Goal: Task Accomplishment & Management: Contribute content

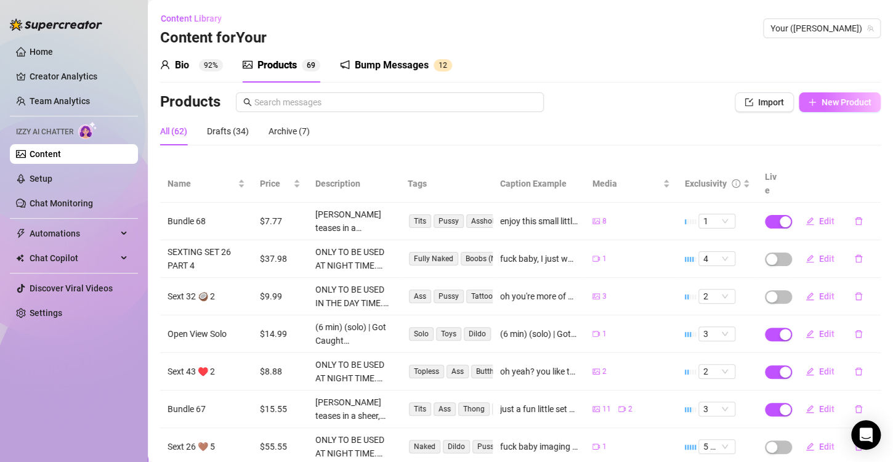
click at [799, 111] on button "New Product" at bounding box center [840, 102] width 82 height 20
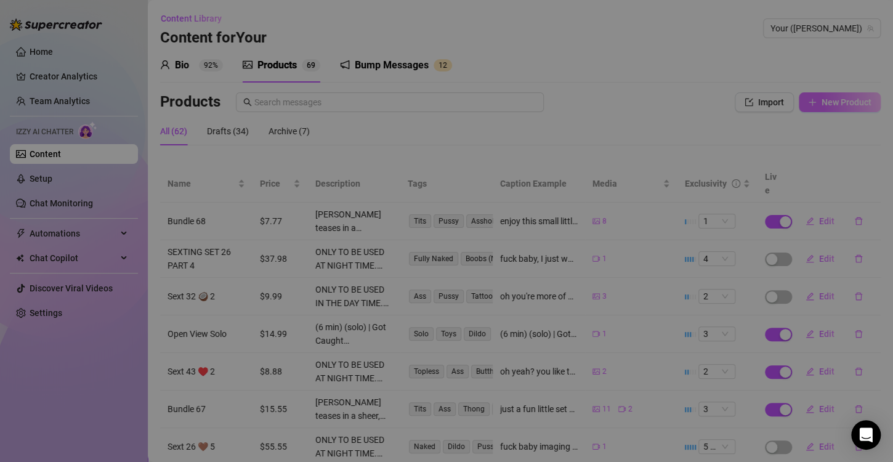
type textarea "Type your message here..."
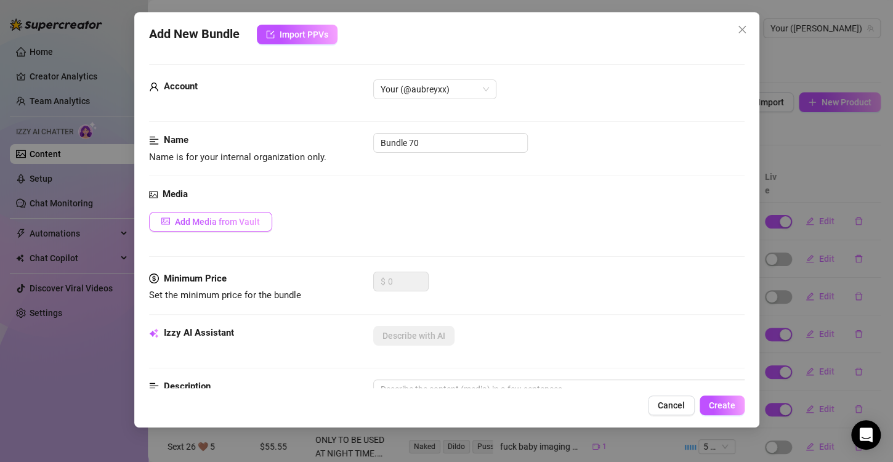
click at [213, 223] on span "Add Media from Vault" at bounding box center [217, 222] width 85 height 10
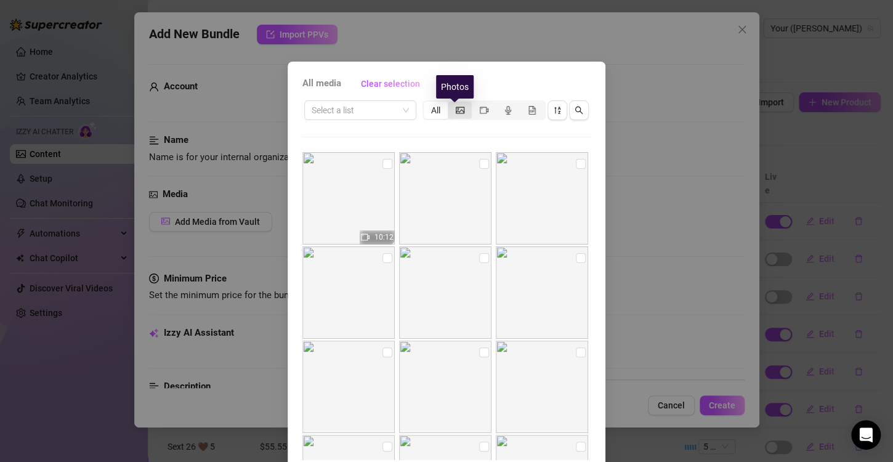
click at [456, 110] on icon "picture" at bounding box center [460, 110] width 9 height 7
click at [451, 103] on input "segmented control" at bounding box center [451, 103] width 0 height 0
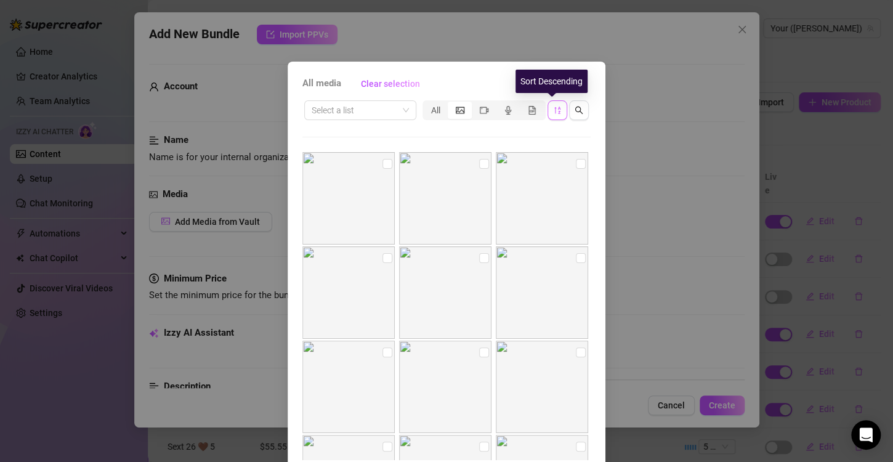
click at [553, 110] on icon "sort-descending" at bounding box center [557, 110] width 9 height 9
click at [479, 257] on input "checkbox" at bounding box center [484, 258] width 10 height 10
checkbox input "true"
click at [576, 254] on input "checkbox" at bounding box center [581, 258] width 10 height 10
checkbox input "true"
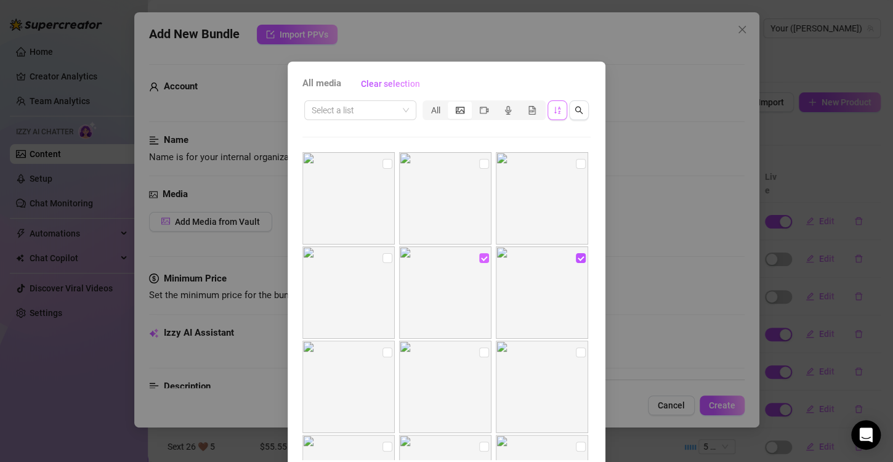
click at [479, 254] on input "checkbox" at bounding box center [484, 258] width 10 height 10
checkbox input "false"
click at [576, 257] on input "checkbox" at bounding box center [581, 258] width 10 height 10
checkbox input "false"
click at [748, 236] on div "All media Clear selection Select a list All Cancel OK" at bounding box center [446, 231] width 893 height 462
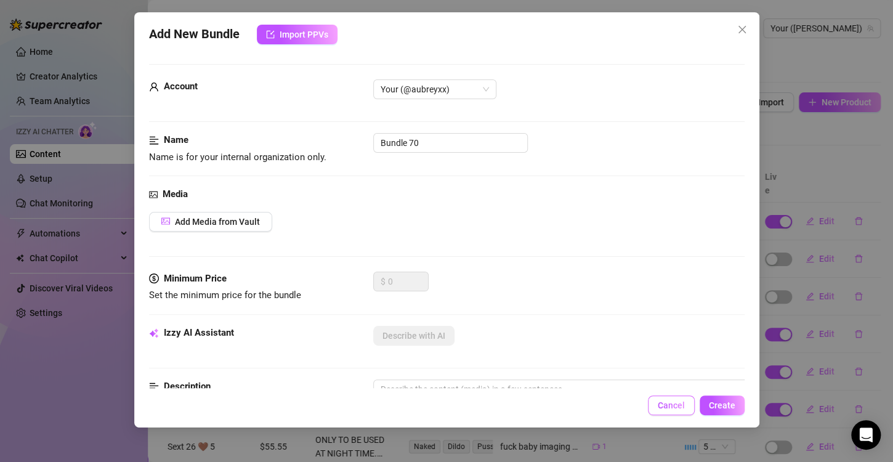
click at [670, 399] on button "Cancel" at bounding box center [671, 405] width 47 height 20
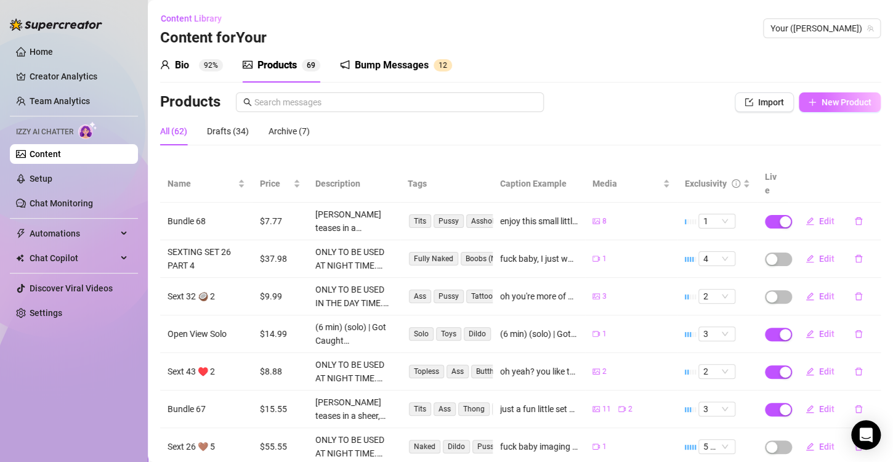
click at [851, 109] on button "New Product" at bounding box center [840, 102] width 82 height 20
type textarea "Type your message here..."
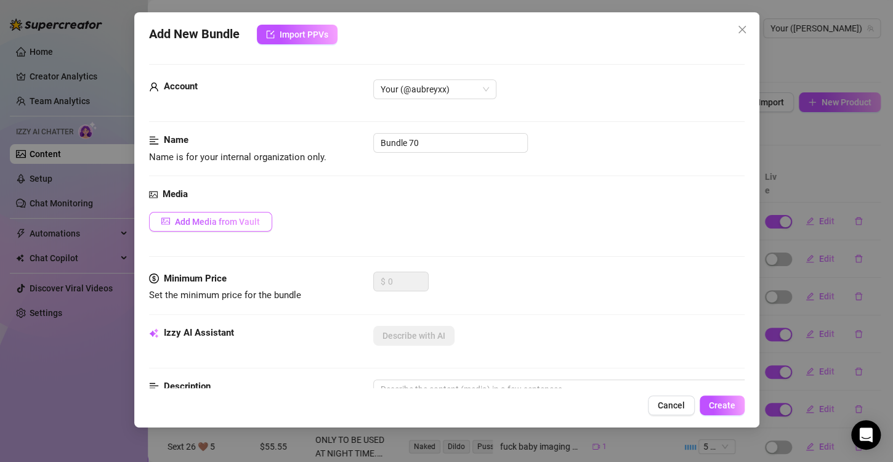
click at [205, 215] on button "Add Media from Vault" at bounding box center [210, 222] width 123 height 20
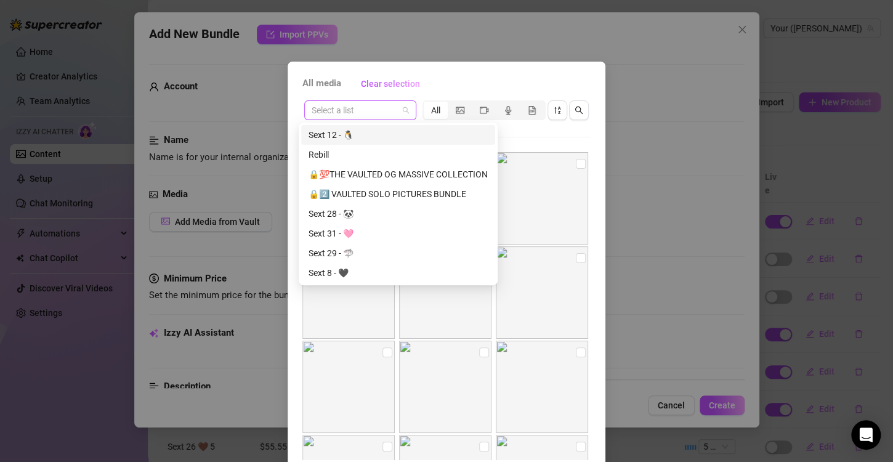
click at [394, 112] on span at bounding box center [360, 110] width 97 height 18
click at [397, 194] on div "🔒2️⃣ VAULTED SOLO PICTURES BUNDLE" at bounding box center [398, 194] width 179 height 14
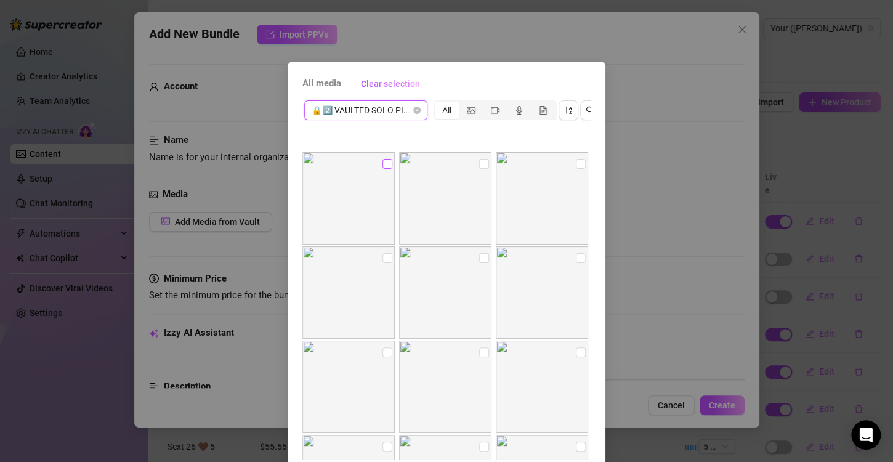
drag, startPoint x: 375, startPoint y: 161, endPoint x: 381, endPoint y: 163, distance: 6.4
click at [383, 161] on input "checkbox" at bounding box center [388, 164] width 10 height 10
checkbox input "true"
drag, startPoint x: 469, startPoint y: 161, endPoint x: 512, endPoint y: 166, distance: 42.7
click at [479, 164] on input "checkbox" at bounding box center [484, 164] width 10 height 10
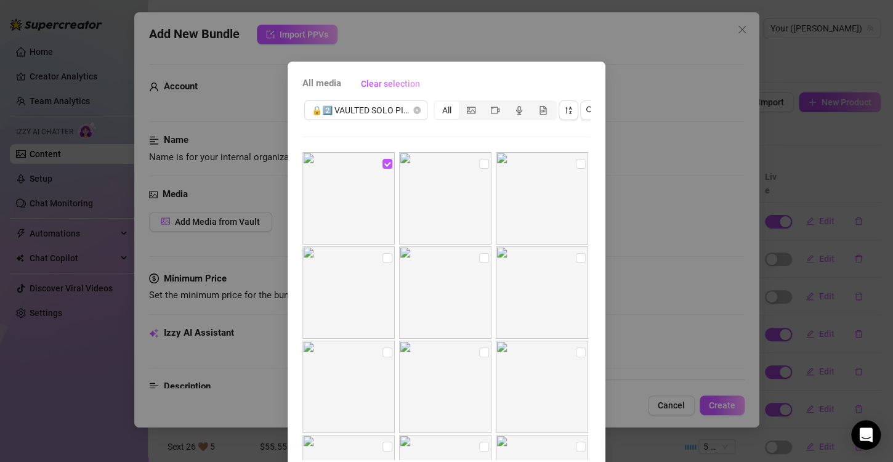
checkbox input "true"
drag, startPoint x: 564, startPoint y: 163, endPoint x: 571, endPoint y: 200, distance: 37.6
click at [576, 165] on input "checkbox" at bounding box center [581, 164] width 10 height 10
checkbox input "true"
drag, startPoint x: 567, startPoint y: 262, endPoint x: 557, endPoint y: 261, distance: 9.9
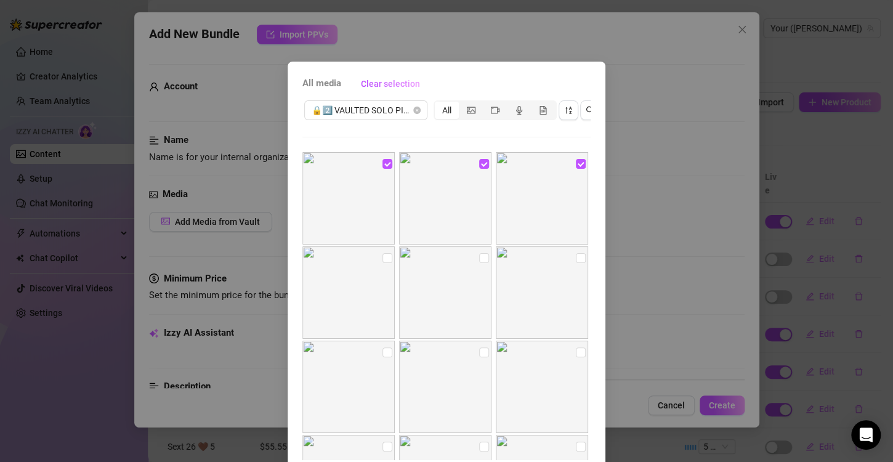
click at [576, 262] on input "checkbox" at bounding box center [581, 258] width 10 height 10
checkbox input "true"
click at [479, 253] on input "checkbox" at bounding box center [484, 258] width 10 height 10
checkbox input "true"
click at [374, 256] on img at bounding box center [348, 292] width 92 height 92
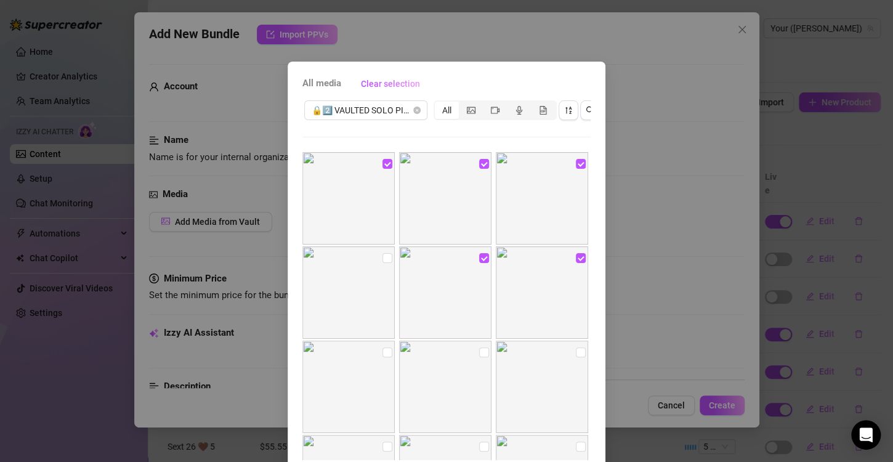
drag, startPoint x: 381, startPoint y: 256, endPoint x: 384, endPoint y: 280, distance: 24.8
click at [383, 260] on input "checkbox" at bounding box center [388, 258] width 10 height 10
checkbox input "true"
click at [383, 352] on input "checkbox" at bounding box center [388, 352] width 10 height 10
checkbox input "true"
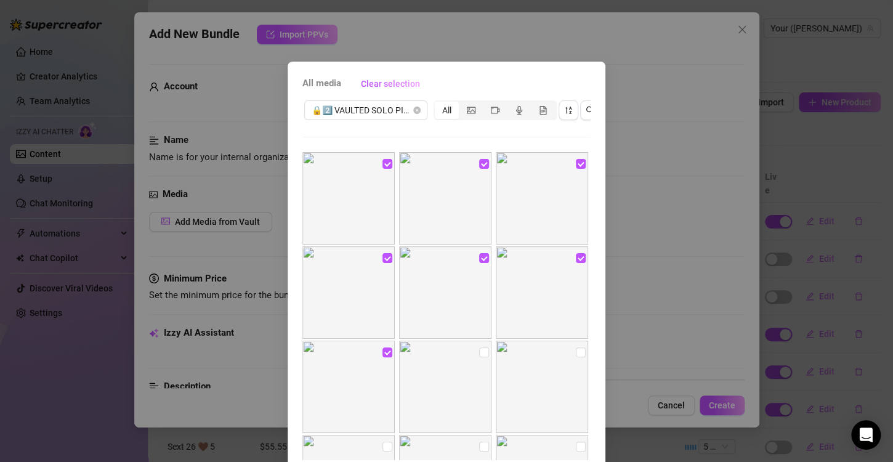
click at [479, 353] on input "checkbox" at bounding box center [484, 352] width 10 height 10
checkbox input "true"
click at [574, 353] on img at bounding box center [542, 387] width 92 height 92
click at [576, 354] on input "checkbox" at bounding box center [581, 352] width 10 height 10
checkbox input "true"
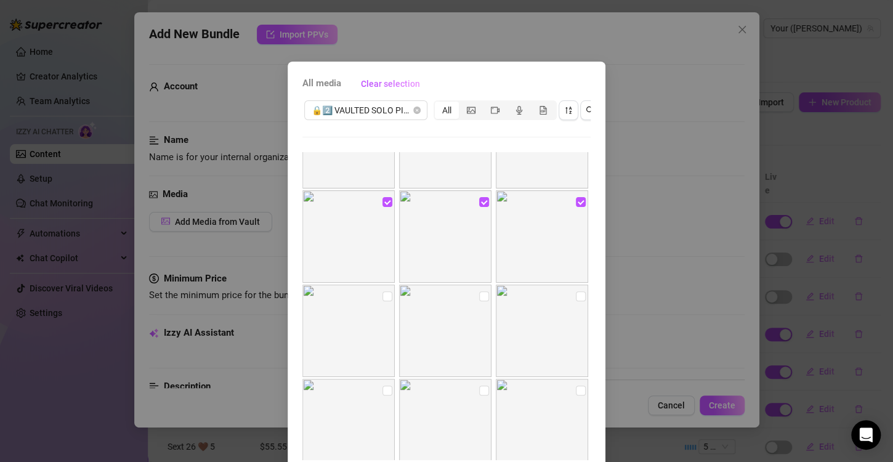
scroll to position [185, 0]
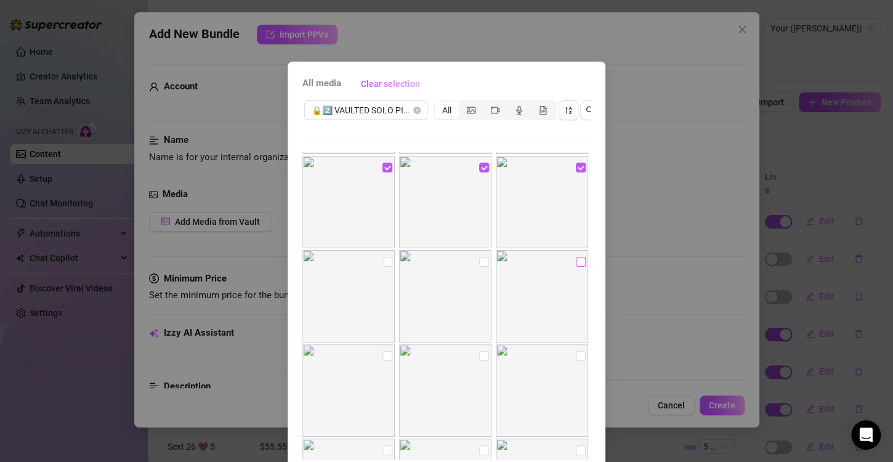
click at [576, 264] on input "checkbox" at bounding box center [581, 262] width 10 height 10
checkbox input "true"
click at [479, 259] on input "checkbox" at bounding box center [484, 262] width 10 height 10
checkbox input "true"
click at [383, 261] on input "checkbox" at bounding box center [388, 262] width 10 height 10
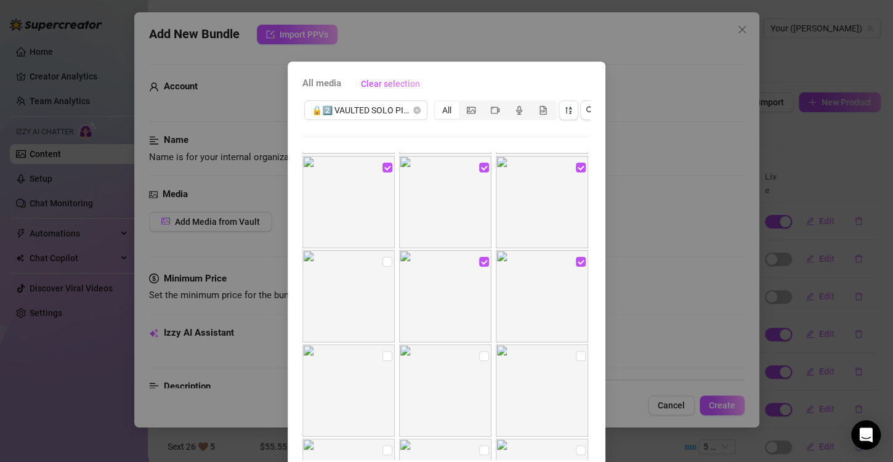
checkbox input "true"
click at [383, 357] on input "checkbox" at bounding box center [388, 356] width 10 height 10
checkbox input "true"
click at [479, 355] on input "checkbox" at bounding box center [484, 356] width 10 height 10
checkbox input "true"
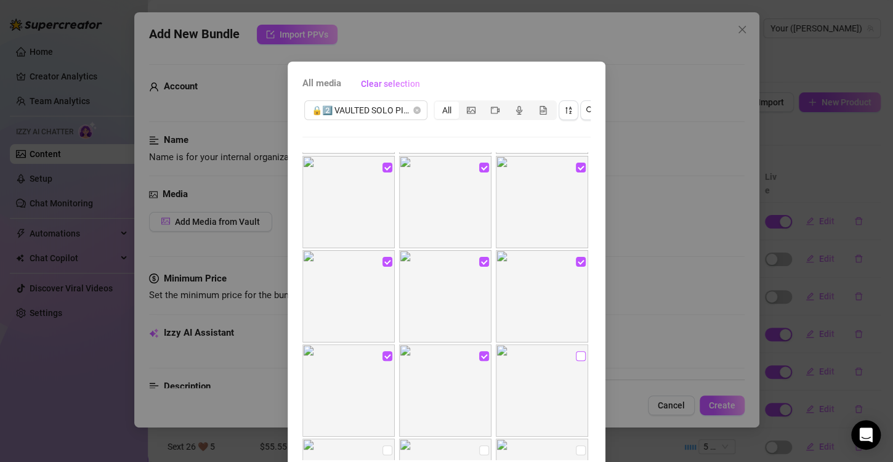
click at [576, 356] on input "checkbox" at bounding box center [581, 356] width 10 height 10
checkbox input "true"
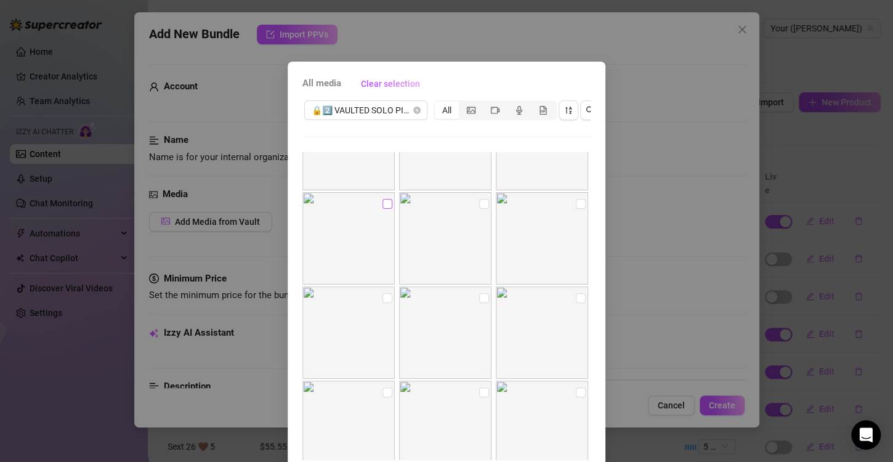
click at [383, 202] on input "checkbox" at bounding box center [388, 204] width 10 height 10
checkbox input "true"
click at [479, 201] on input "checkbox" at bounding box center [484, 204] width 10 height 10
checkbox input "true"
click at [576, 202] on input "checkbox" at bounding box center [581, 204] width 10 height 10
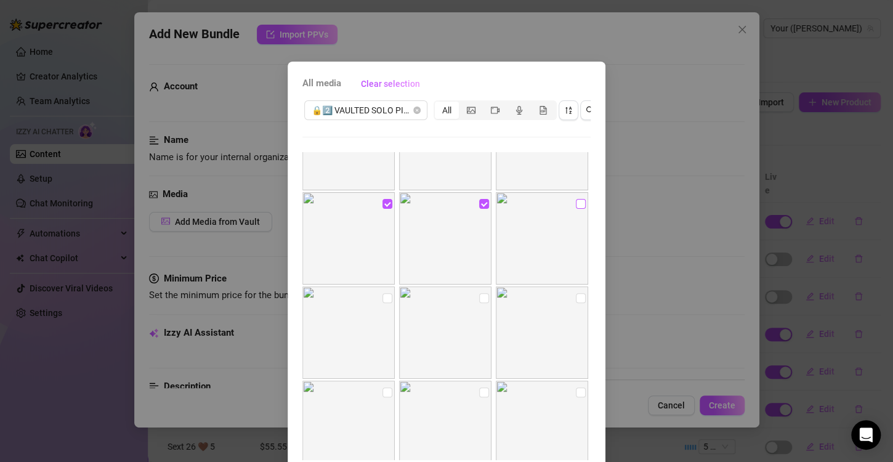
checkbox input "true"
click at [576, 301] on input "checkbox" at bounding box center [581, 298] width 10 height 10
checkbox input "true"
click at [479, 298] on input "checkbox" at bounding box center [484, 298] width 10 height 10
checkbox input "true"
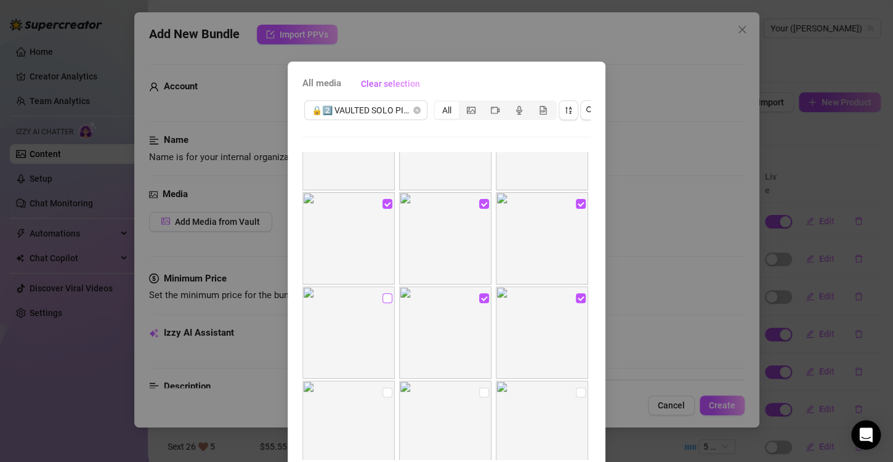
drag, startPoint x: 375, startPoint y: 294, endPoint x: 383, endPoint y: 296, distance: 8.1
click at [383, 295] on input "checkbox" at bounding box center [388, 298] width 10 height 10
checkbox input "true"
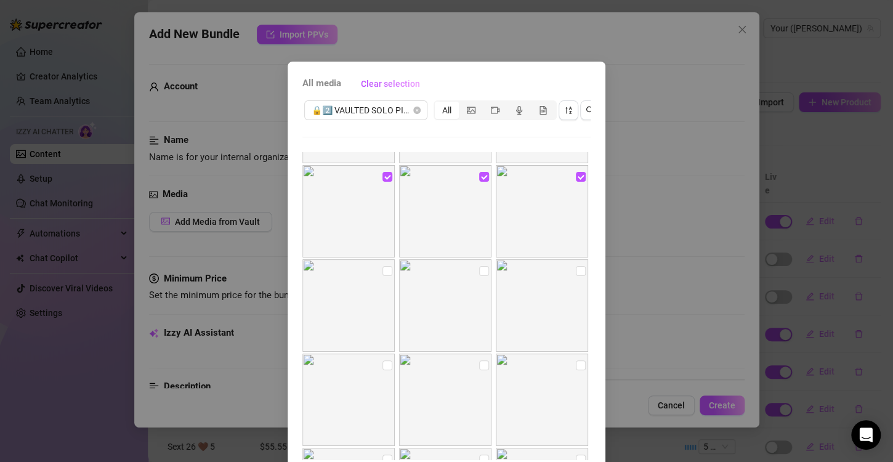
scroll to position [554, 0]
click at [383, 269] on input "checkbox" at bounding box center [388, 269] width 10 height 10
checkbox input "true"
click at [479, 270] on input "checkbox" at bounding box center [484, 269] width 10 height 10
checkbox input "true"
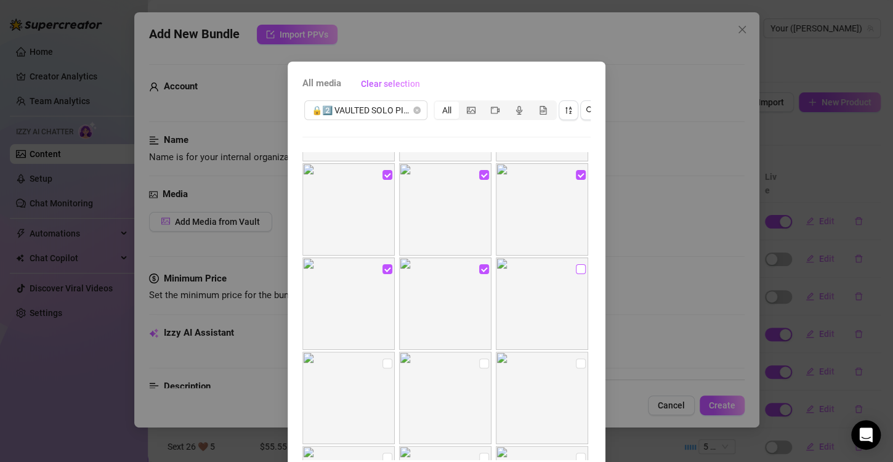
click at [576, 264] on input "checkbox" at bounding box center [581, 269] width 10 height 10
checkbox input "true"
click at [383, 360] on input "checkbox" at bounding box center [388, 364] width 10 height 10
checkbox input "true"
click at [479, 359] on input "checkbox" at bounding box center [484, 364] width 10 height 10
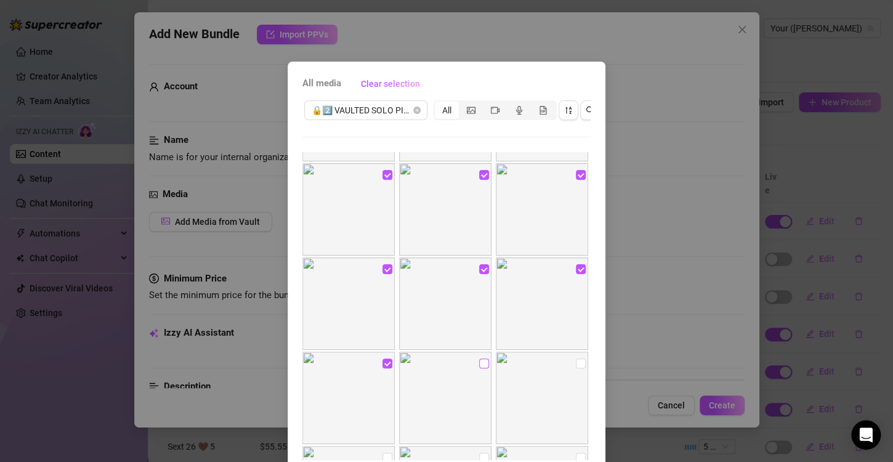
checkbox input "true"
click at [576, 365] on input "checkbox" at bounding box center [581, 364] width 10 height 10
checkbox input "true"
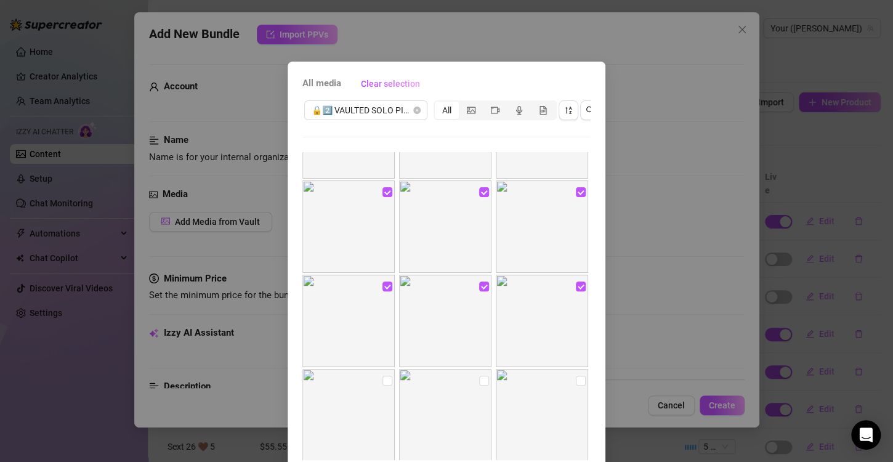
scroll to position [678, 0]
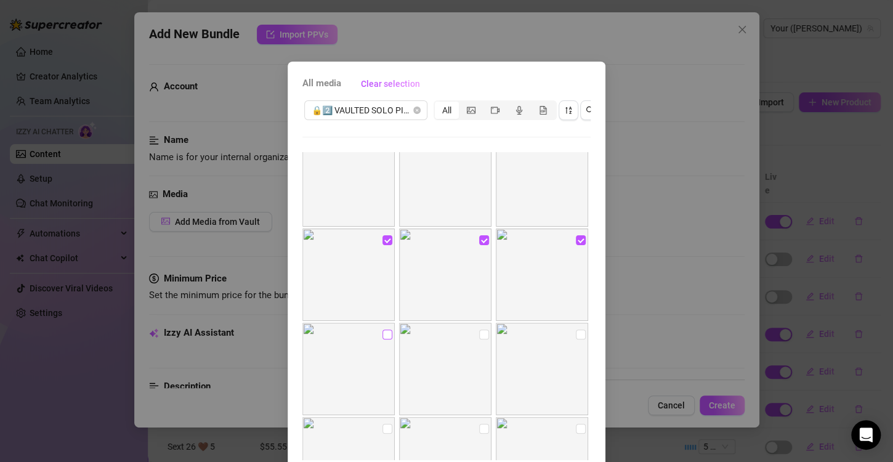
click at [383, 338] on input "checkbox" at bounding box center [388, 335] width 10 height 10
checkbox input "true"
click at [479, 337] on input "checkbox" at bounding box center [484, 335] width 10 height 10
checkbox input "true"
drag, startPoint x: 567, startPoint y: 332, endPoint x: 558, endPoint y: 333, distance: 9.3
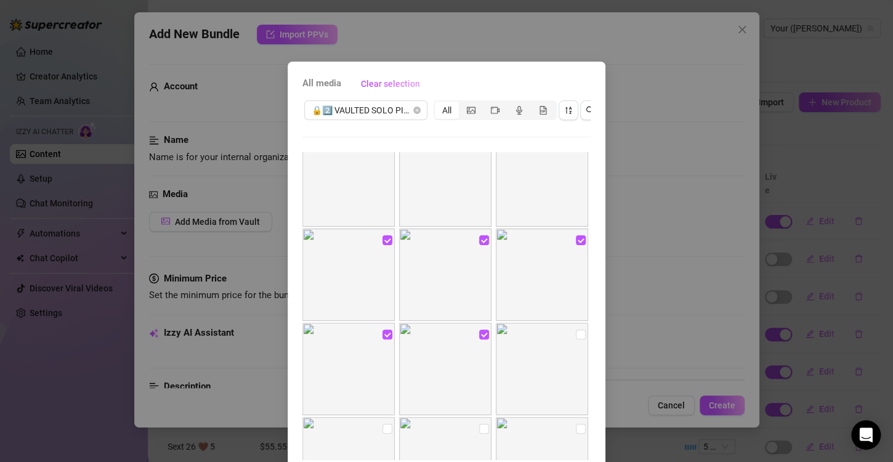
click at [576, 332] on input "checkbox" at bounding box center [581, 335] width 10 height 10
checkbox input "true"
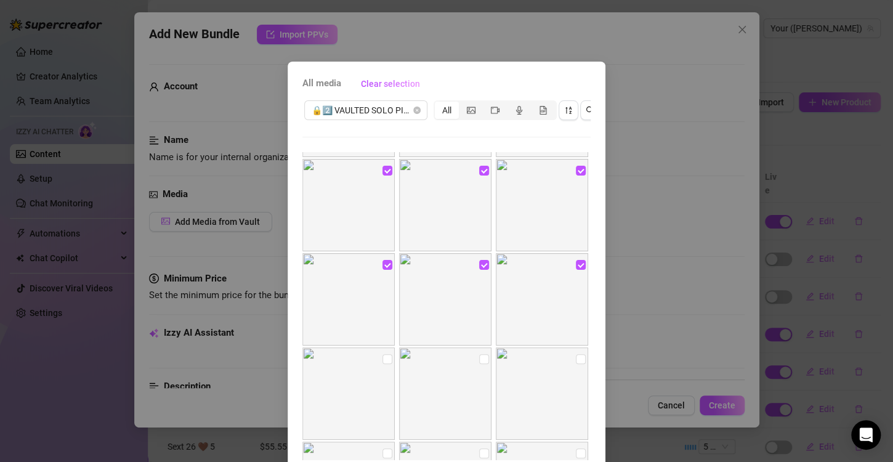
scroll to position [801, 0]
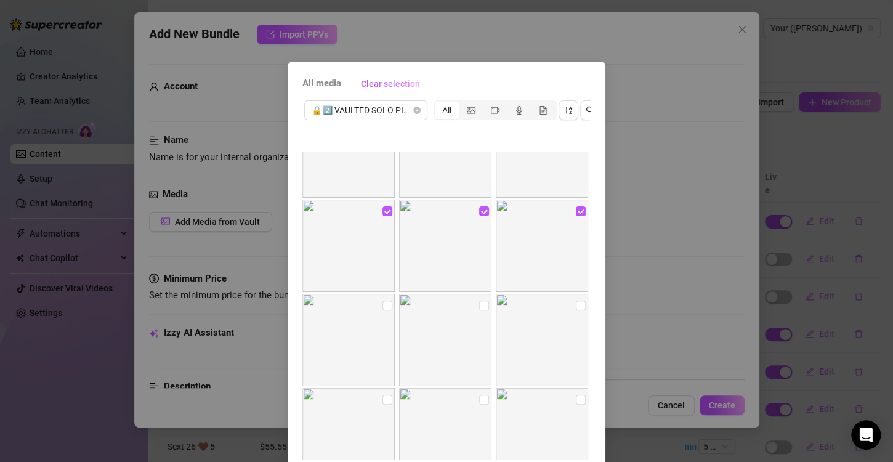
click at [383, 305] on input "checkbox" at bounding box center [388, 306] width 10 height 10
checkbox input "true"
click at [479, 308] on input "checkbox" at bounding box center [484, 306] width 10 height 10
checkbox input "true"
click at [576, 303] on input "checkbox" at bounding box center [581, 306] width 10 height 10
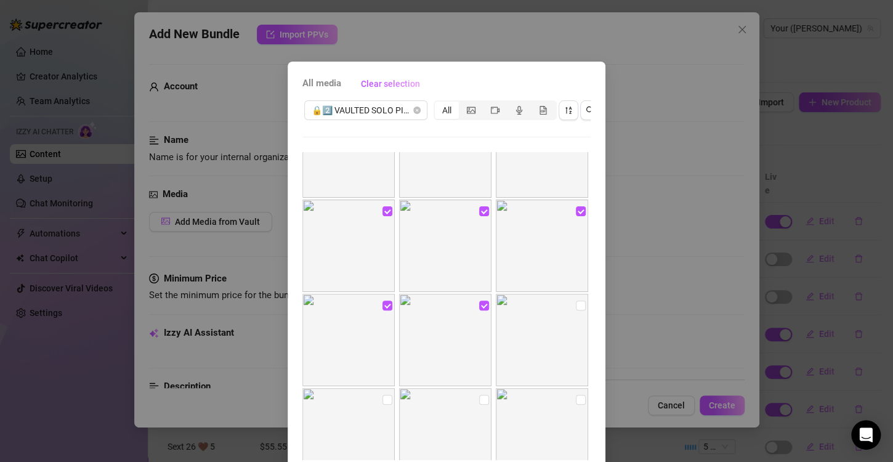
checkbox input "true"
drag, startPoint x: 375, startPoint y: 213, endPoint x: 412, endPoint y: 213, distance: 37.6
click at [383, 212] on input "checkbox" at bounding box center [388, 215] width 10 height 10
checkbox input "true"
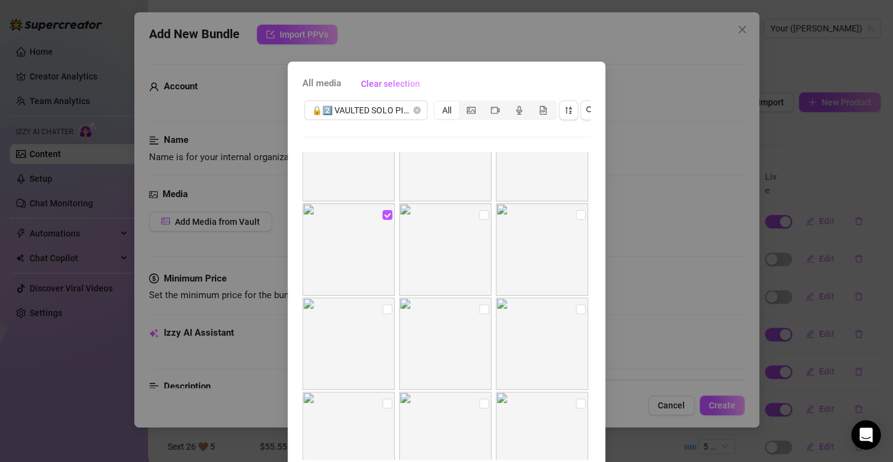
click at [482, 214] on img at bounding box center [445, 249] width 92 height 92
drag, startPoint x: 571, startPoint y: 214, endPoint x: 564, endPoint y: 221, distance: 9.6
click at [576, 216] on input "checkbox" at bounding box center [581, 215] width 10 height 10
checkbox input "true"
click at [479, 209] on label at bounding box center [484, 215] width 10 height 14
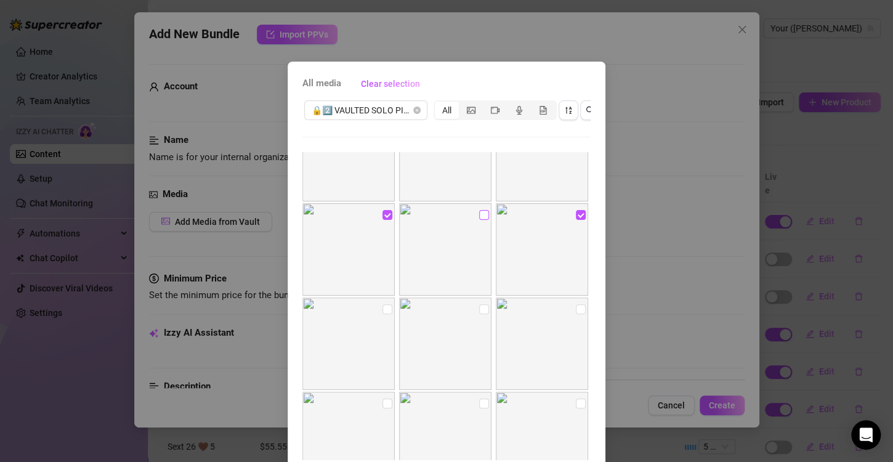
click at [479, 210] on input "checkbox" at bounding box center [484, 215] width 10 height 10
checkbox input "true"
drag, startPoint x: 378, startPoint y: 306, endPoint x: 448, endPoint y: 310, distance: 71.0
click at [383, 307] on input "checkbox" at bounding box center [388, 309] width 10 height 10
checkbox input "true"
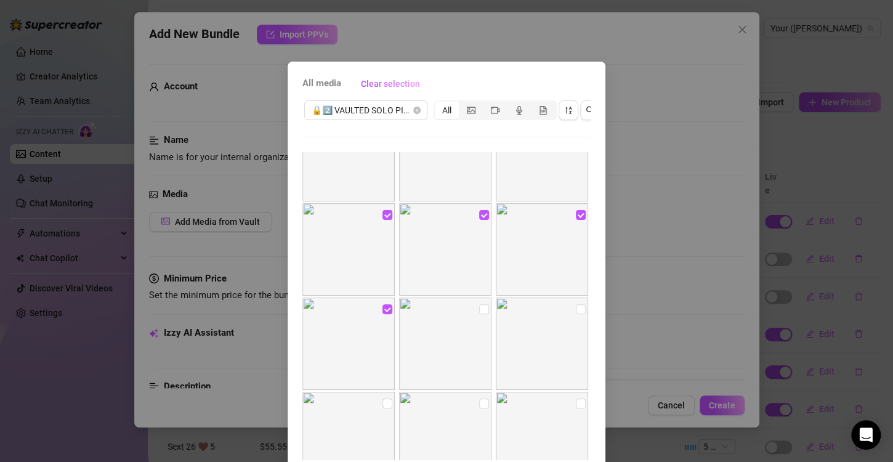
click at [479, 307] on img at bounding box center [445, 344] width 92 height 92
click at [479, 308] on input "checkbox" at bounding box center [484, 309] width 10 height 10
checkbox input "true"
click at [576, 306] on input "checkbox" at bounding box center [581, 309] width 10 height 10
checkbox input "true"
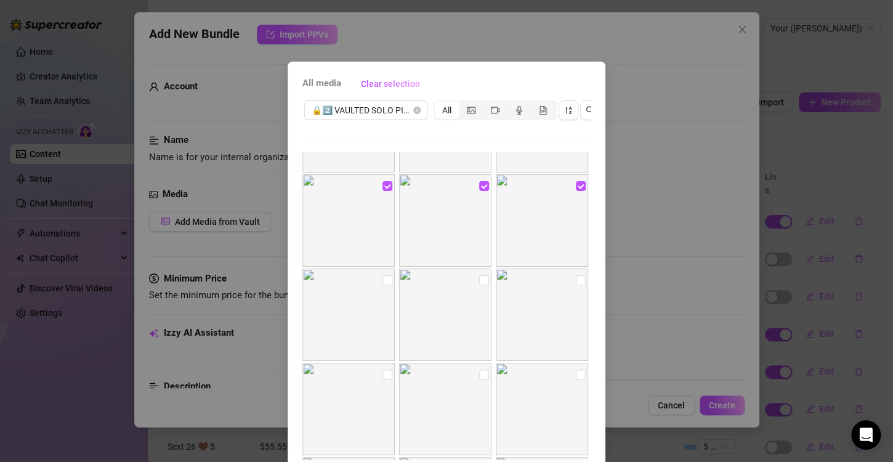
scroll to position [1170, 0]
click at [383, 216] on input "checkbox" at bounding box center [388, 219] width 10 height 10
checkbox input "true"
drag, startPoint x: 470, startPoint y: 224, endPoint x: 490, endPoint y: 225, distance: 19.7
click at [479, 224] on label at bounding box center [484, 219] width 10 height 14
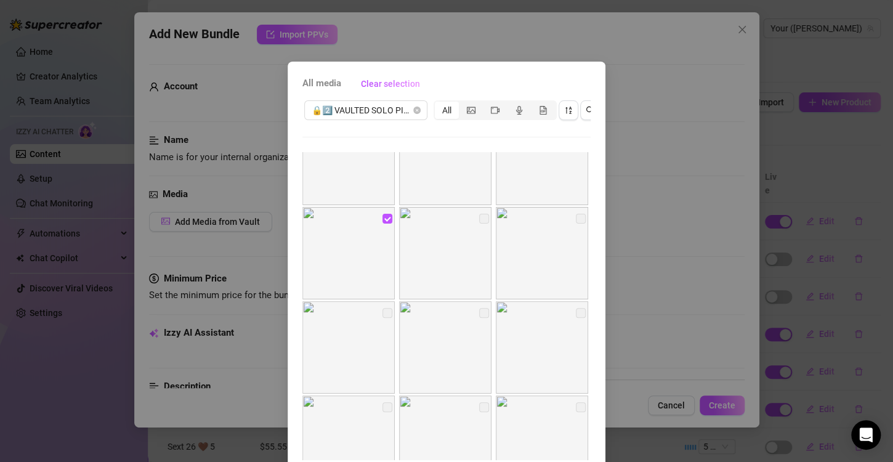
click at [479, 218] on label at bounding box center [484, 219] width 10 height 14
click at [576, 219] on label at bounding box center [581, 219] width 10 height 14
click at [383, 307] on label at bounding box center [388, 313] width 10 height 14
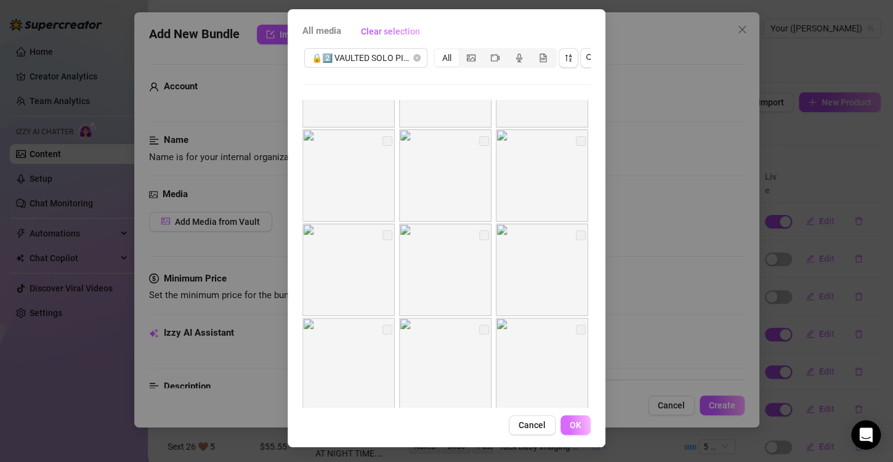
click at [570, 426] on span "OK" at bounding box center [576, 425] width 12 height 10
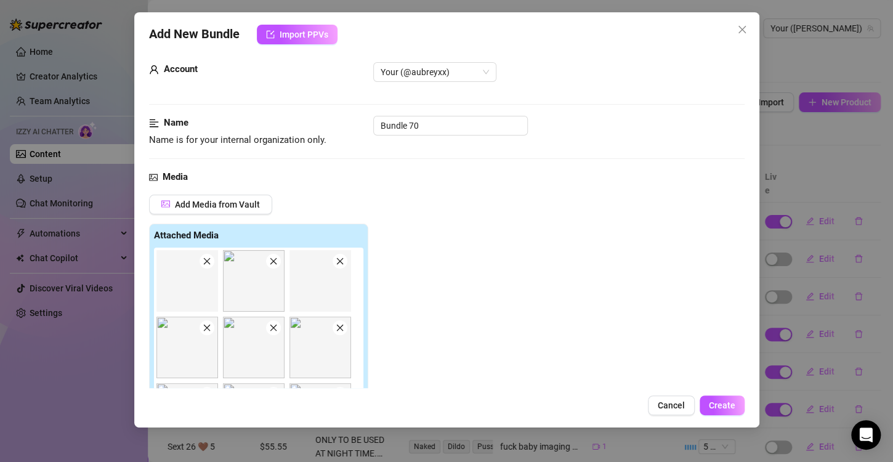
scroll to position [0, 0]
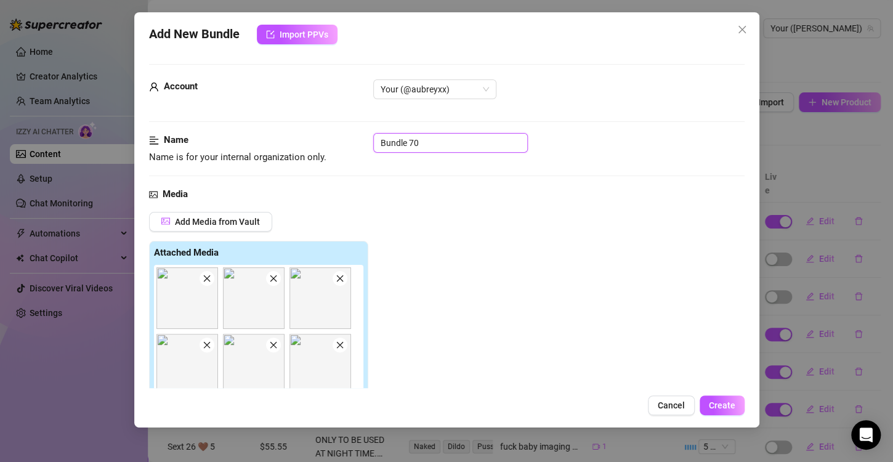
click at [431, 140] on input "Bundle 70" at bounding box center [450, 143] width 155 height 20
click at [431, 139] on input "Bundle 70" at bounding box center [450, 143] width 155 height 20
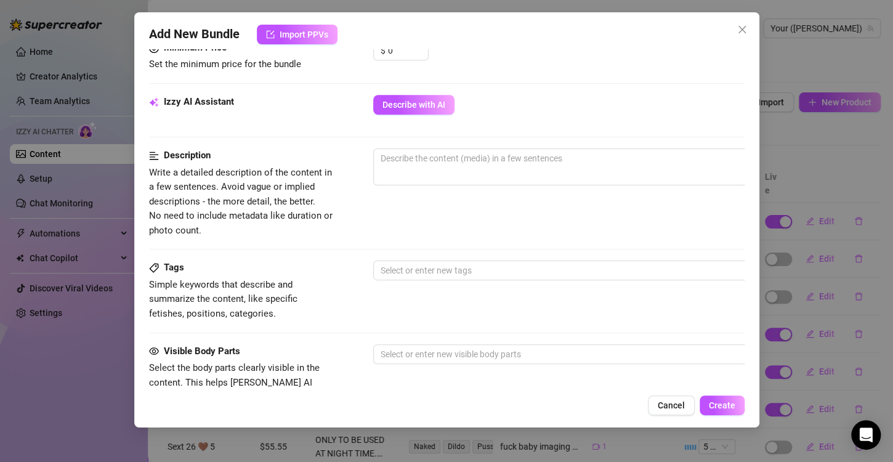
scroll to position [370, 0]
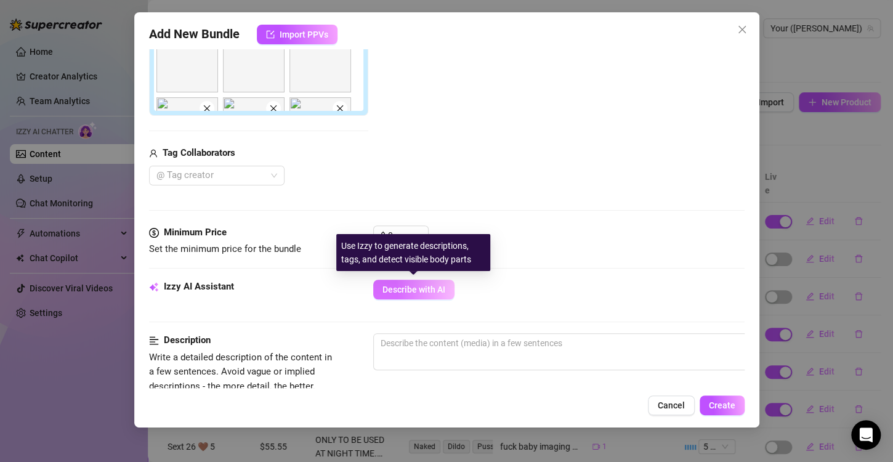
type input "VAULTED CONTENT SOLO PICTURE BUNDLE"
click at [420, 294] on button "Describe with AI" at bounding box center [413, 290] width 81 height 20
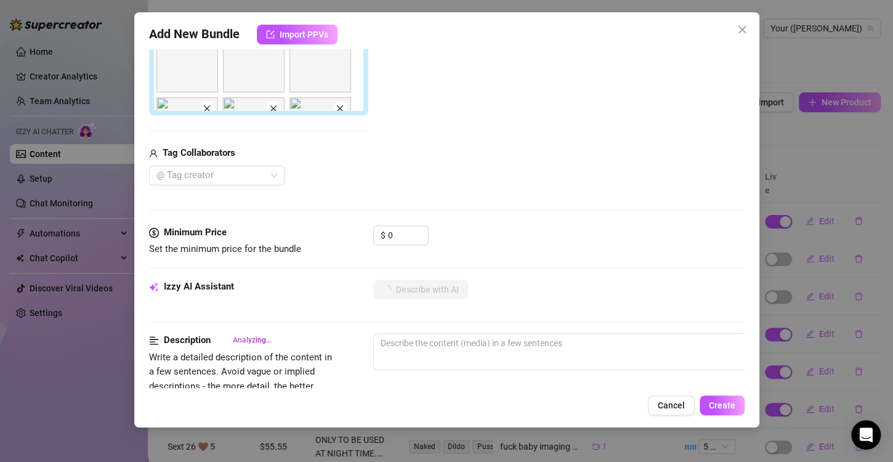
type textarea "[PERSON_NAME]"
type textarea "[PERSON_NAME] and"
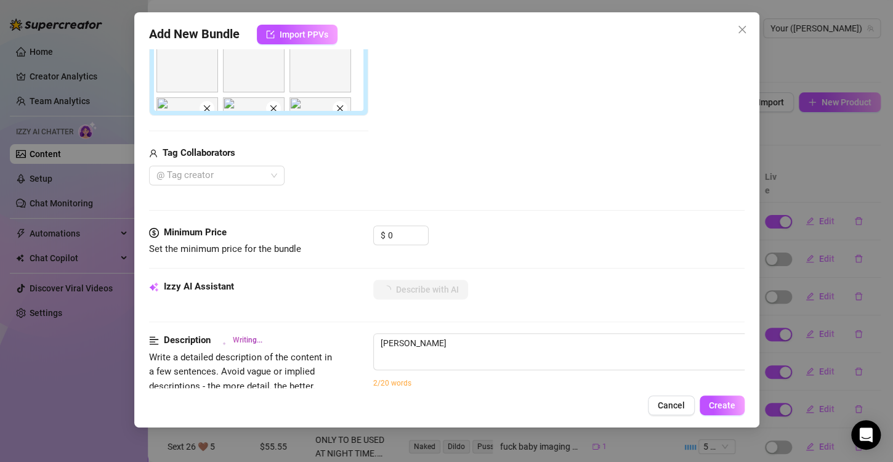
type textarea "[PERSON_NAME] and"
type textarea "[PERSON_NAME] and plays"
type textarea "[PERSON_NAME] and plays fully"
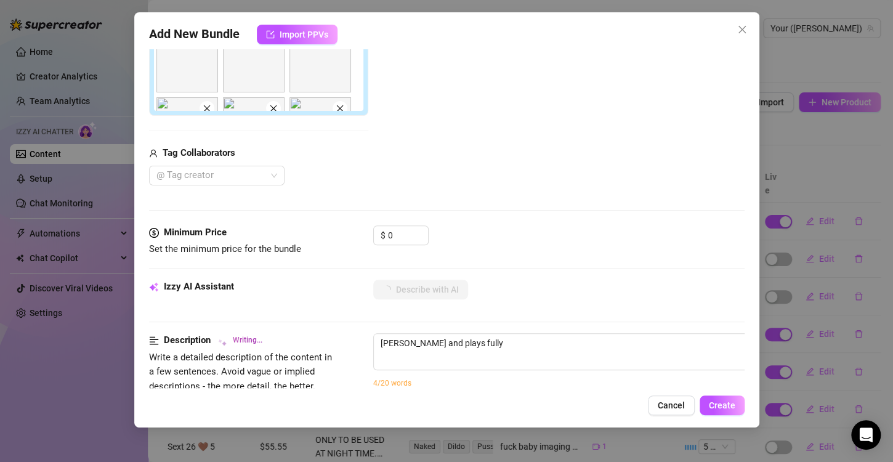
type textarea "[PERSON_NAME] and plays fully nude,"
type textarea "[PERSON_NAME] and plays fully nude, spreading"
type textarea "[PERSON_NAME] and plays fully nude, spreading her"
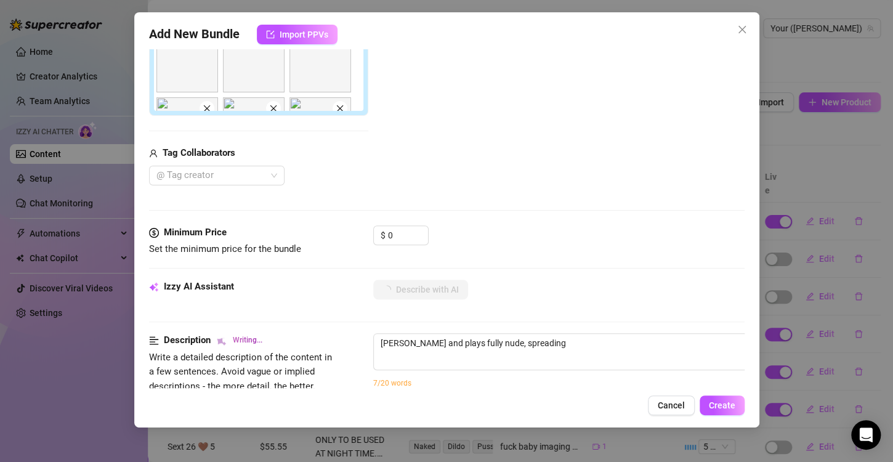
type textarea "[PERSON_NAME] and plays fully nude, spreading her"
type textarea "[PERSON_NAME] teases and plays fully nude, spreading her legs"
type textarea "[PERSON_NAME] teases and plays fully nude, spreading her legs to"
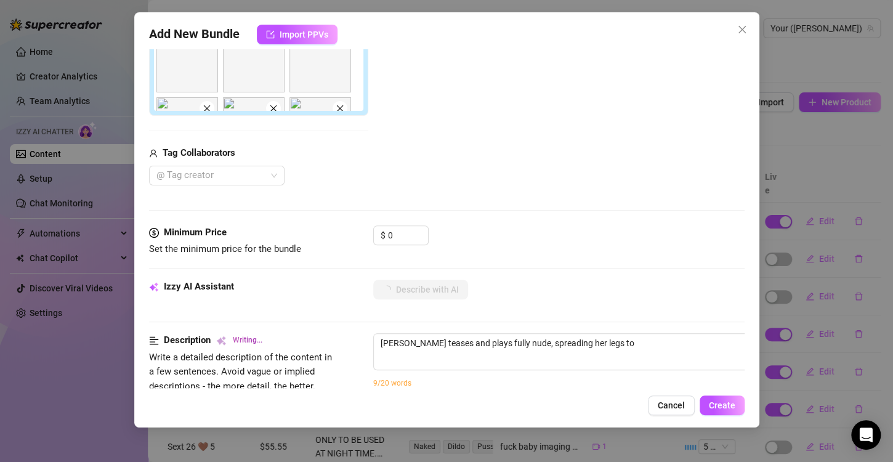
type textarea "[PERSON_NAME] and plays fully nude, spreading her legs to show"
type textarea "[PERSON_NAME] teases and plays fully nude, spreading her legs to show off"
type textarea "[PERSON_NAME] and plays fully nude, spreading her legs to show off her"
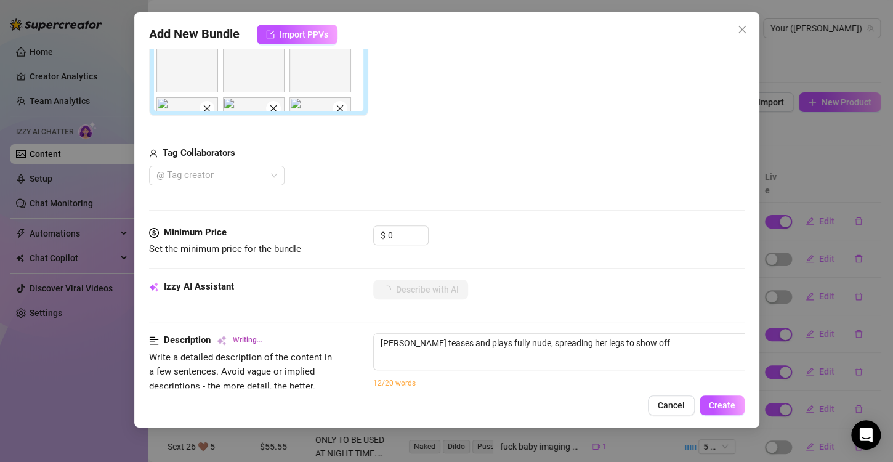
type textarea "[PERSON_NAME] and plays fully nude, spreading her legs to show off her"
type textarea "[PERSON_NAME] and plays fully nude, spreading her legs to show off her shaved"
type textarea "[PERSON_NAME] teases and plays fully nude, spreading her legs to show off her s…"
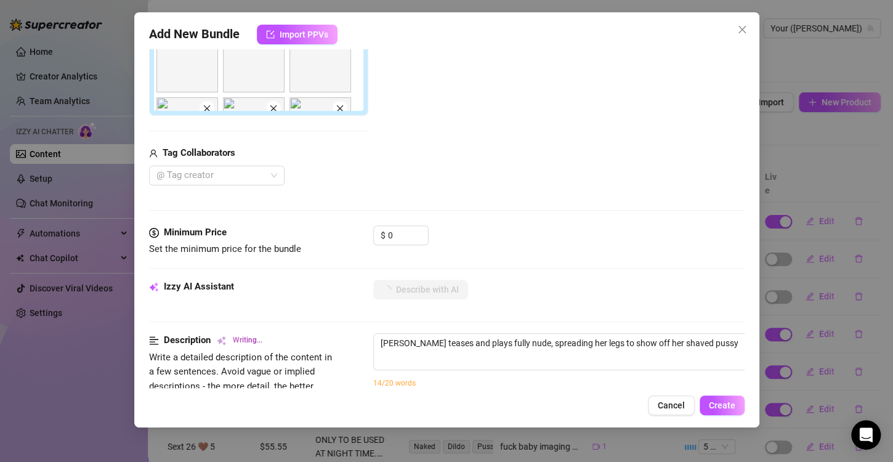
type textarea "[PERSON_NAME] teases and plays fully nude, spreading her legs to show off her s…"
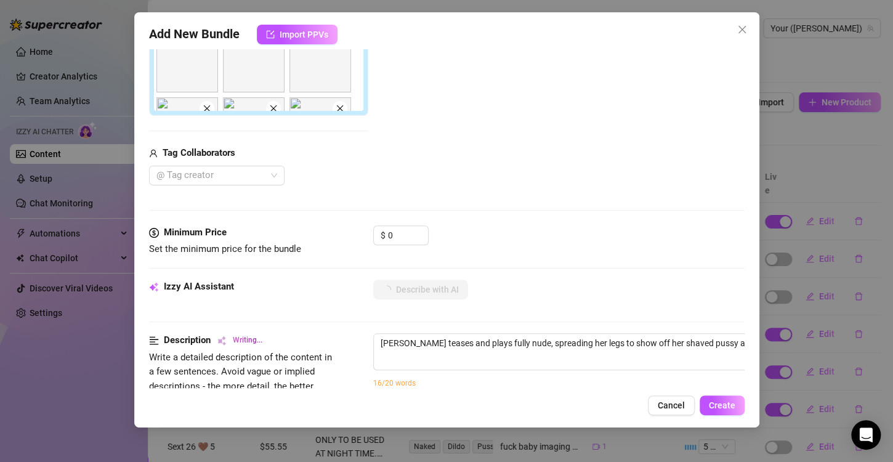
type textarea "[PERSON_NAME] teases and plays fully nude, spreading her legs to show off her s…"
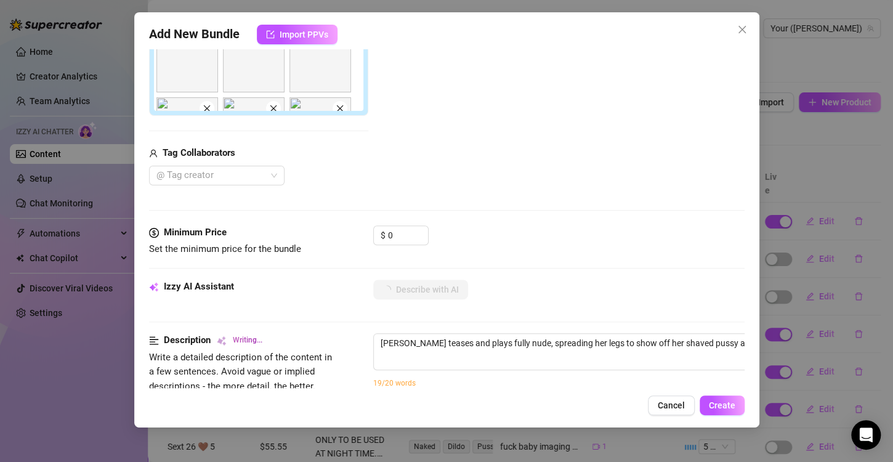
type textarea "[PERSON_NAME] teases and plays fully nude, spreading her legs to show off her s…"
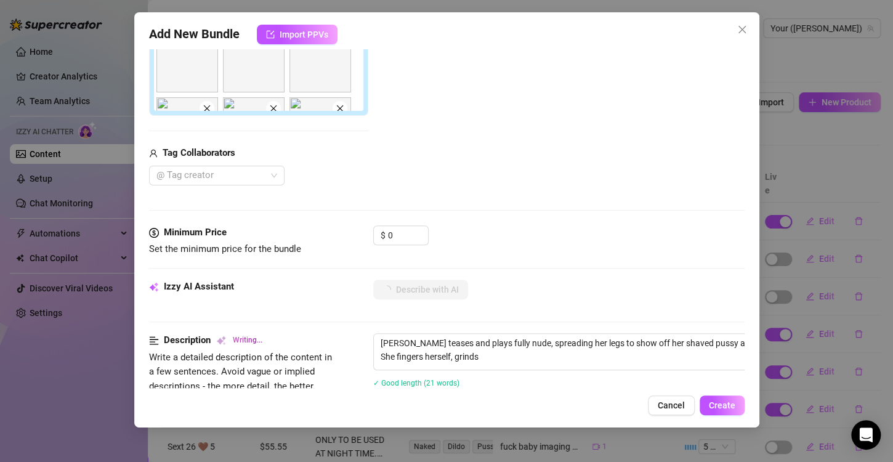
type textarea "[PERSON_NAME] teases and plays fully nude, spreading her legs to show off her s…"
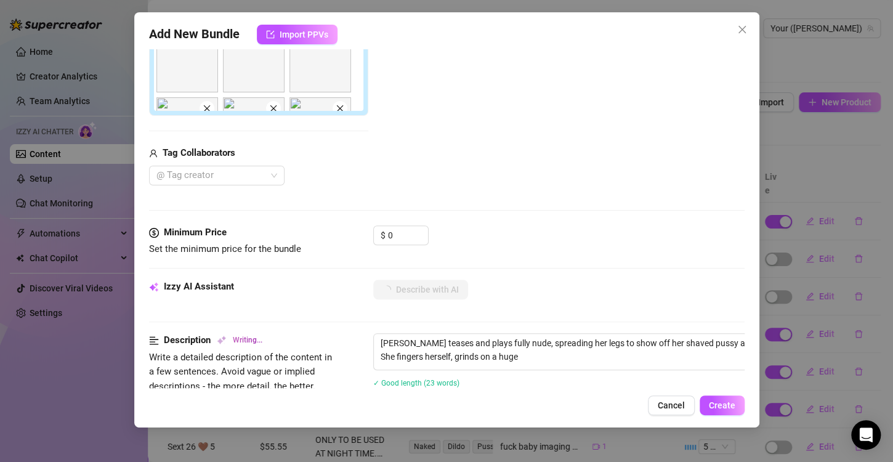
type textarea "[PERSON_NAME] teases and plays fully nude, spreading her legs to show off her s…"
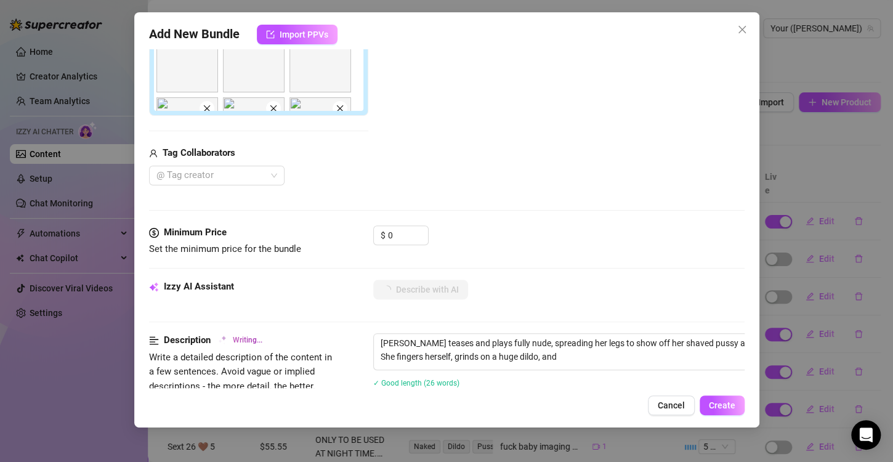
type textarea "[PERSON_NAME] teases and plays fully nude, spreading her legs to show off her s…"
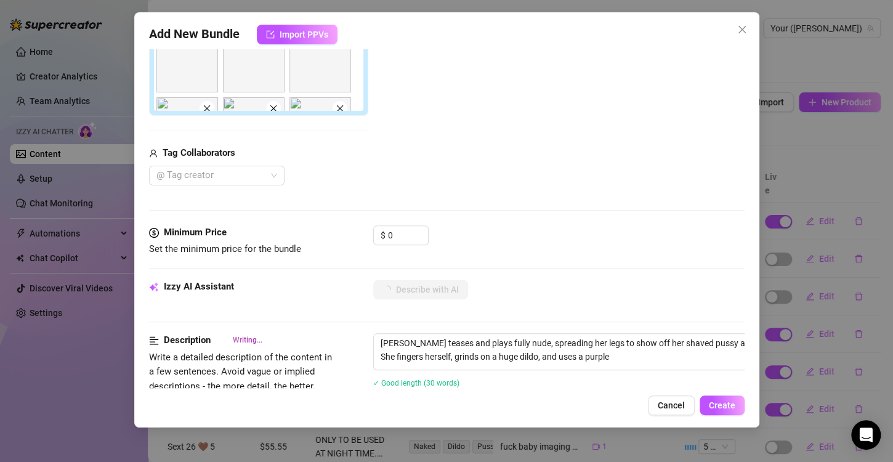
type textarea "[PERSON_NAME] teases and plays fully nude, spreading her legs to show off her s…"
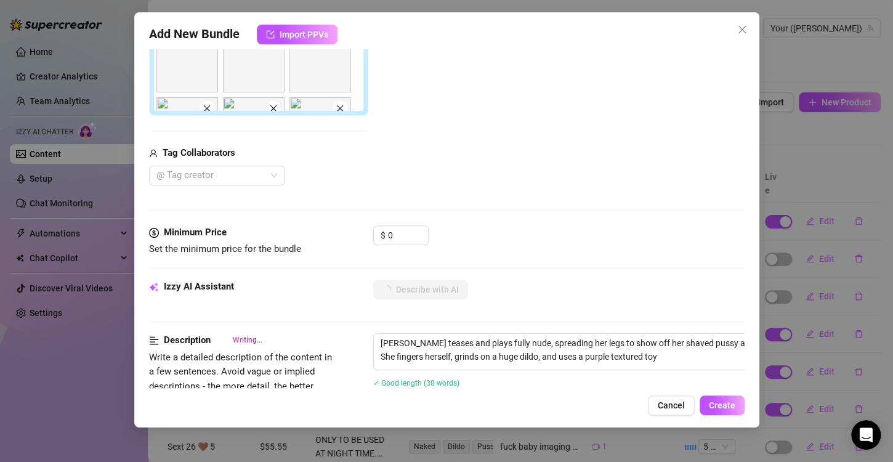
type textarea "[PERSON_NAME] teases and plays fully nude, spreading her legs to show off her s…"
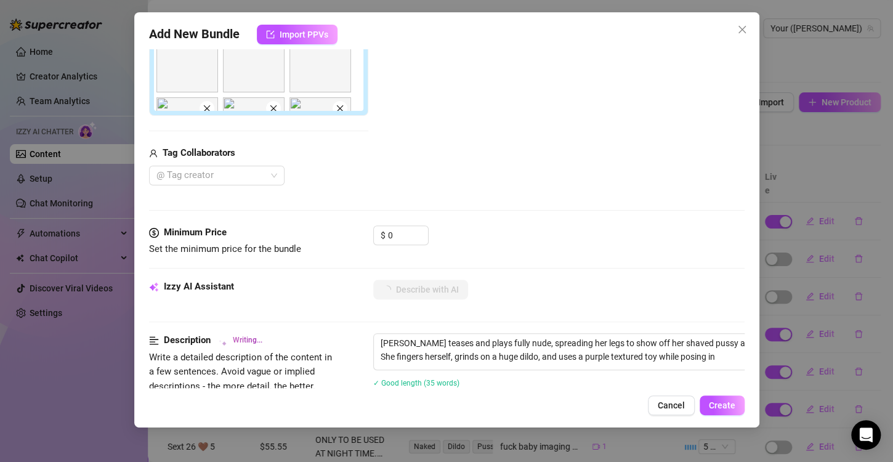
type textarea "[PERSON_NAME] teases and plays fully nude, spreading her legs to show off her s…"
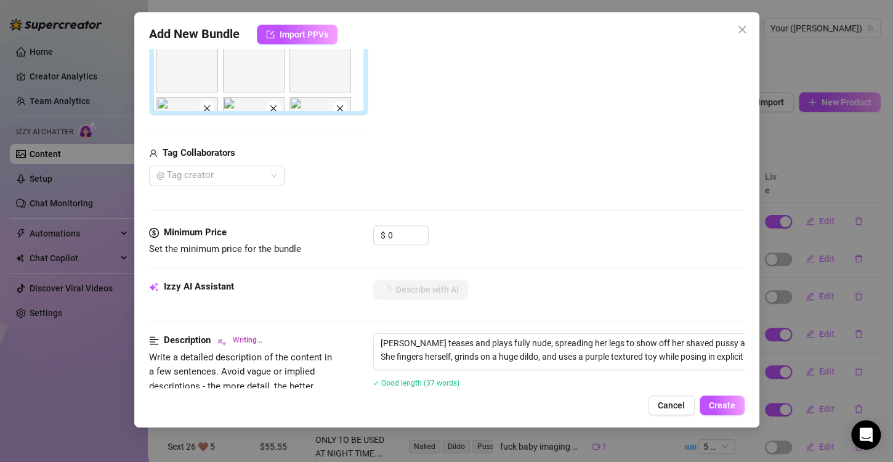
type textarea "[PERSON_NAME] teases and plays fully nude, spreading her legs to show off her s…"
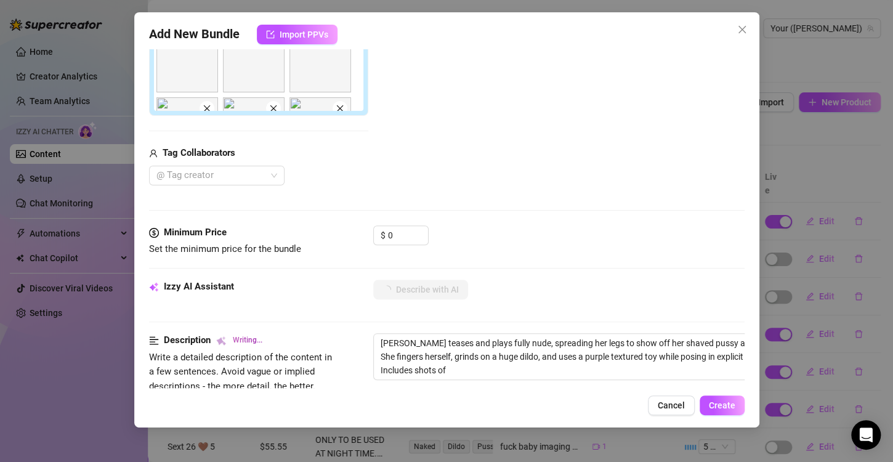
type textarea "[PERSON_NAME] teases and plays fully nude, spreading her legs to show off her s…"
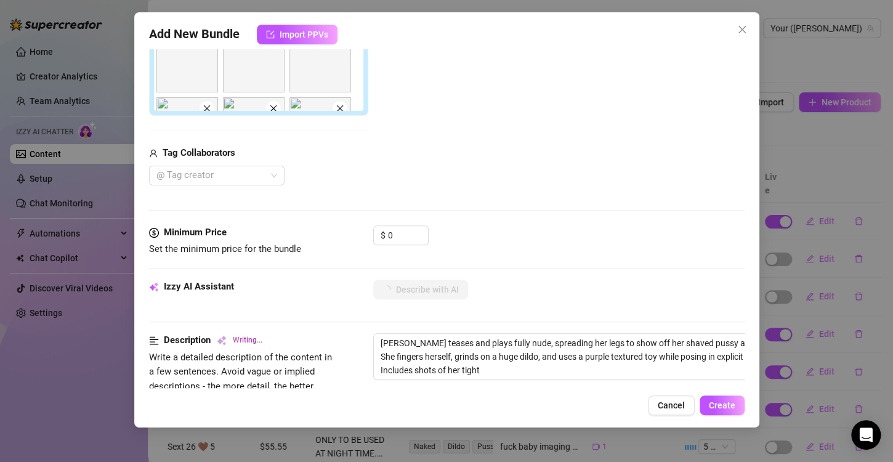
type textarea "[PERSON_NAME] teases and plays fully nude, spreading her legs to show off her s…"
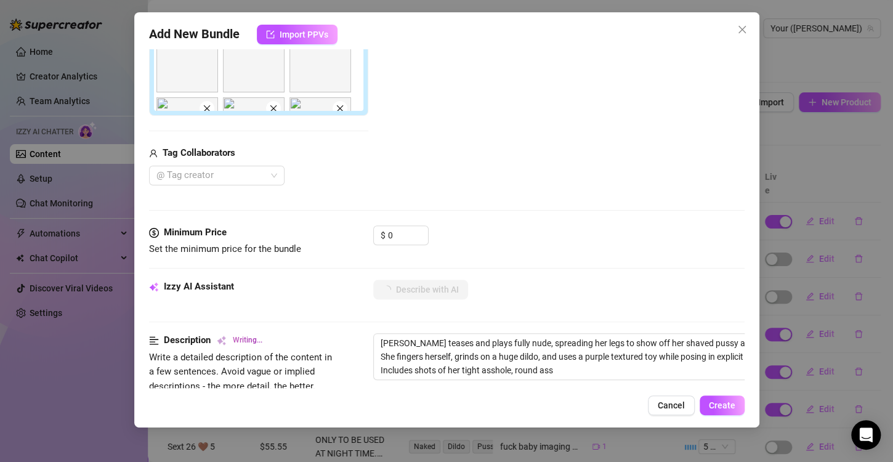
type textarea "[PERSON_NAME] teases and plays fully nude, spreading her legs to show off her s…"
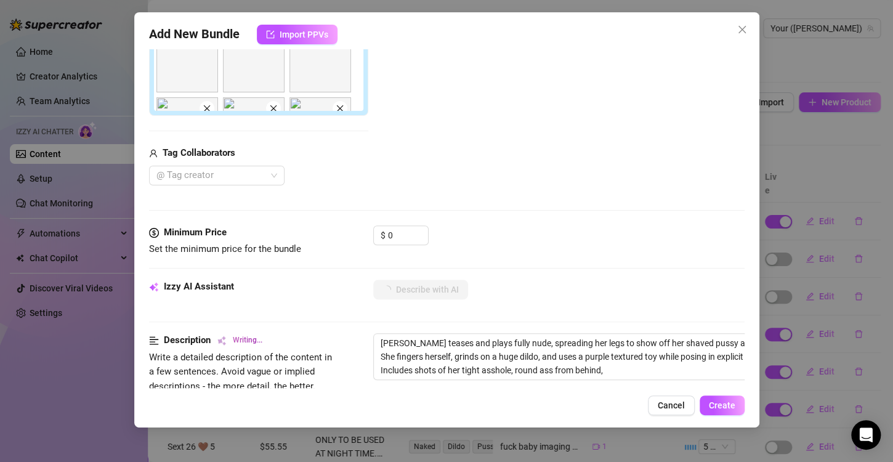
type textarea "[PERSON_NAME] teases and plays fully nude, spreading her legs to show off her s…"
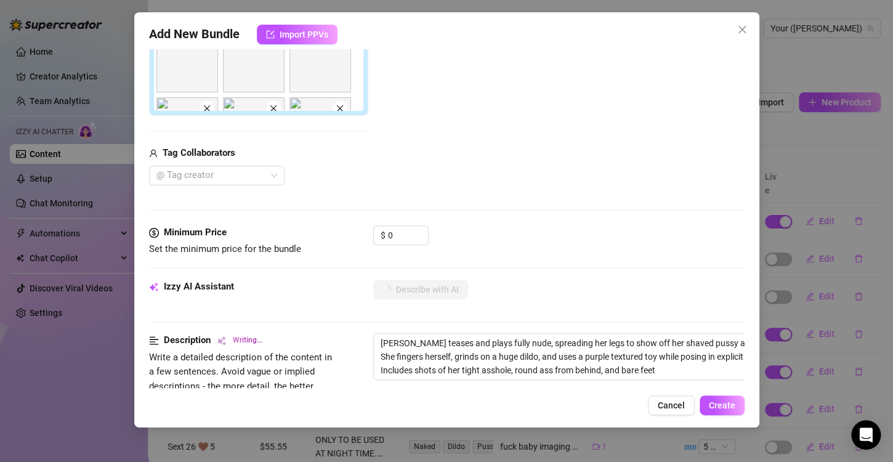
type textarea "[PERSON_NAME] teases and plays fully nude, spreading her legs to show off her s…"
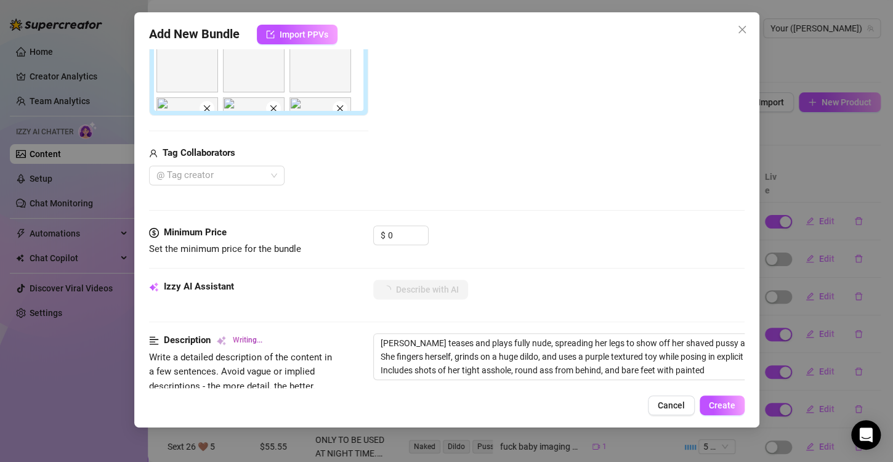
type textarea "[PERSON_NAME] teases and plays fully nude, spreading her legs to show off her s…"
click at [398, 237] on input "0" at bounding box center [408, 235] width 40 height 18
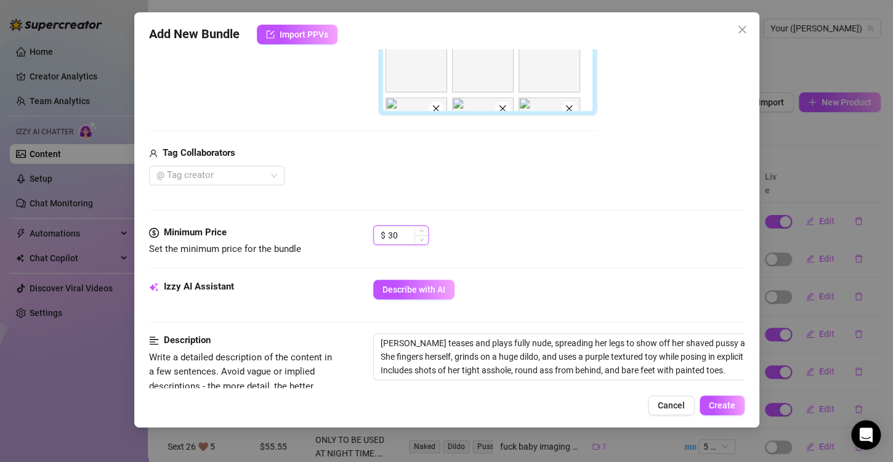
type input "3"
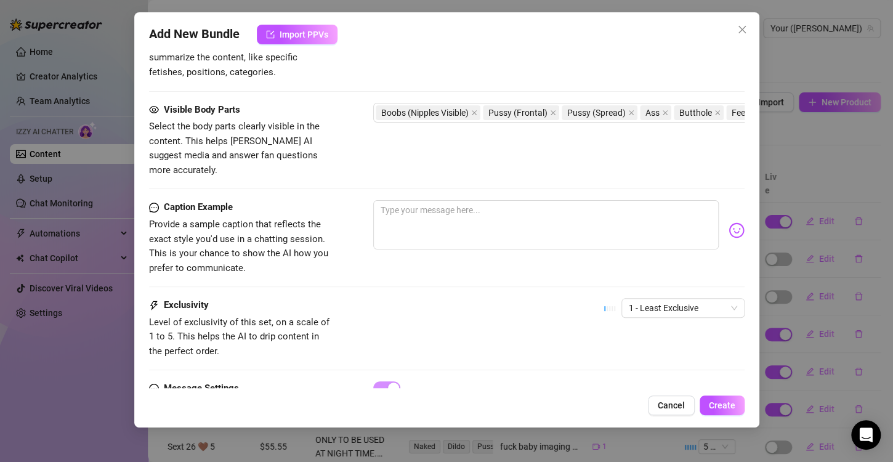
scroll to position [851, 0]
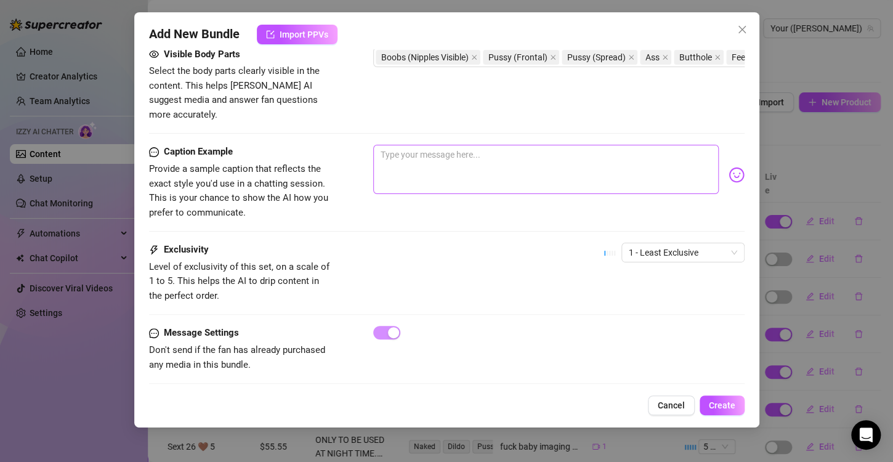
type input "35"
click at [461, 148] on textarea at bounding box center [546, 169] width 346 height 49
type textarea "C"
type textarea "Ca"
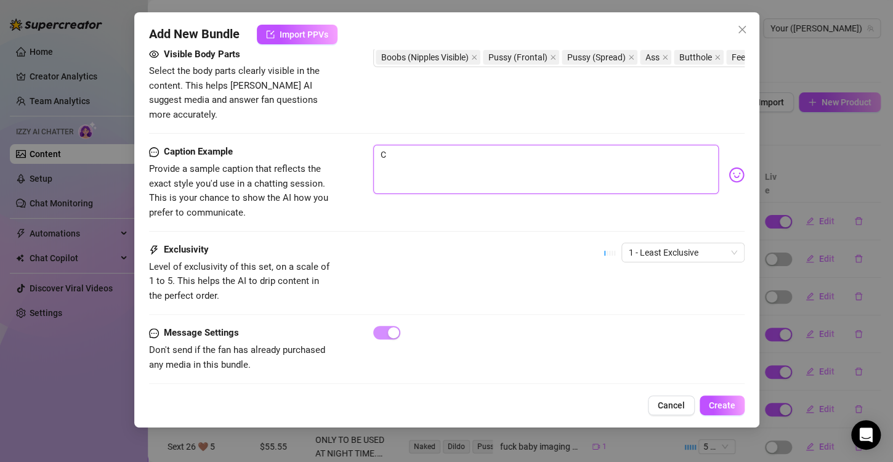
type textarea "Ca"
type textarea "Can"
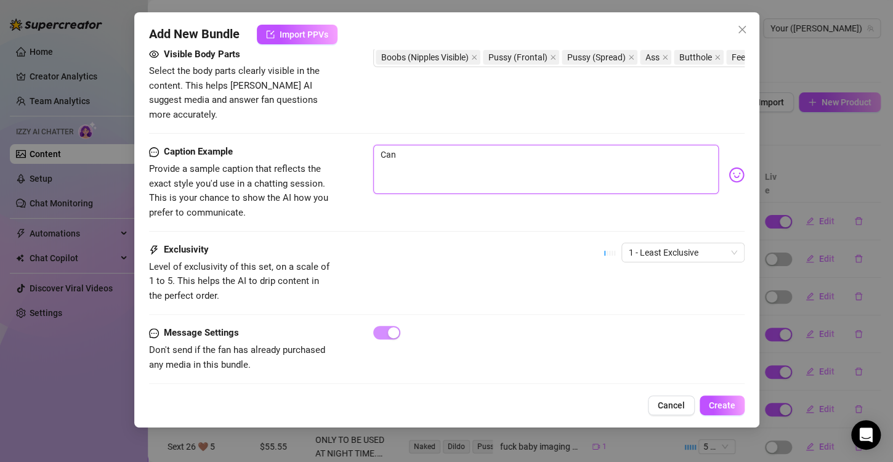
type textarea "Can y"
type textarea "Can yo"
type textarea "Can you"
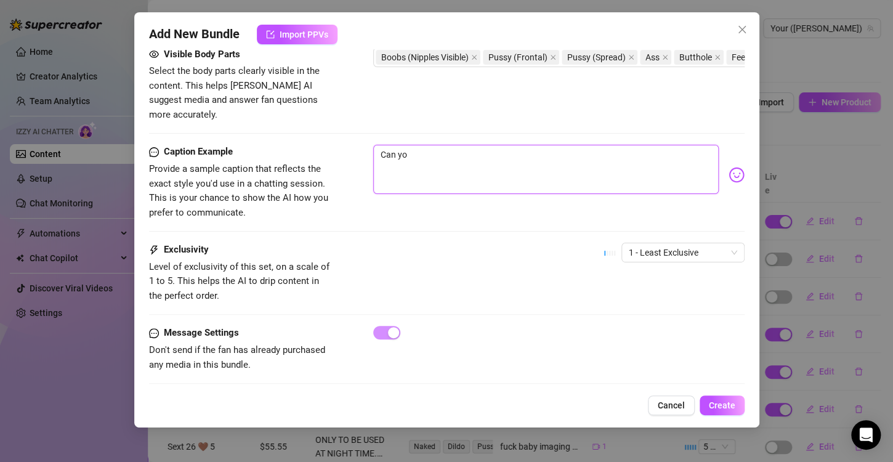
type textarea "Can you"
type textarea "Can you b"
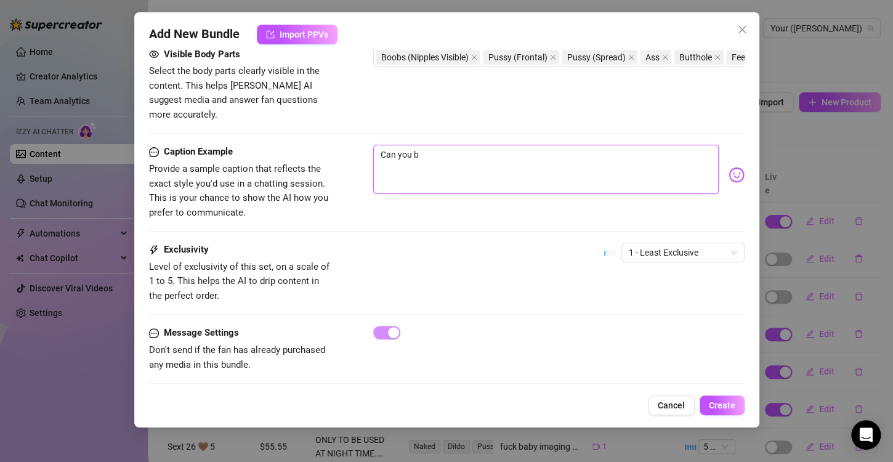
type textarea "Can you be"
type textarea "Can you bel"
type textarea "Can you beli"
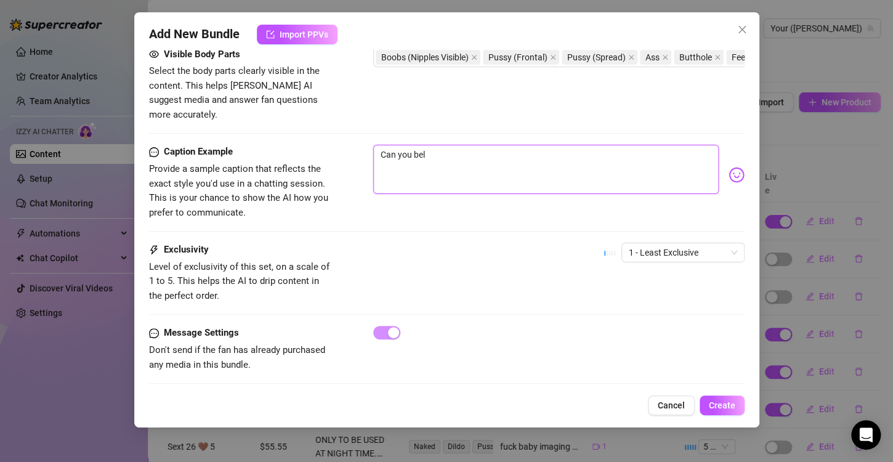
type textarea "Can you beli"
type textarea "Can you belie"
type textarea "Can you belieb"
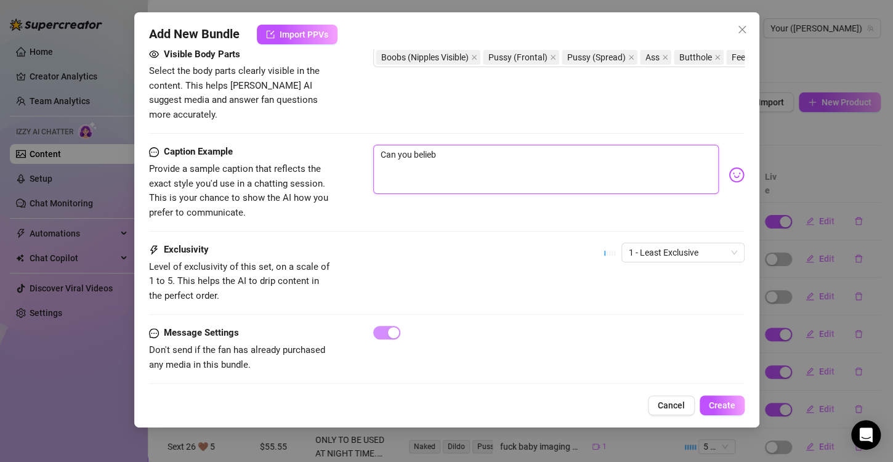
type textarea "Can you beliebe"
type textarea "Can you belieb"
type textarea "Can you belie"
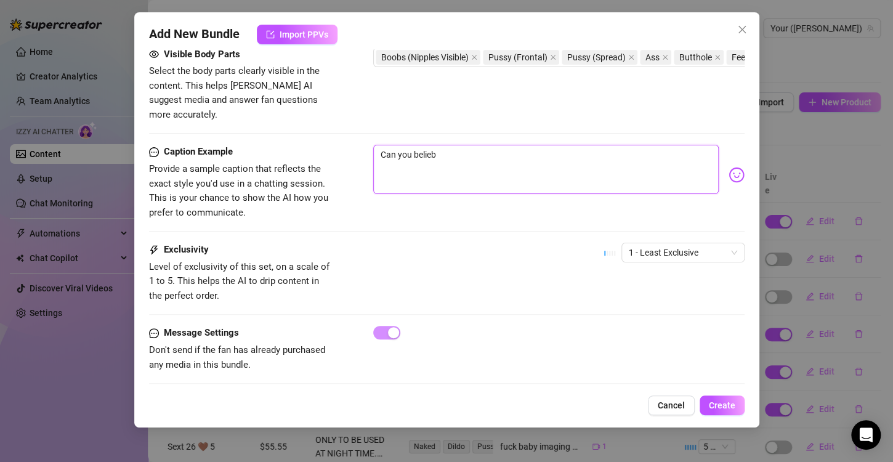
type textarea "Can you belie"
type textarea "Can you believ"
type textarea "Can you believe"
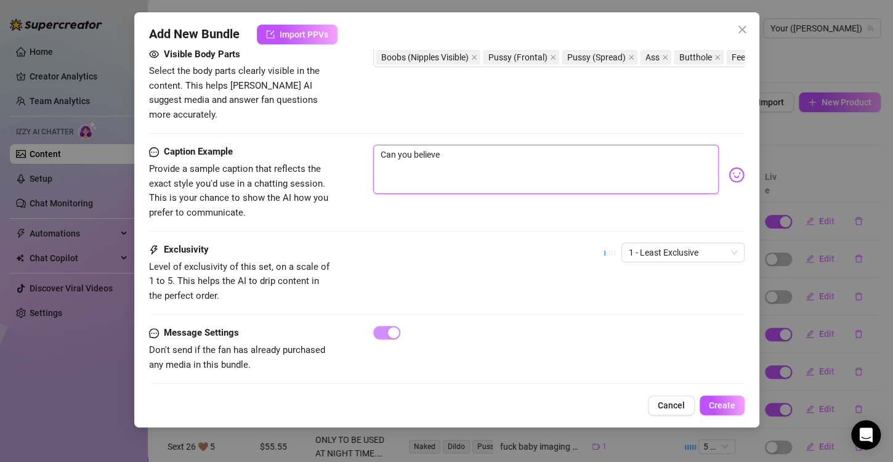
type textarea "Can you believek"
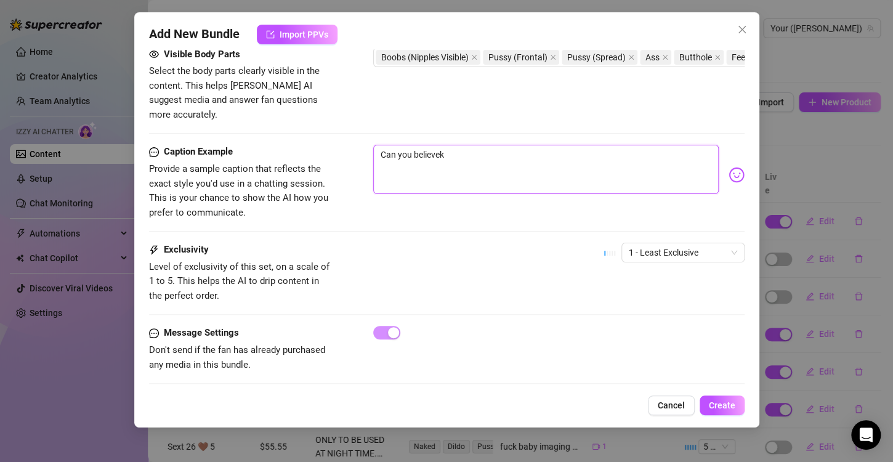
type textarea "Can you believek"
type textarea "Can you believe"
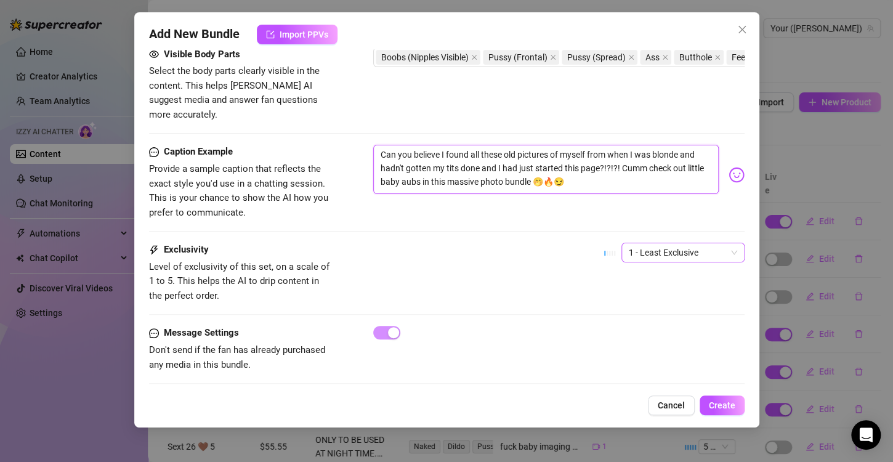
click at [629, 243] on span "1 - Least Exclusive" at bounding box center [683, 252] width 108 height 18
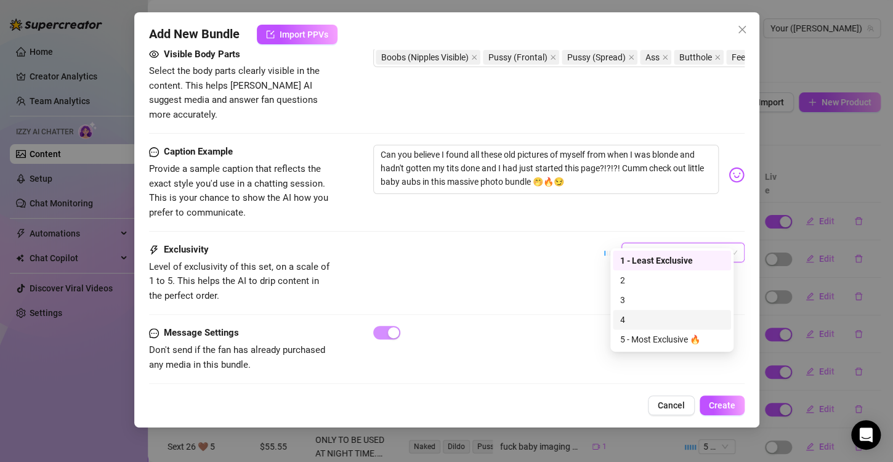
click at [641, 326] on div "4" at bounding box center [671, 320] width 103 height 14
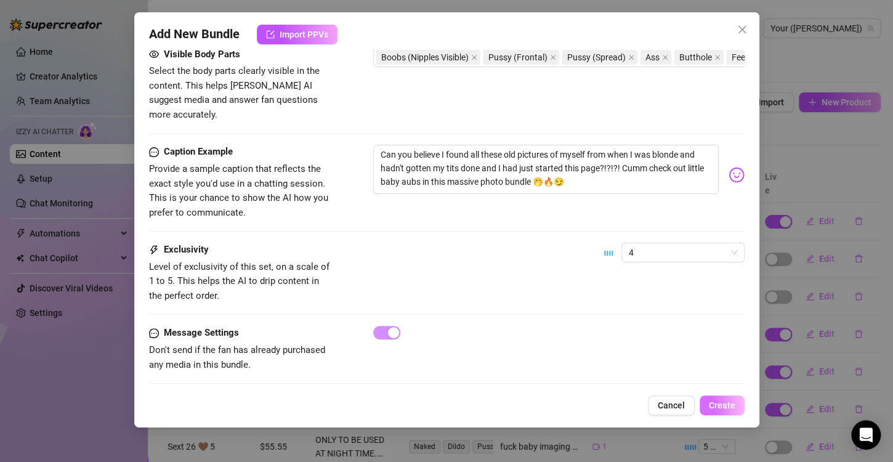
click at [717, 413] on button "Create" at bounding box center [722, 405] width 45 height 20
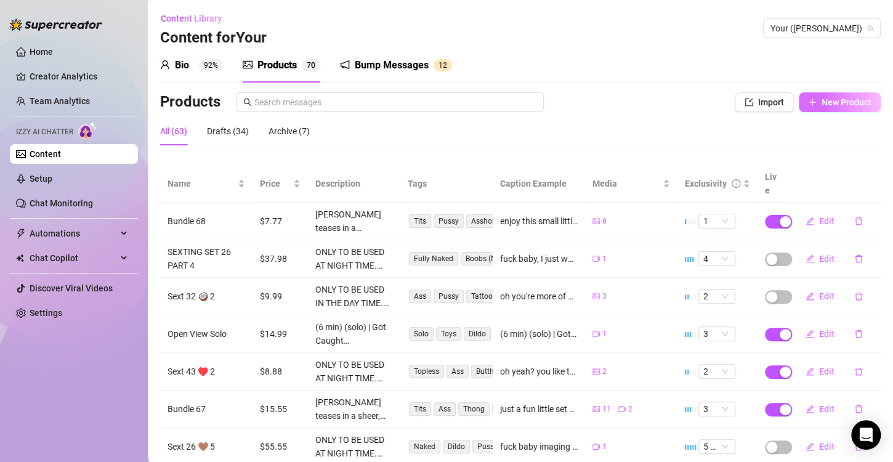
click at [843, 110] on button "New Product" at bounding box center [840, 102] width 82 height 20
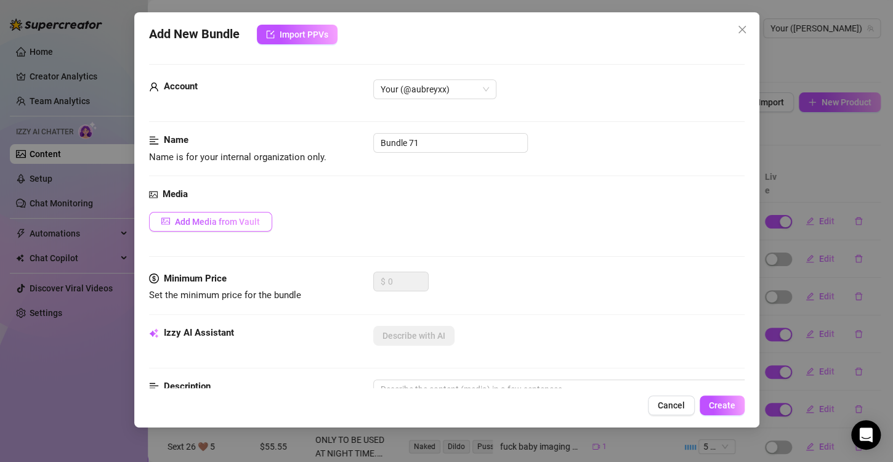
click at [240, 214] on button "Add Media from Vault" at bounding box center [210, 222] width 123 height 20
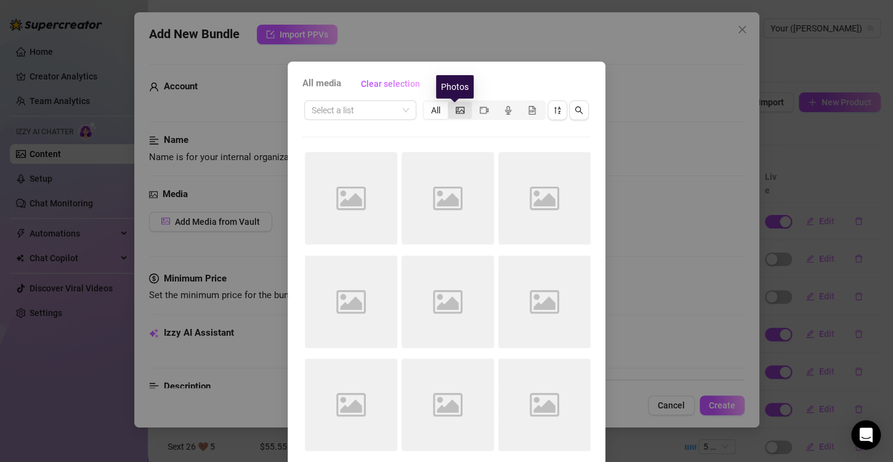
click at [458, 112] on icon "picture" at bounding box center [460, 110] width 9 height 7
click at [451, 103] on input "segmented control" at bounding box center [451, 103] width 0 height 0
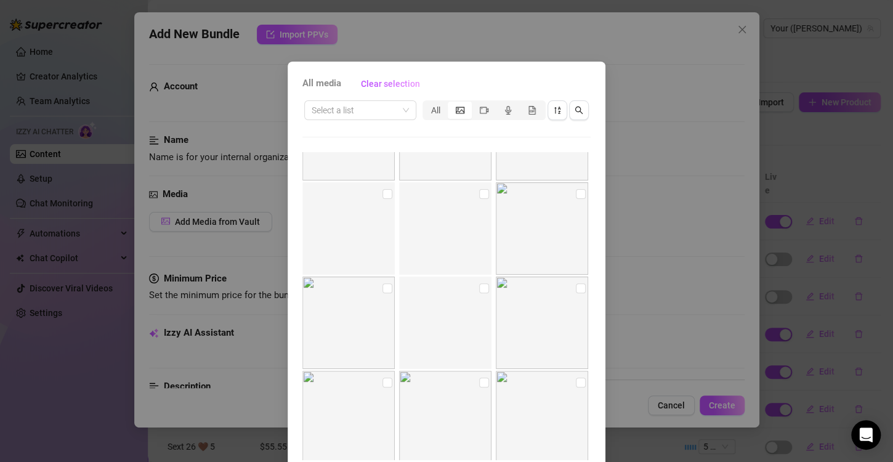
scroll to position [3298, 0]
click at [576, 164] on input "checkbox" at bounding box center [581, 165] width 10 height 10
click at [371, 116] on input "search" at bounding box center [355, 110] width 86 height 18
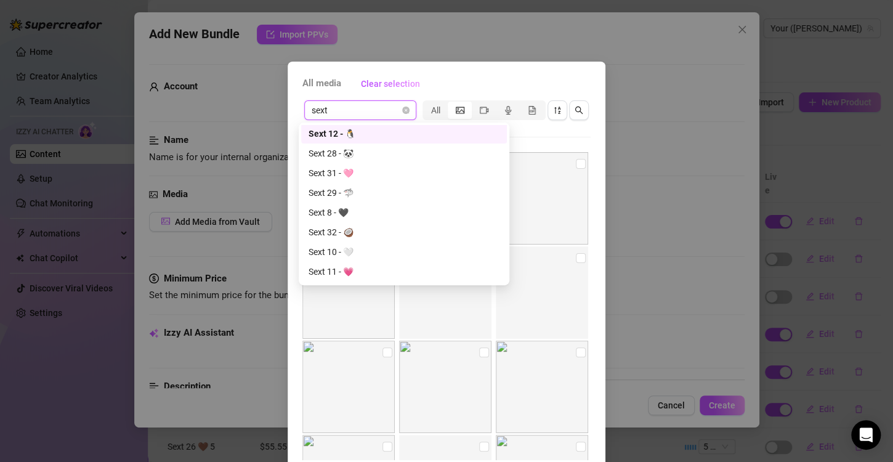
scroll to position [0, 0]
click at [352, 159] on div "Sext 28 - 🐼" at bounding box center [404, 155] width 191 height 14
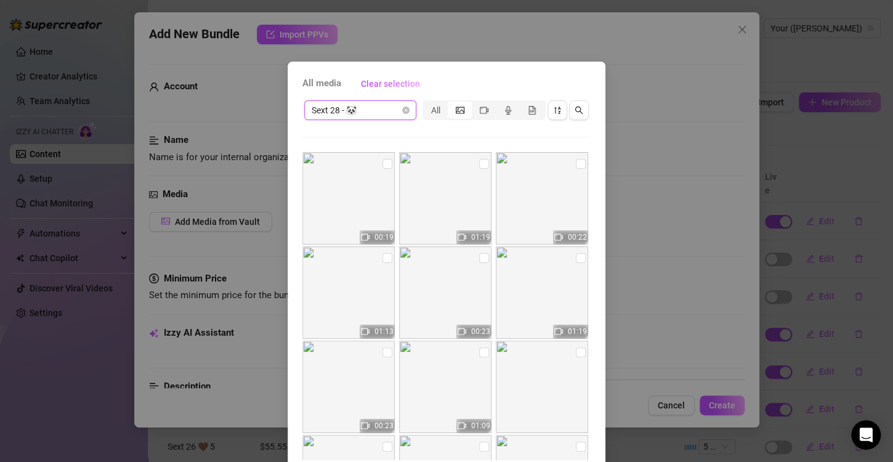
click at [357, 108] on span "Sext 28 - 🐼" at bounding box center [360, 110] width 97 height 18
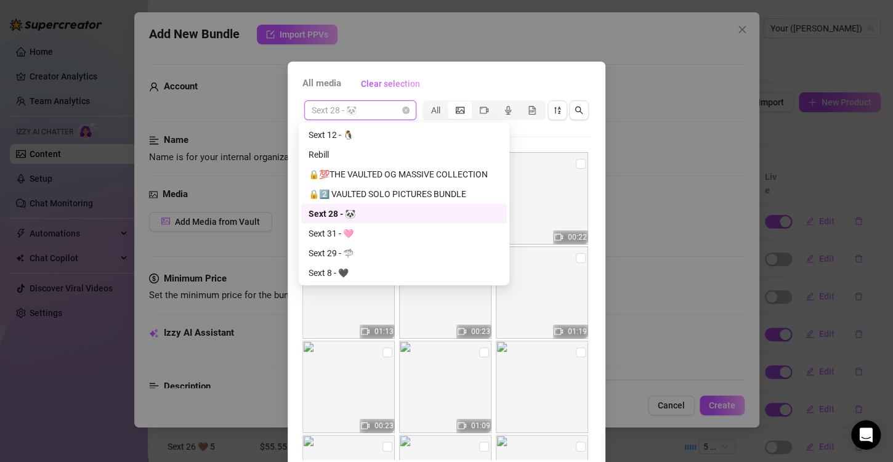
click at [355, 110] on span "Sext 28 - 🐼" at bounding box center [360, 110] width 97 height 18
click at [355, 111] on span "Sext 28 - 🐼" at bounding box center [360, 110] width 97 height 18
click at [355, 112] on span "Sext 28 - 🐼" at bounding box center [360, 110] width 97 height 18
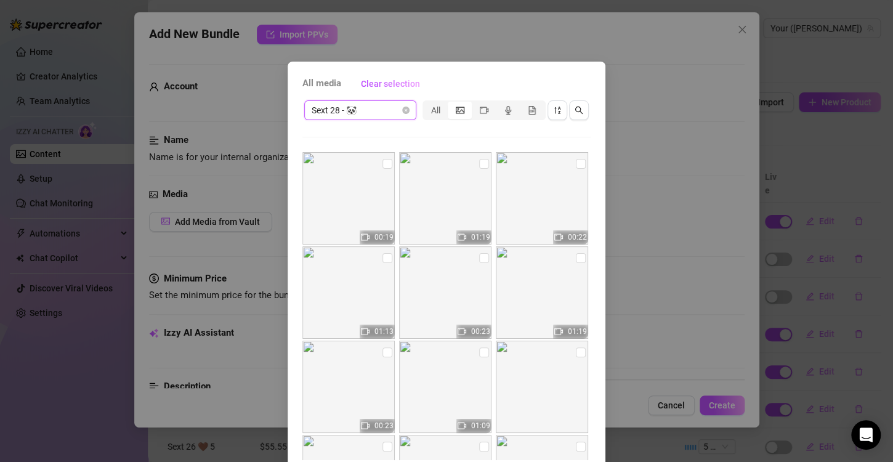
click at [357, 111] on span "Sext 28 - 🐼" at bounding box center [360, 110] width 97 height 18
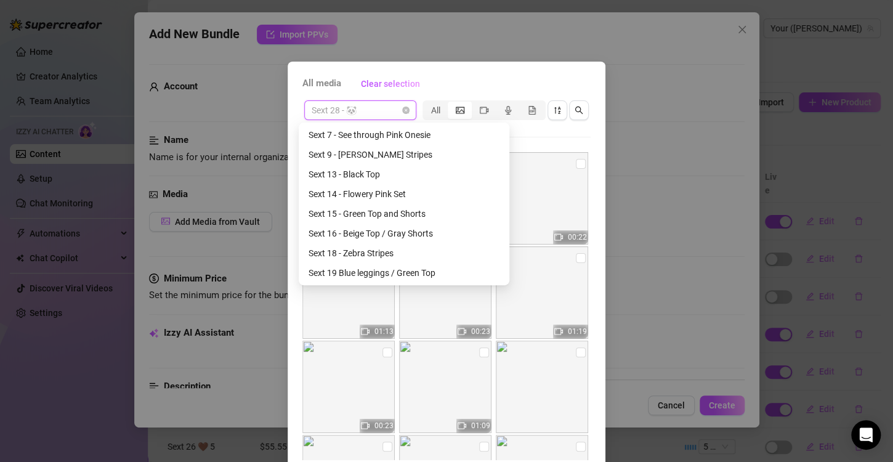
scroll to position [1481, 0]
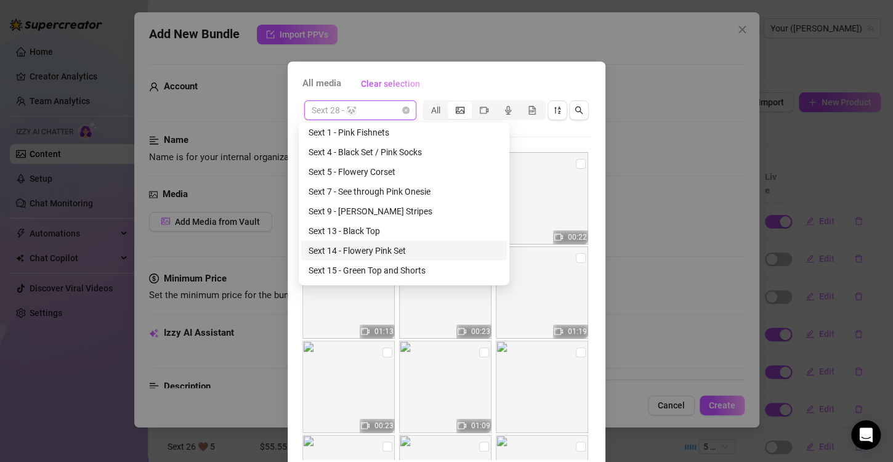
click at [384, 248] on div "Sext 14 - Flowery Pink Set" at bounding box center [404, 251] width 191 height 14
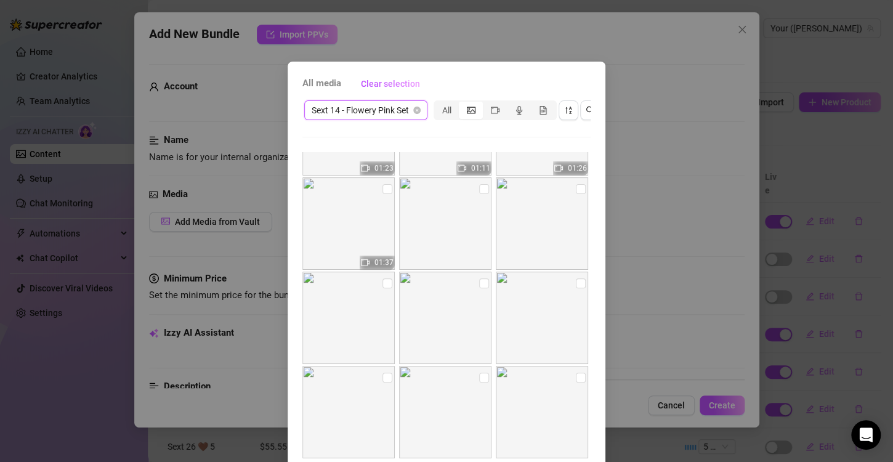
scroll to position [185, 0]
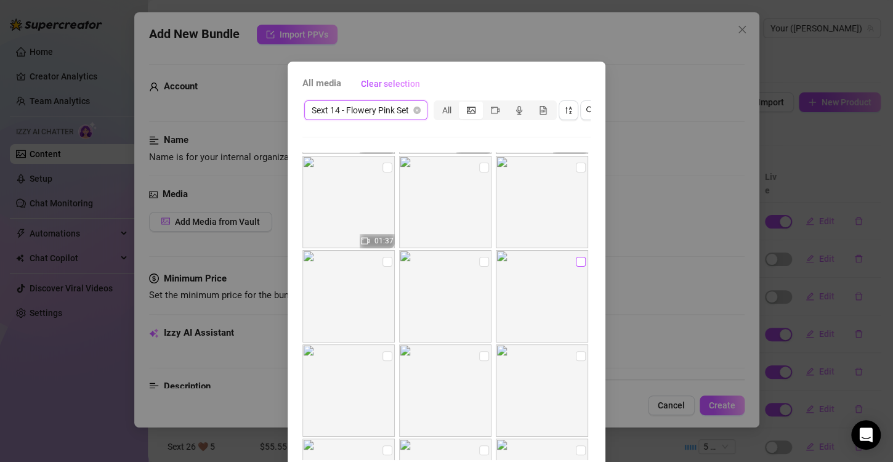
click at [576, 259] on input "checkbox" at bounding box center [581, 262] width 10 height 10
drag, startPoint x: 478, startPoint y: 259, endPoint x: 463, endPoint y: 261, distance: 15.4
click at [479, 260] on input "checkbox" at bounding box center [484, 262] width 10 height 10
click at [383, 264] on input "checkbox" at bounding box center [388, 262] width 10 height 10
click at [576, 166] on input "checkbox" at bounding box center [581, 168] width 10 height 10
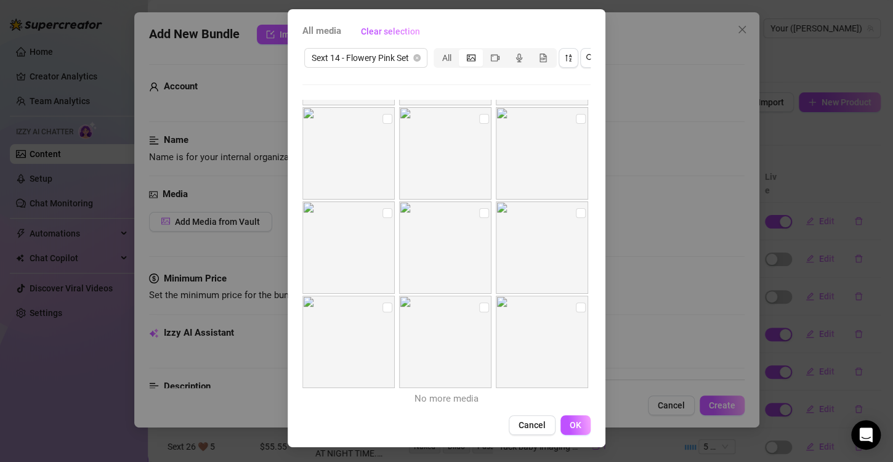
scroll to position [402, 0]
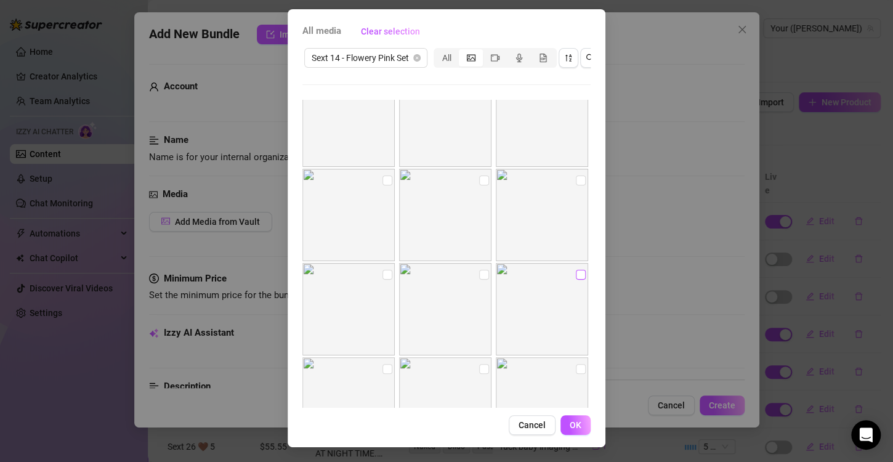
click at [576, 270] on input "checkbox" at bounding box center [581, 275] width 10 height 10
click at [479, 176] on input "checkbox" at bounding box center [484, 181] width 10 height 10
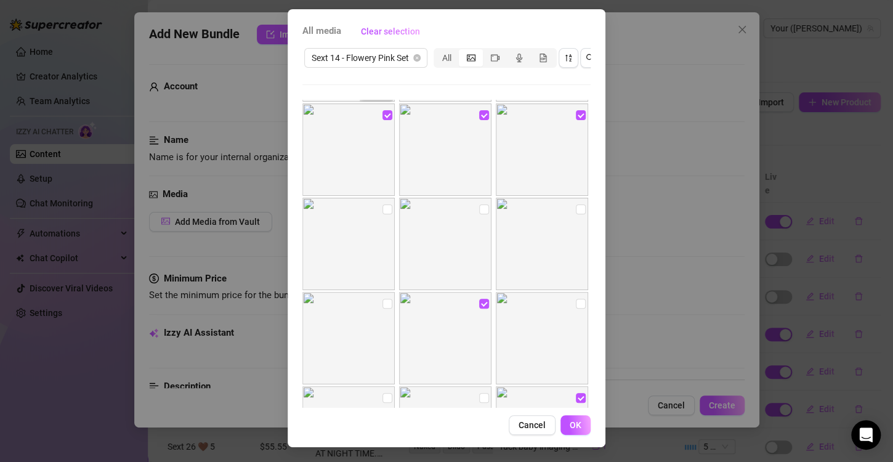
scroll to position [217, 0]
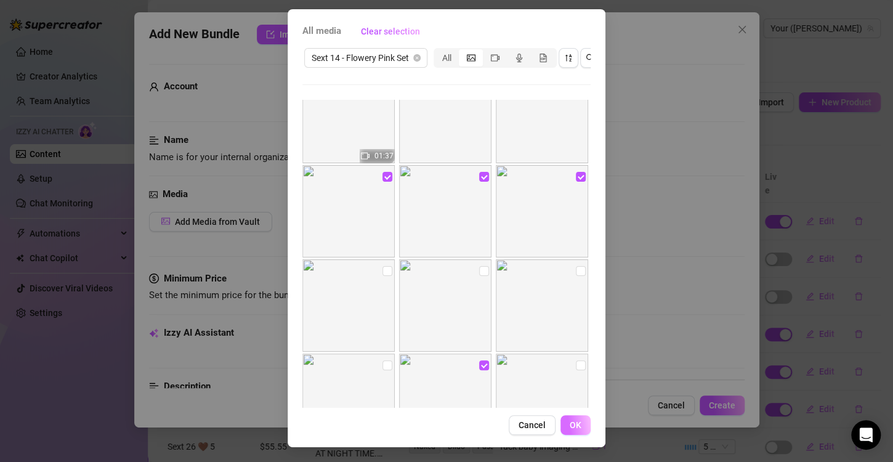
click at [570, 426] on span "OK" at bounding box center [576, 425] width 12 height 10
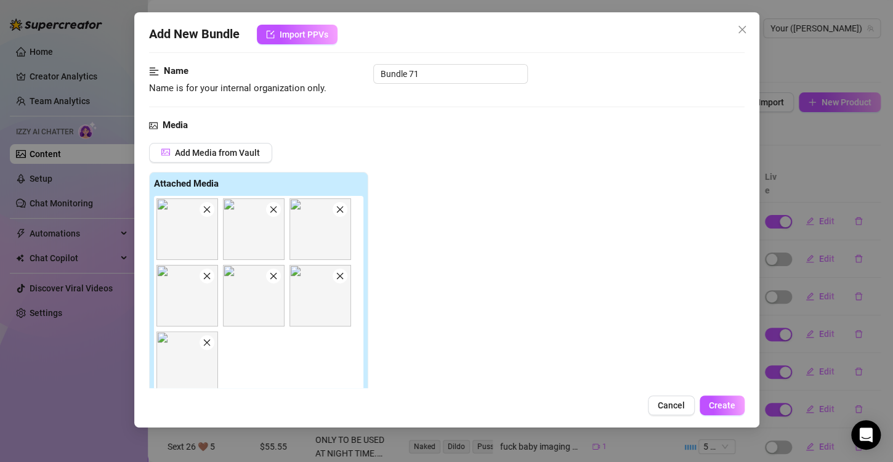
scroll to position [0, 0]
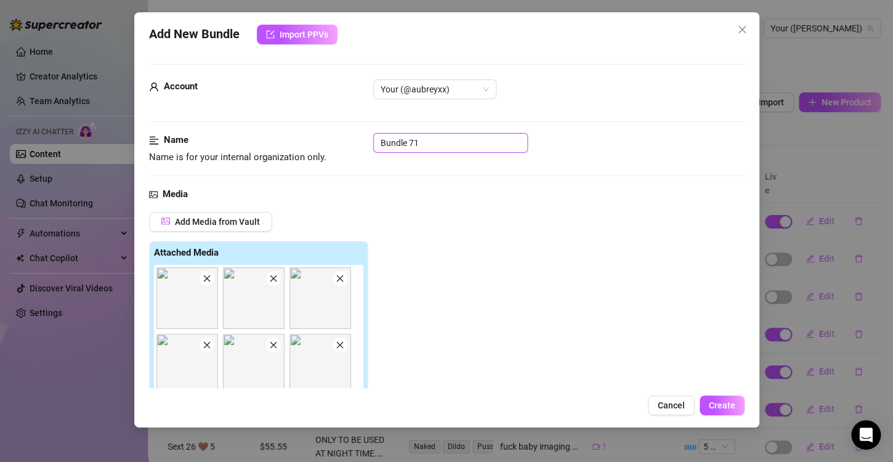
click at [416, 145] on input "Bundle 71" at bounding box center [450, 143] width 155 height 20
click at [204, 283] on span at bounding box center [207, 278] width 15 height 15
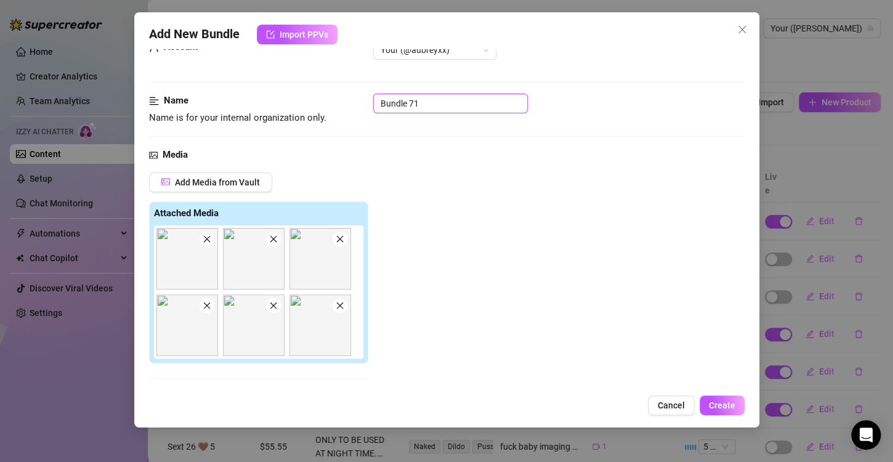
scroll to position [62, 0]
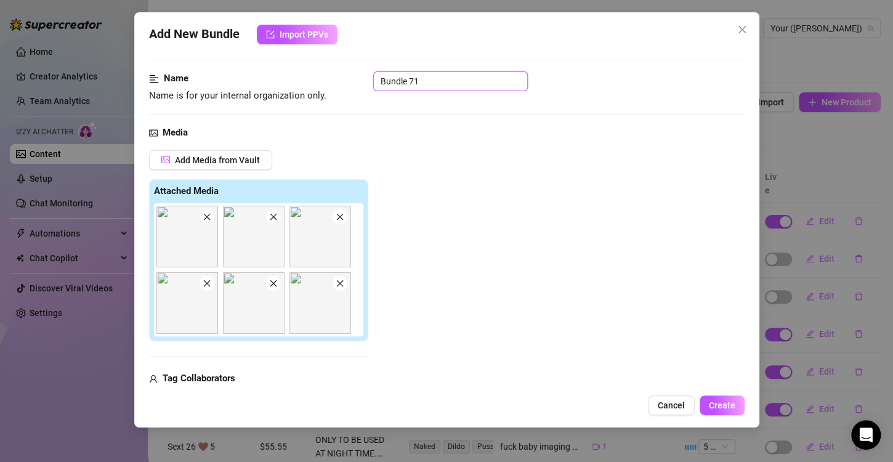
click at [270, 279] on icon "close" at bounding box center [273, 283] width 9 height 9
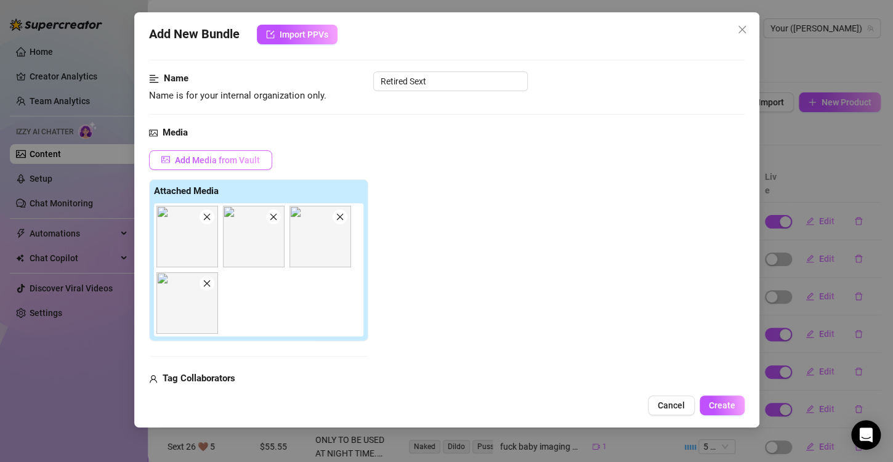
click at [194, 150] on button "Add Media from Vault" at bounding box center [210, 160] width 123 height 20
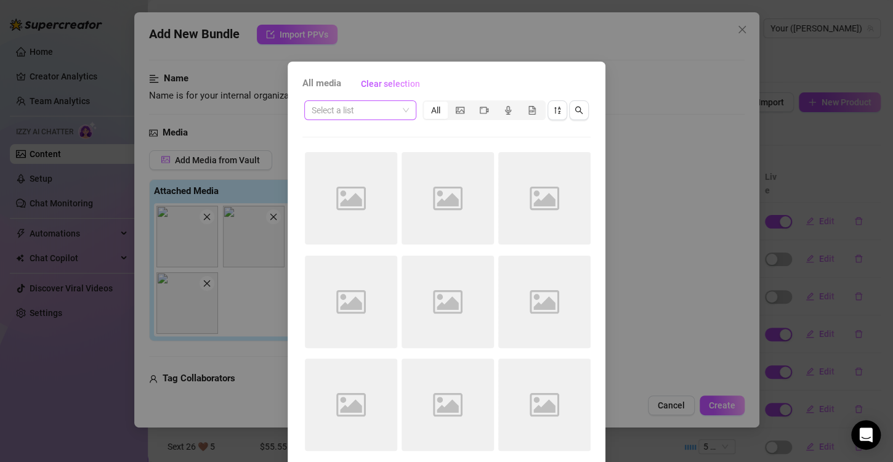
click at [335, 115] on input "search" at bounding box center [355, 110] width 86 height 18
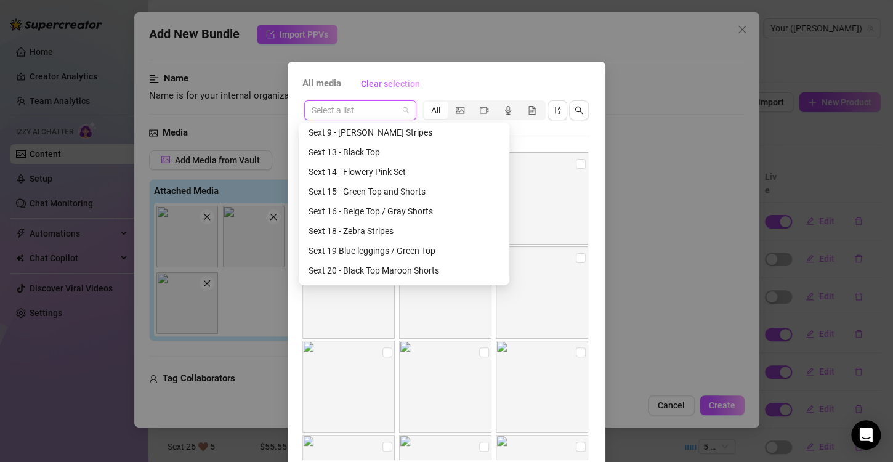
scroll to position [1540, 0]
click at [199, 108] on div "All media Clear selection Select a list All 10:12 01:22 01:17 01:04 00:56 Cance…" at bounding box center [446, 231] width 893 height 462
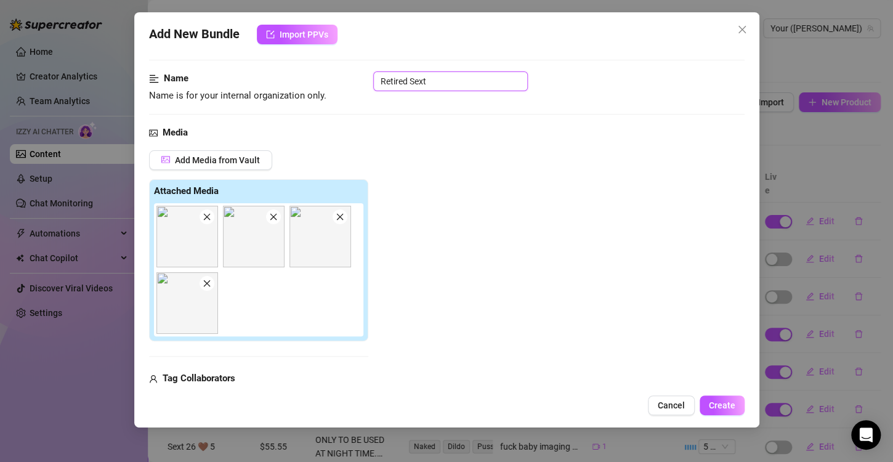
click at [472, 80] on input "Retired Sext" at bounding box center [450, 81] width 155 height 20
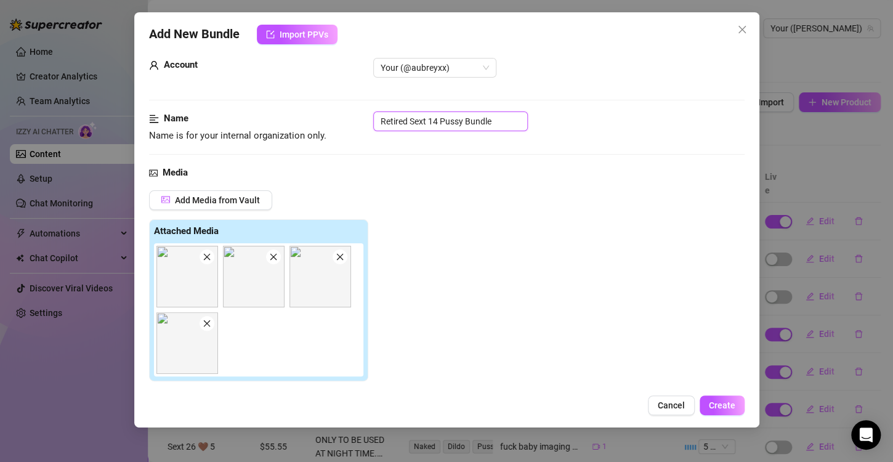
scroll to position [0, 0]
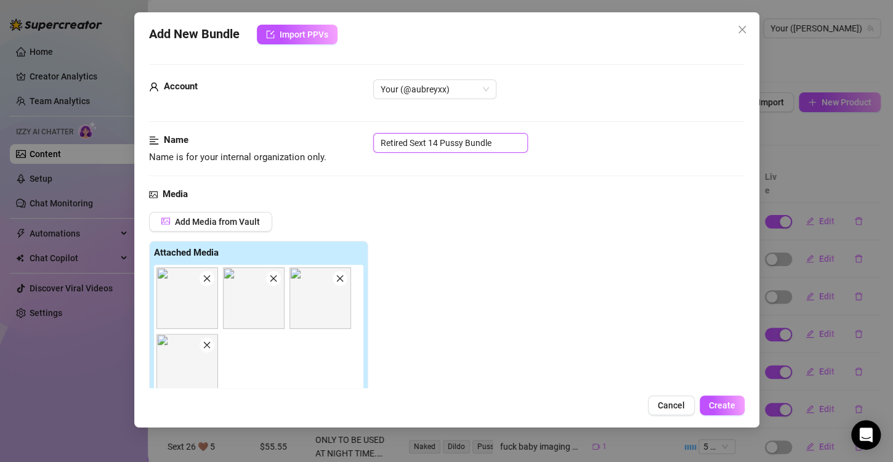
drag, startPoint x: 503, startPoint y: 143, endPoint x: 442, endPoint y: 151, distance: 61.5
click at [442, 151] on input "Retired Sext 14 Pussy Bundle" at bounding box center [450, 143] width 155 height 20
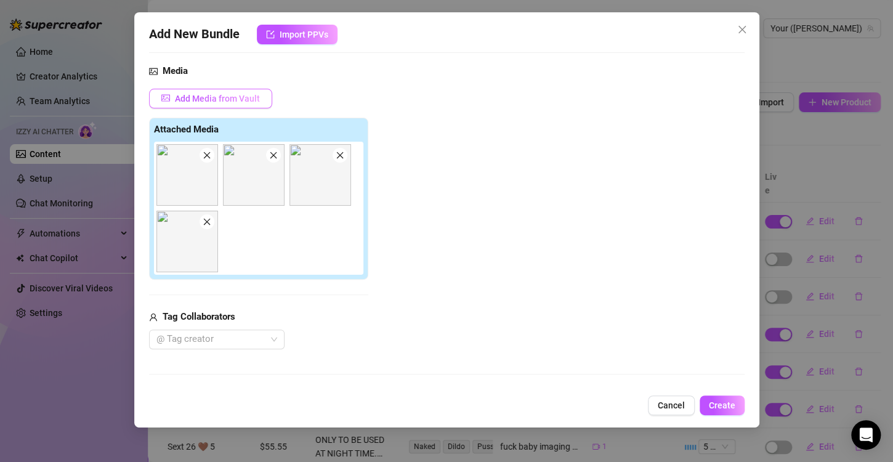
click at [167, 96] on icon "picture" at bounding box center [165, 97] width 7 height 4
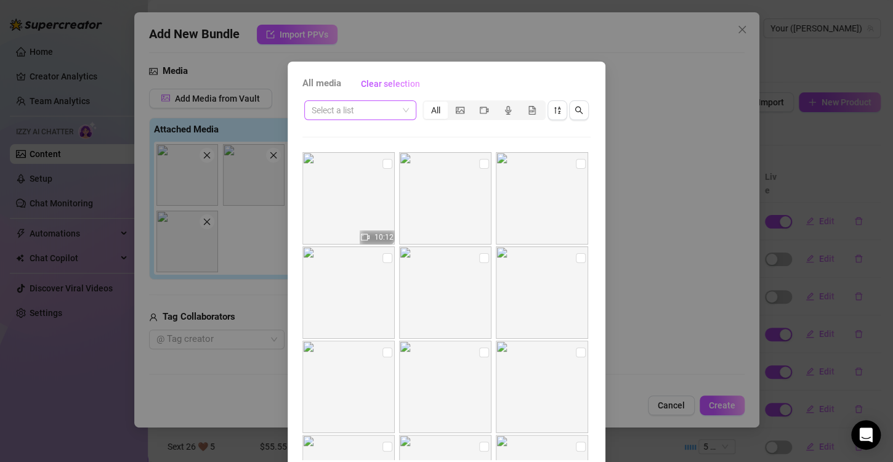
click at [334, 105] on input "search" at bounding box center [355, 110] width 86 height 18
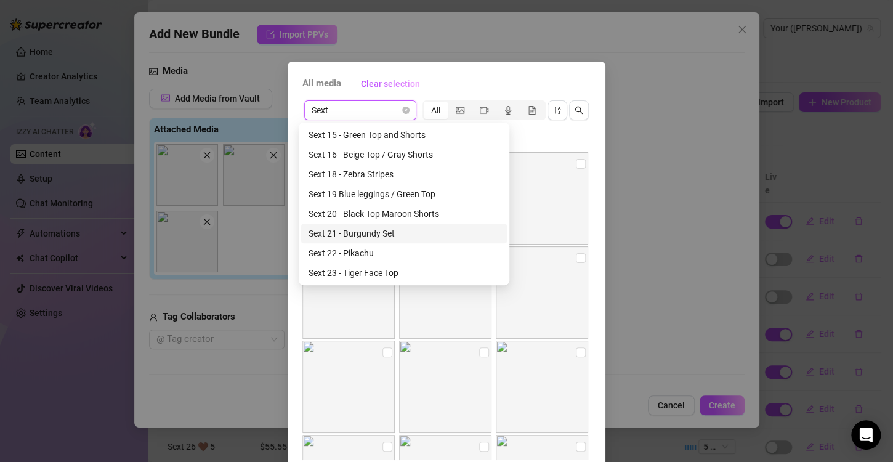
scroll to position [431, 0]
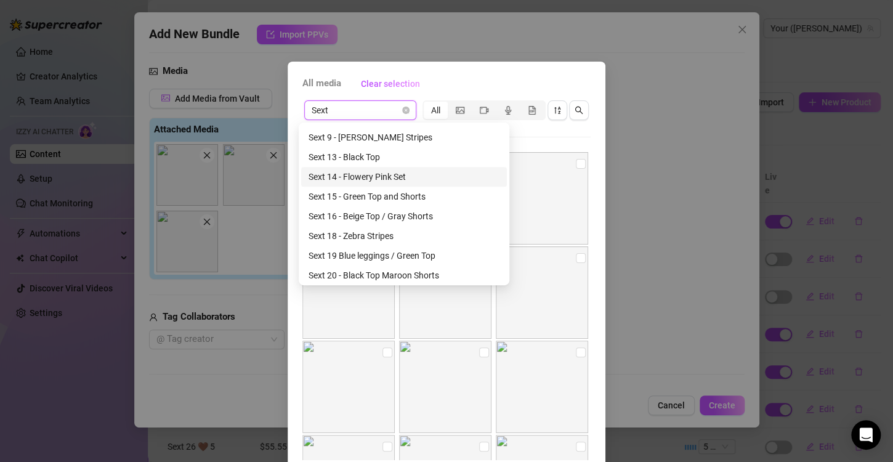
click at [368, 172] on div "Sext 14 - Flowery Pink Set" at bounding box center [404, 177] width 191 height 14
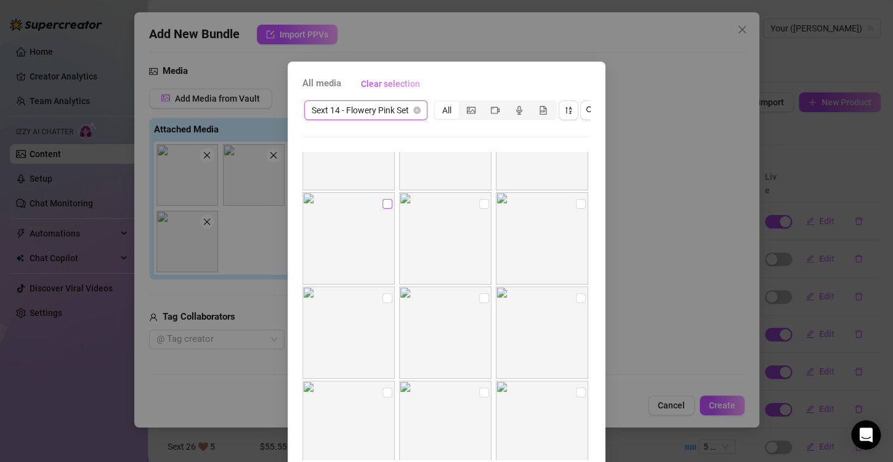
click at [383, 201] on input "checkbox" at bounding box center [388, 204] width 10 height 10
click at [479, 204] on input "checkbox" at bounding box center [484, 204] width 10 height 10
click at [480, 298] on img at bounding box center [445, 332] width 92 height 92
click at [479, 301] on input "checkbox" at bounding box center [484, 298] width 10 height 10
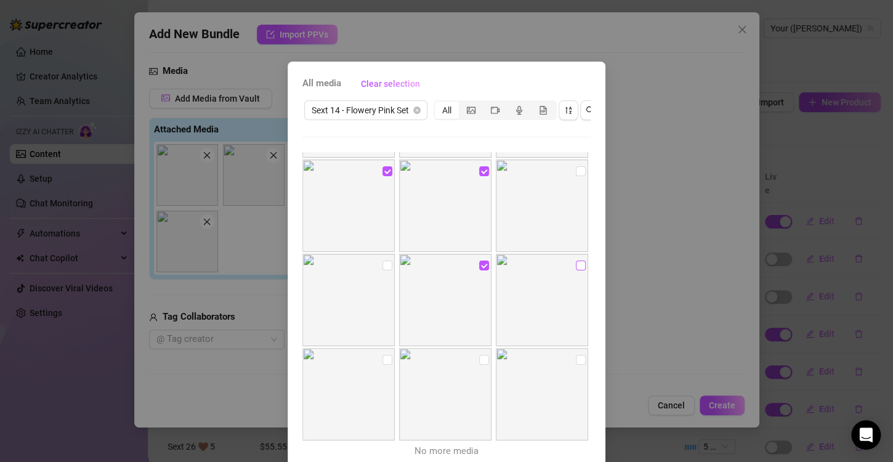
click at [576, 267] on input "checkbox" at bounding box center [581, 266] width 10 height 10
click at [479, 359] on input "checkbox" at bounding box center [484, 360] width 10 height 10
click at [383, 355] on input "checkbox" at bounding box center [388, 360] width 10 height 10
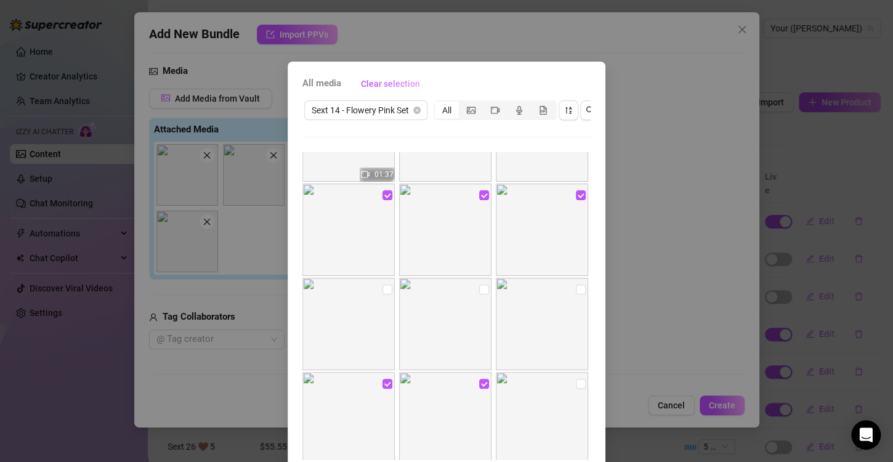
scroll to position [156, 0]
click at [479, 386] on input "checkbox" at bounding box center [484, 385] width 10 height 10
click at [383, 385] on input "checkbox" at bounding box center [388, 385] width 10 height 10
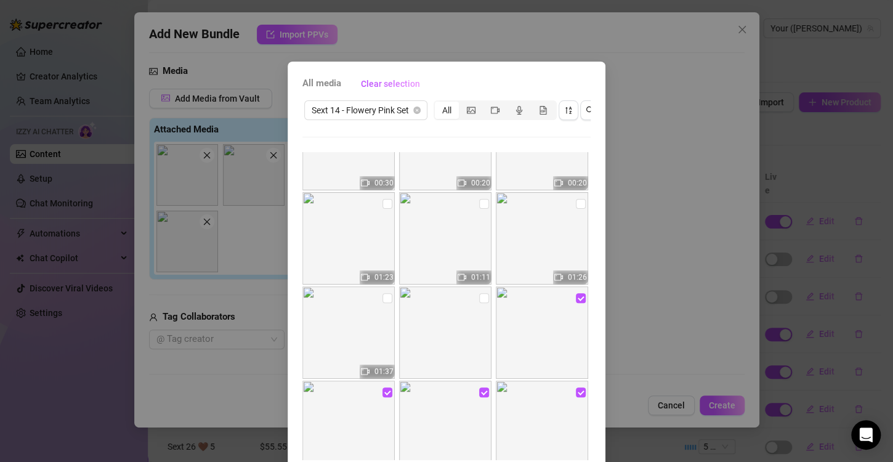
scroll to position [33, 0]
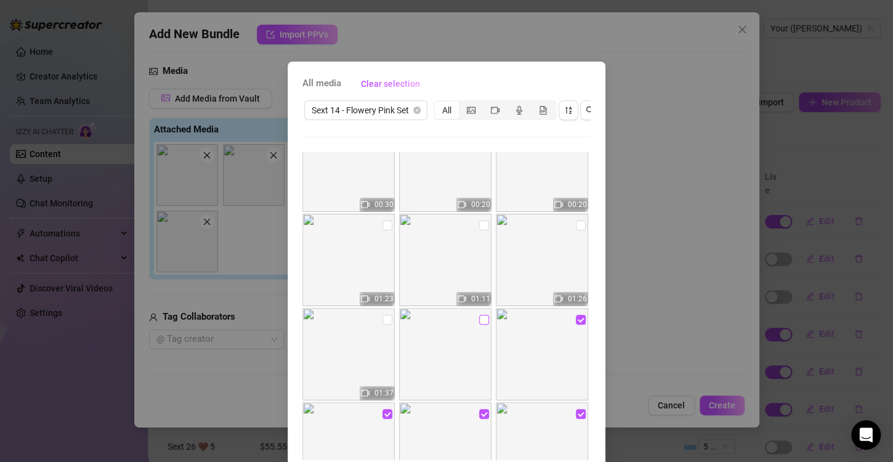
click at [479, 323] on input "checkbox" at bounding box center [484, 320] width 10 height 10
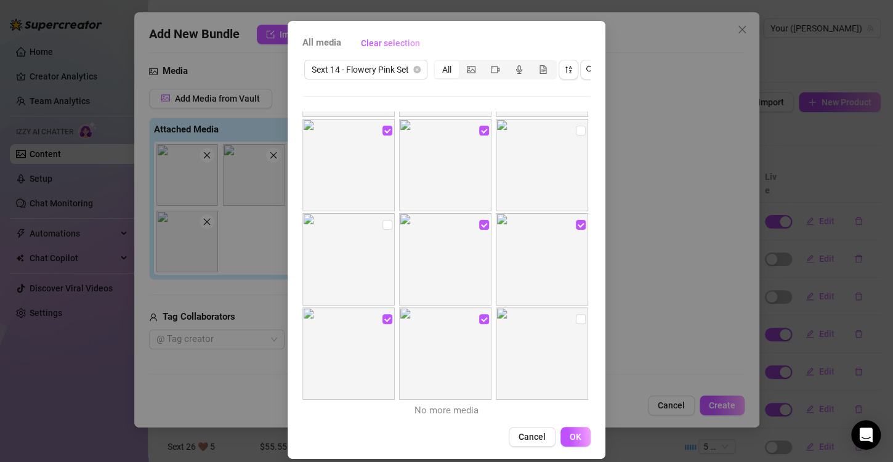
scroll to position [62, 0]
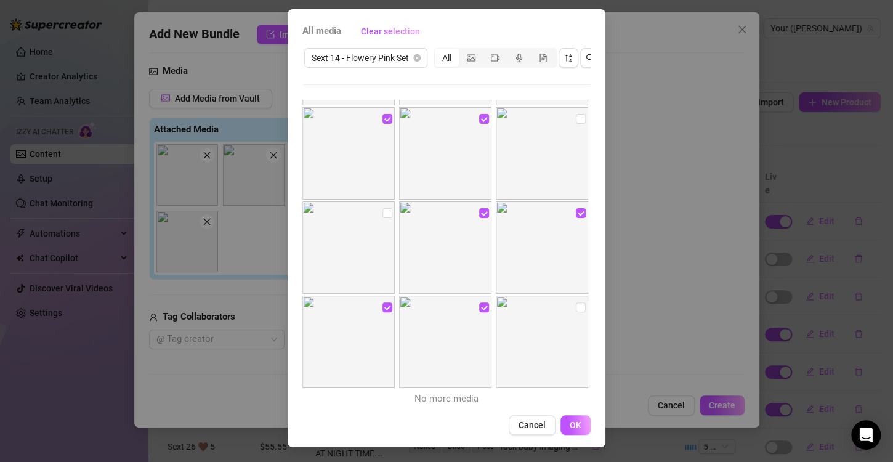
click at [577, 424] on button "OK" at bounding box center [576, 425] width 30 height 20
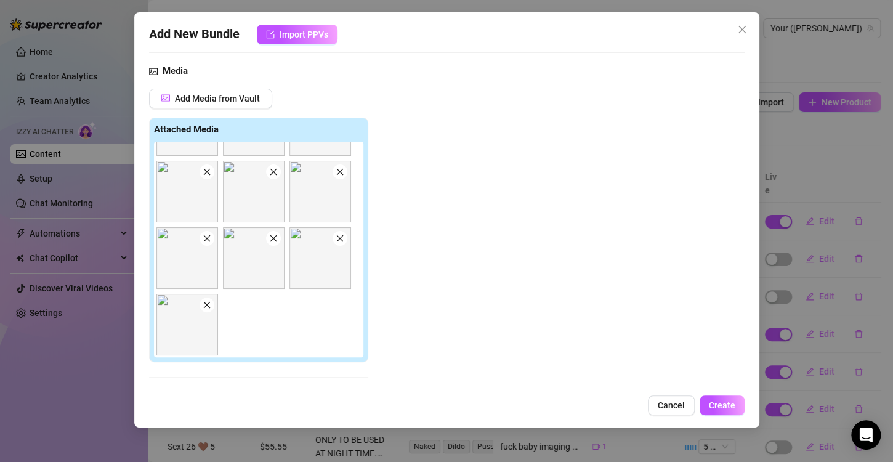
scroll to position [370, 0]
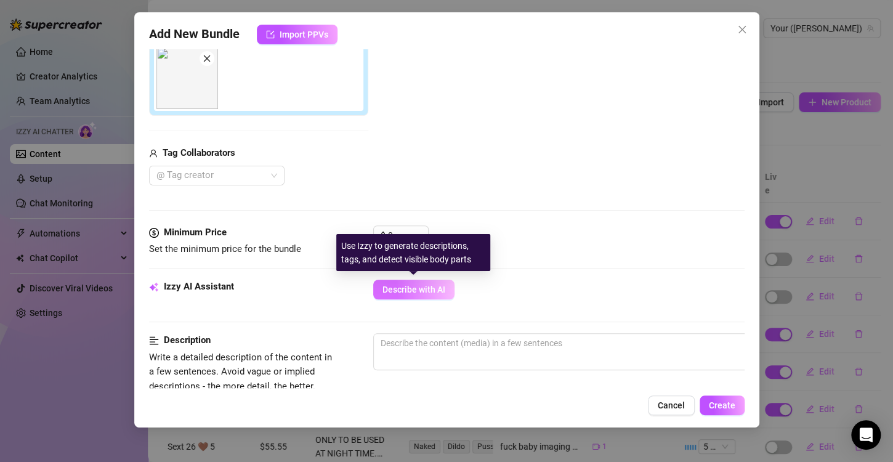
click at [423, 282] on button "Describe with AI" at bounding box center [413, 290] width 81 height 20
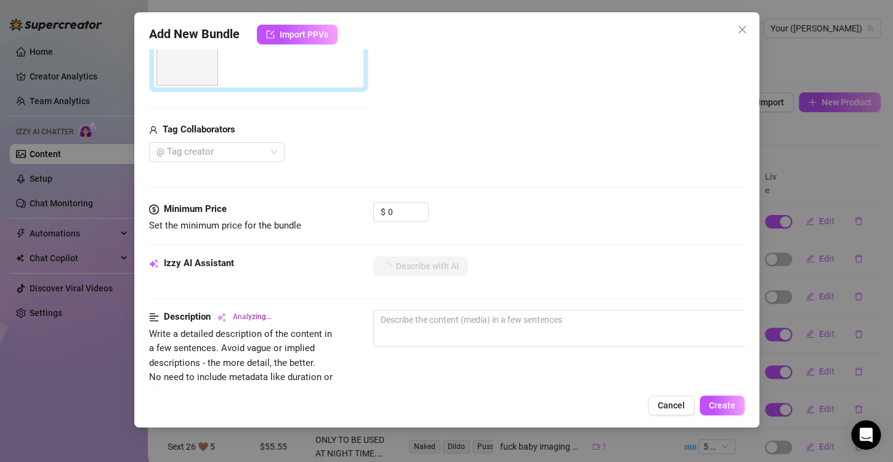
scroll to position [493, 0]
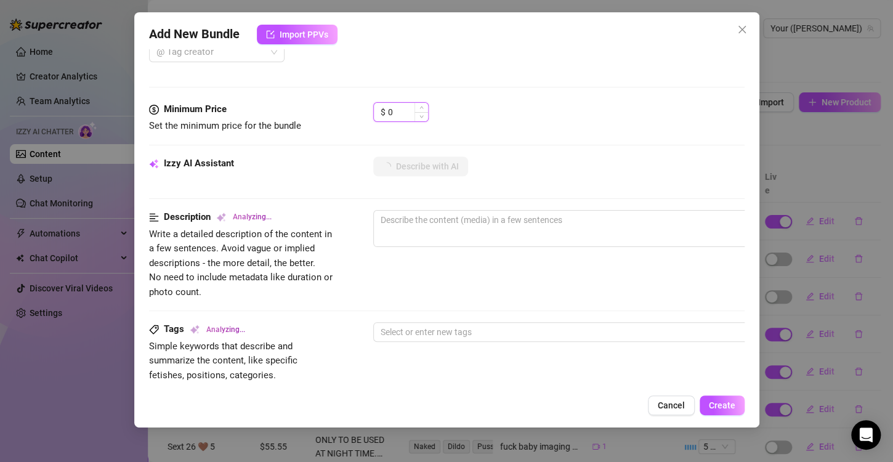
click at [389, 106] on input "0" at bounding box center [408, 112] width 40 height 18
click at [404, 104] on input "0" at bounding box center [408, 112] width 40 height 18
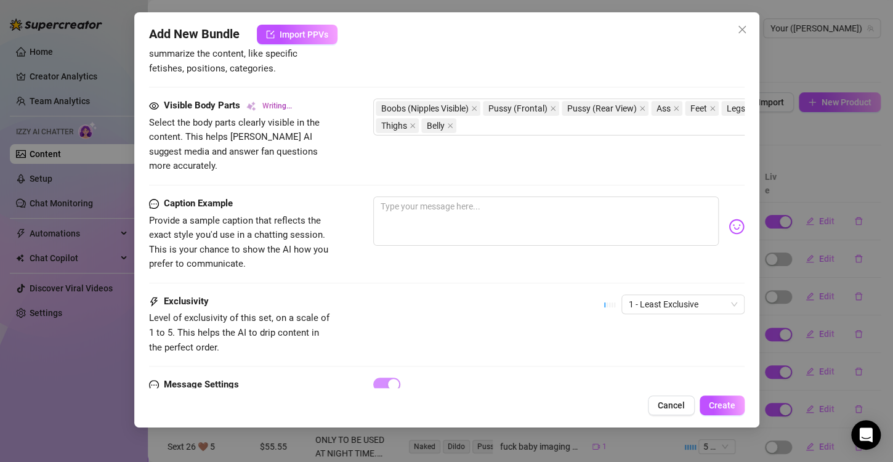
scroll to position [804, 0]
click at [657, 295] on span "1 - Least Exclusive" at bounding box center [683, 304] width 108 height 18
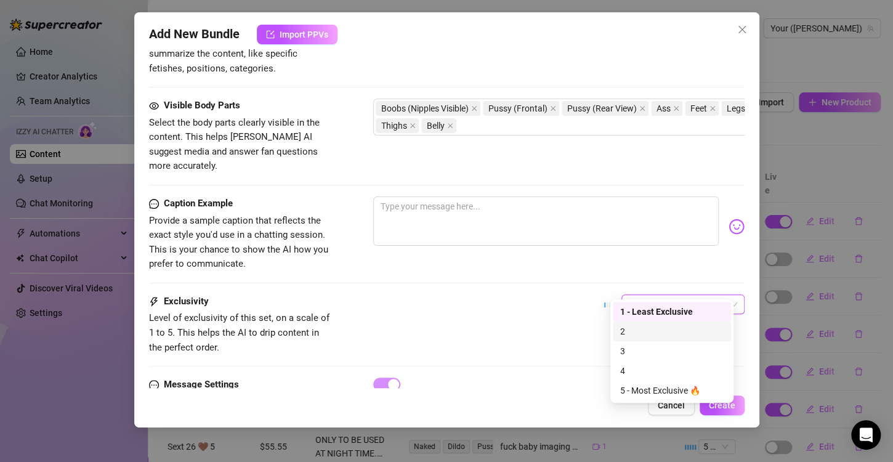
click at [630, 333] on div "2" at bounding box center [671, 332] width 103 height 14
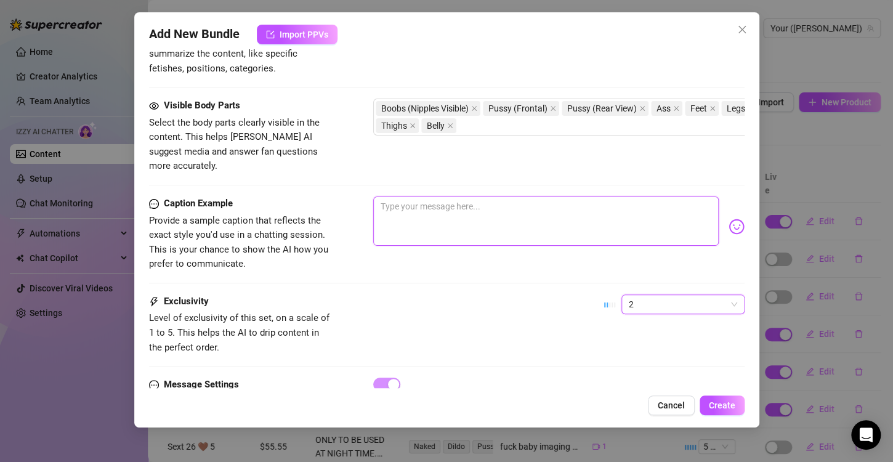
click at [490, 228] on textarea at bounding box center [546, 221] width 346 height 49
click at [503, 230] on div at bounding box center [558, 227] width 371 height 60
click at [546, 201] on textarea at bounding box center [546, 221] width 346 height 49
click at [663, 197] on textarea "I got this new outfit in the other day and it was so stinking cute I had to imm…" at bounding box center [546, 221] width 346 height 49
click at [575, 207] on textarea "I got this new outfit in the other day and it was so stinking cute I had to imm…" at bounding box center [546, 221] width 346 height 49
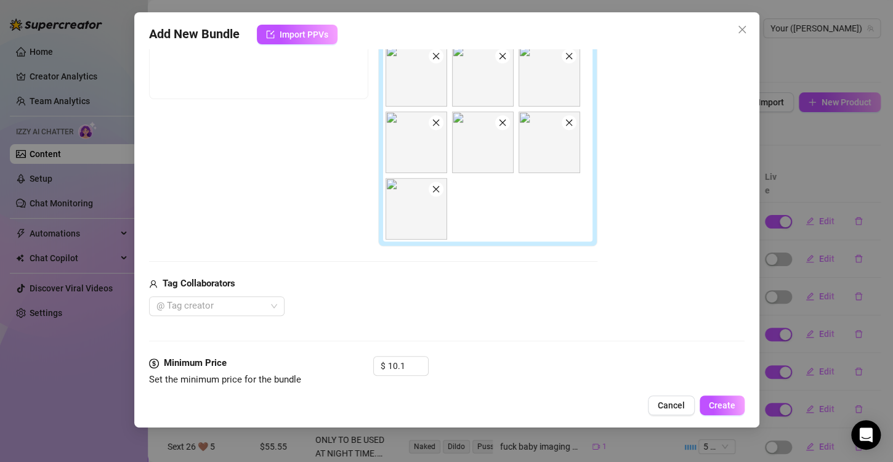
scroll to position [0, 0]
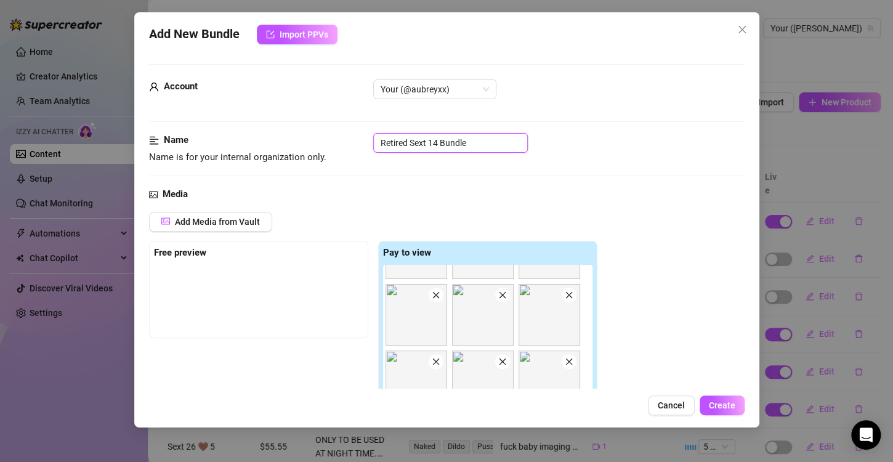
click at [436, 142] on input "Retired Sext 14 Bundle" at bounding box center [450, 143] width 155 height 20
click at [713, 407] on span "Create" at bounding box center [722, 405] width 26 height 10
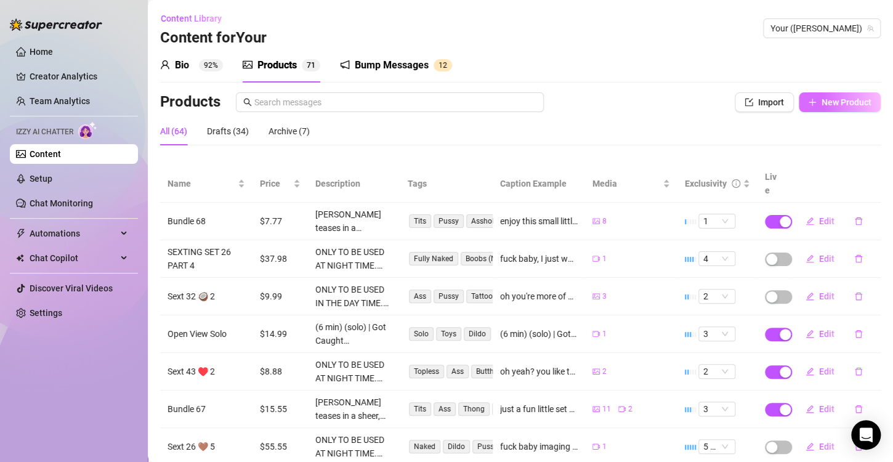
click at [829, 101] on span "New Product" at bounding box center [847, 102] width 50 height 10
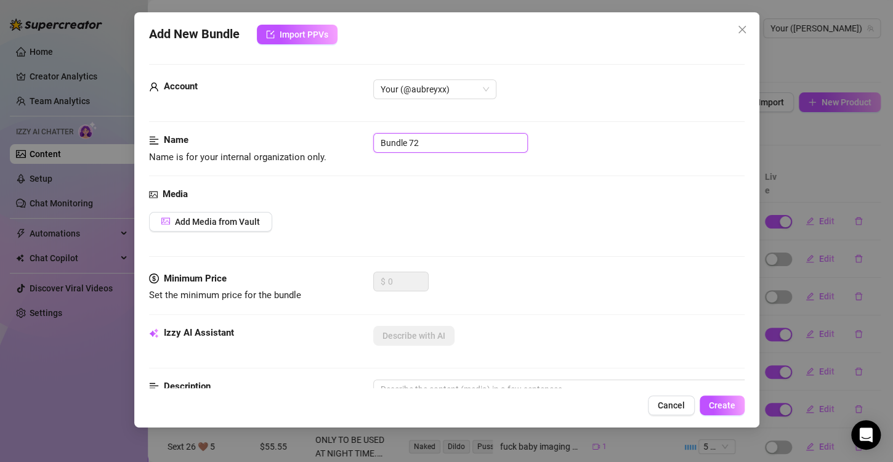
click at [395, 143] on input "Bundle 72" at bounding box center [450, 143] width 155 height 20
click at [184, 225] on span "Add Media from Vault" at bounding box center [217, 222] width 85 height 10
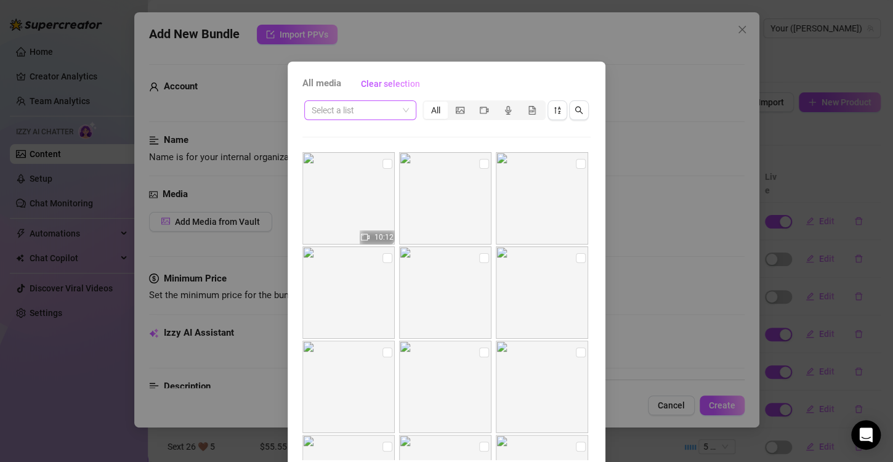
click at [408, 108] on div "Select a list" at bounding box center [360, 110] width 112 height 20
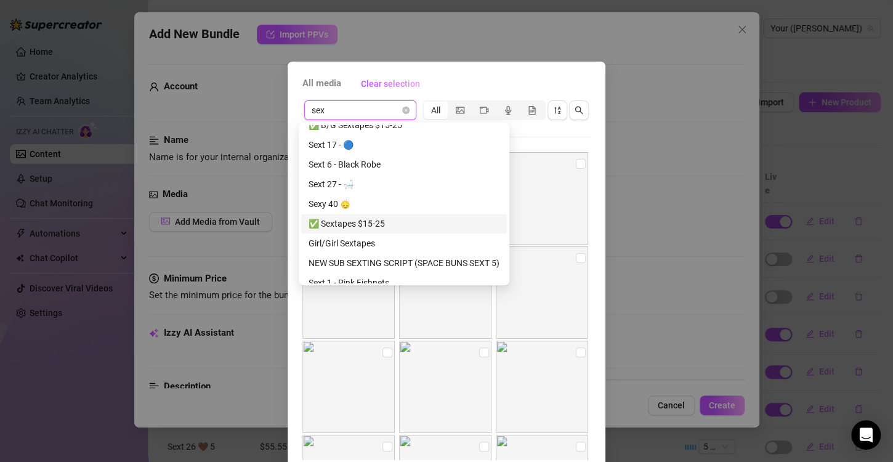
scroll to position [431, 0]
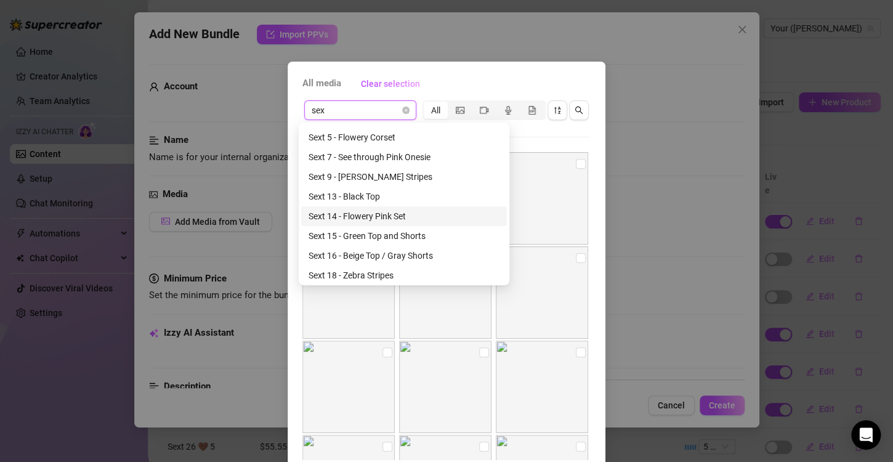
click at [390, 216] on div "Sext 14 - Flowery Pink Set" at bounding box center [404, 216] width 191 height 14
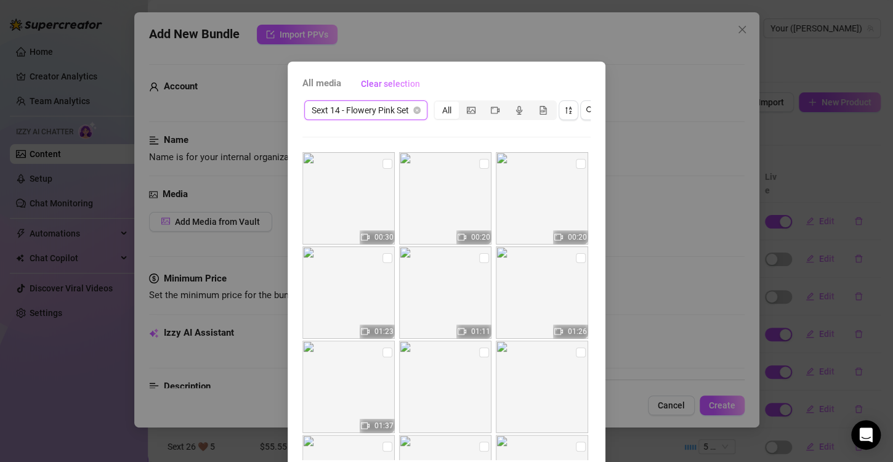
click at [383, 349] on input "checkbox" at bounding box center [388, 352] width 10 height 10
click at [576, 257] on input "checkbox" at bounding box center [581, 258] width 10 height 10
drag, startPoint x: 472, startPoint y: 257, endPoint x: 436, endPoint y: 259, distance: 37.0
click at [468, 257] on div "01:11" at bounding box center [446, 292] width 95 height 92
click at [383, 262] on input "checkbox" at bounding box center [388, 258] width 10 height 10
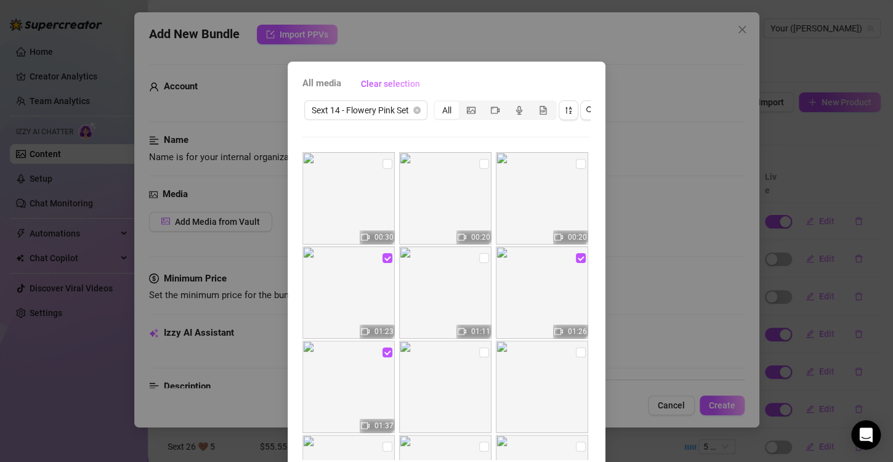
drag, startPoint x: 565, startPoint y: 164, endPoint x: 558, endPoint y: 166, distance: 7.0
click at [576, 165] on input "checkbox" at bounding box center [581, 164] width 10 height 10
click at [479, 165] on input "checkbox" at bounding box center [484, 164] width 10 height 10
click at [383, 164] on input "checkbox" at bounding box center [388, 164] width 10 height 10
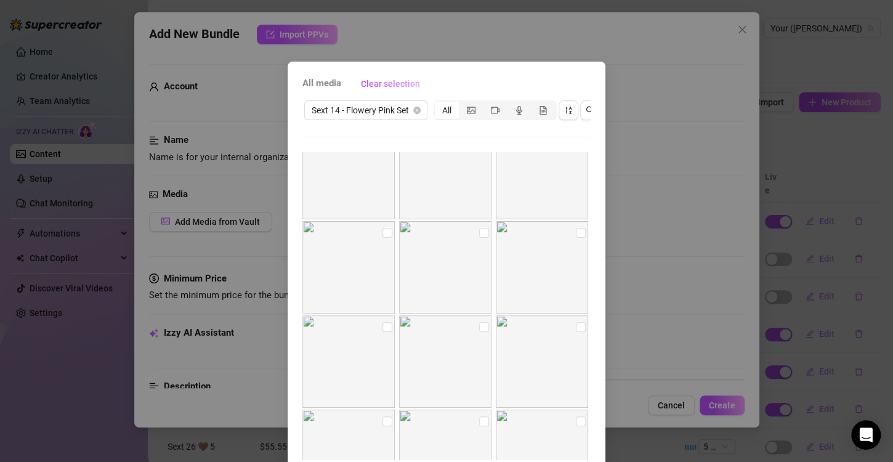
scroll to position [62, 0]
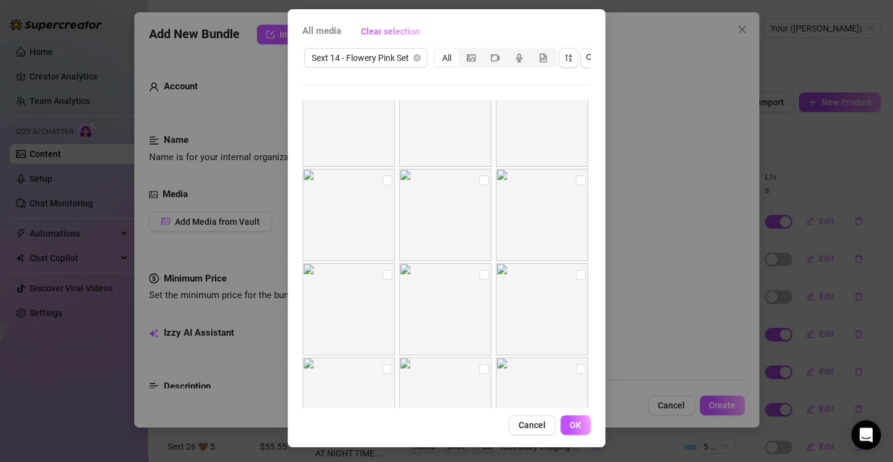
click at [571, 421] on span "OK" at bounding box center [576, 425] width 12 height 10
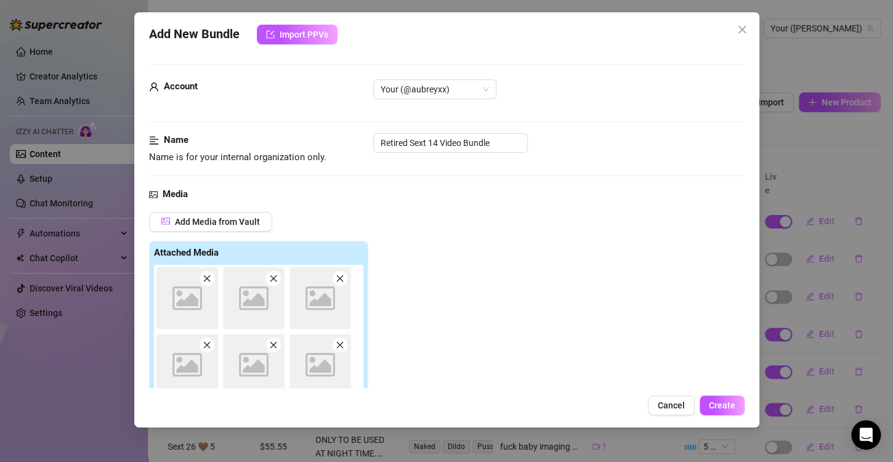
scroll to position [174, 0]
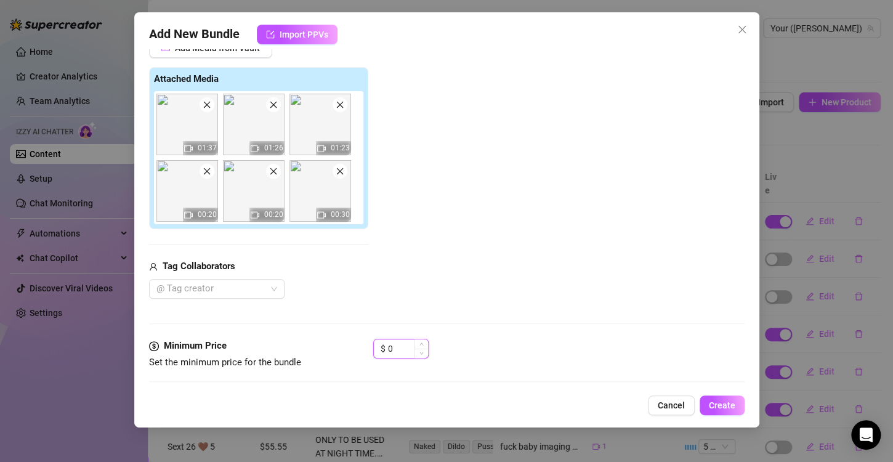
click at [391, 344] on input "0" at bounding box center [408, 348] width 40 height 18
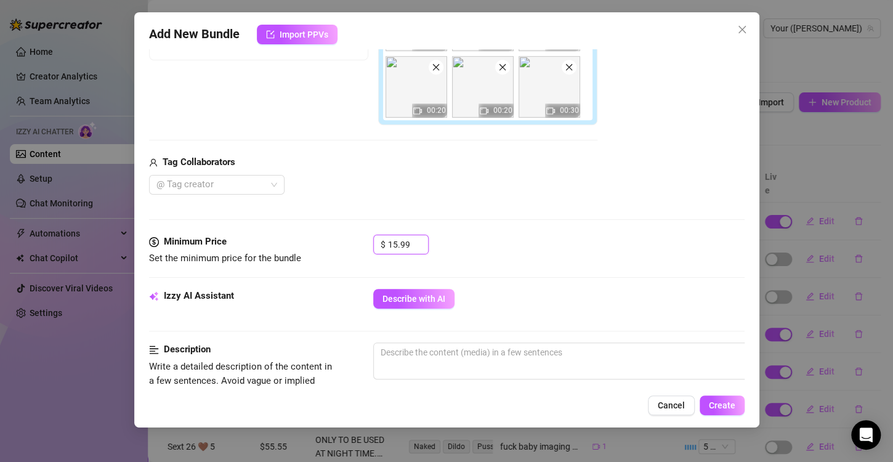
scroll to position [297, 0]
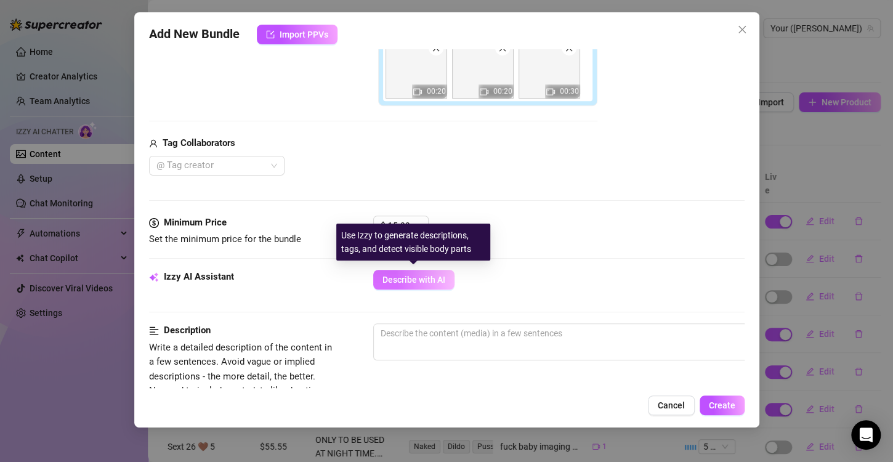
click at [403, 271] on button "Describe with AI" at bounding box center [413, 280] width 81 height 20
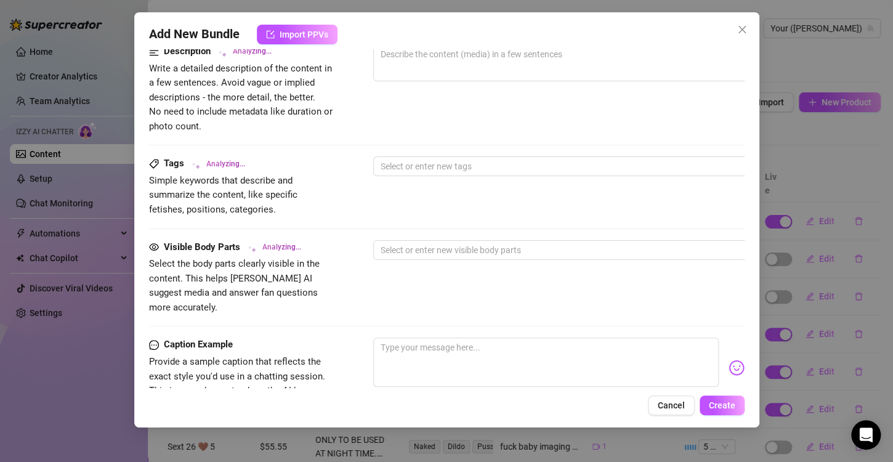
scroll to position [678, 0]
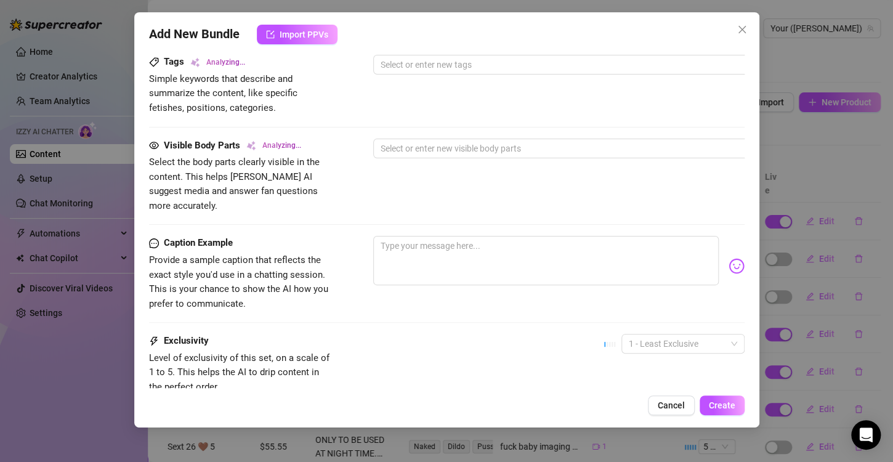
drag, startPoint x: 667, startPoint y: 326, endPoint x: 643, endPoint y: 369, distance: 49.1
click at [667, 335] on span "1 - Least Exclusive" at bounding box center [683, 344] width 108 height 18
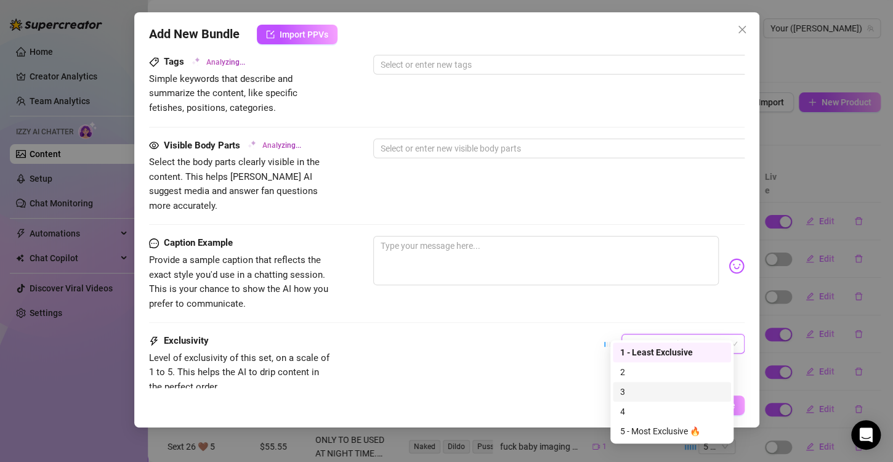
drag, startPoint x: 632, startPoint y: 392, endPoint x: 489, endPoint y: 273, distance: 186.4
click at [631, 392] on div "3" at bounding box center [671, 392] width 103 height 14
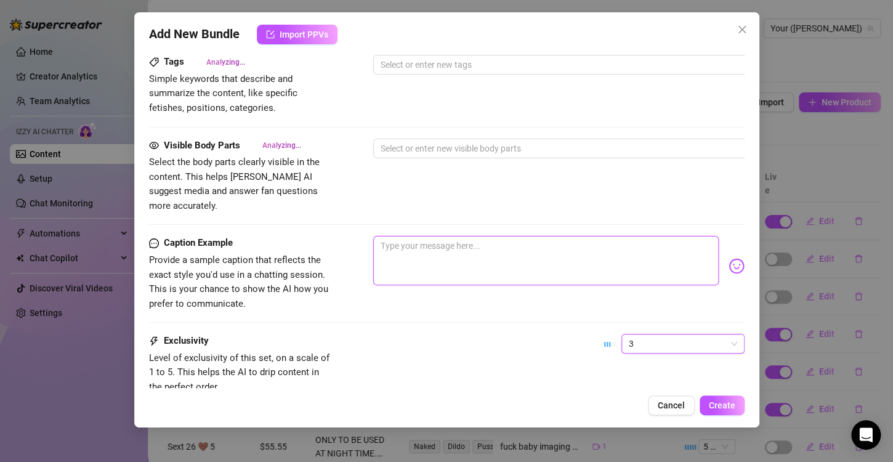
click at [470, 261] on textarea at bounding box center [546, 260] width 346 height 49
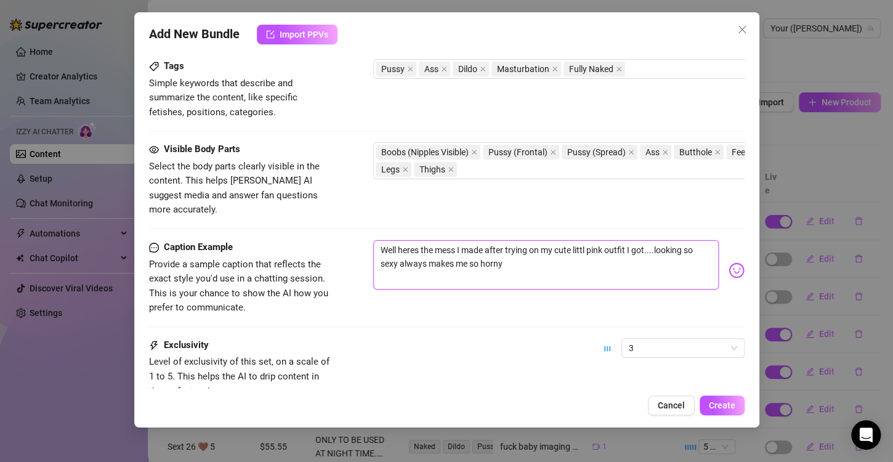
click at [587, 240] on textarea "Well heres the mess I made after trying on my cute littl pink outfit I got....l…" at bounding box center [546, 264] width 346 height 49
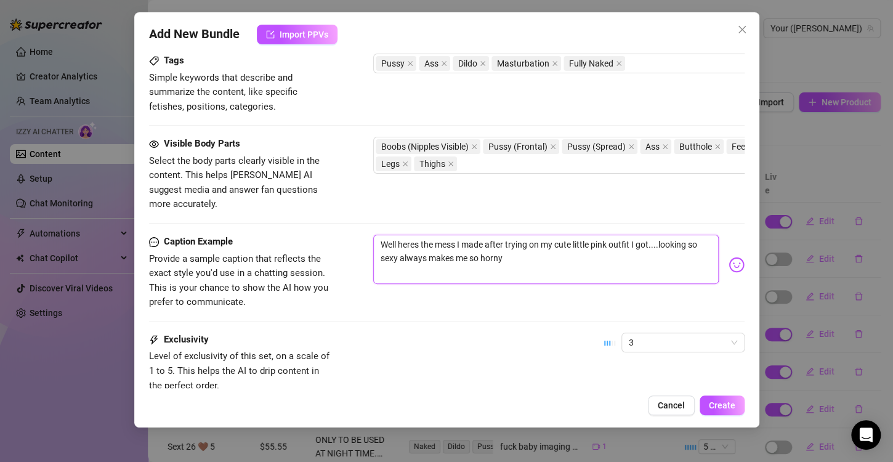
scroll to position [772, 0]
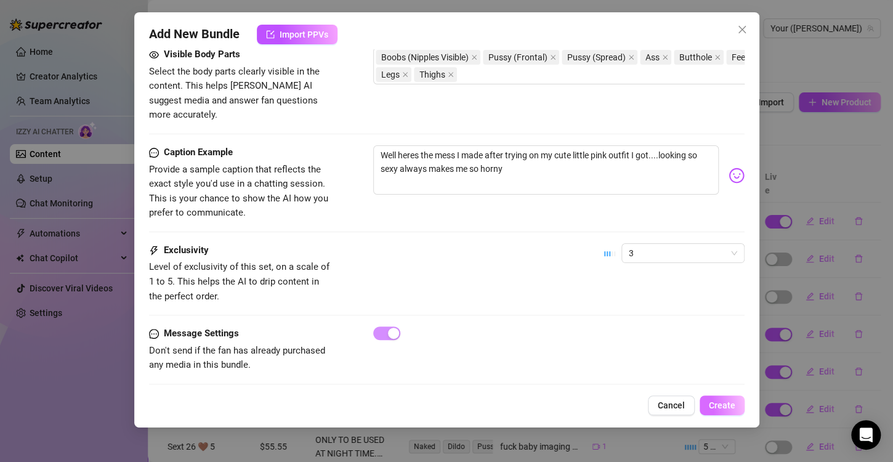
click at [732, 407] on span "Create" at bounding box center [722, 405] width 26 height 10
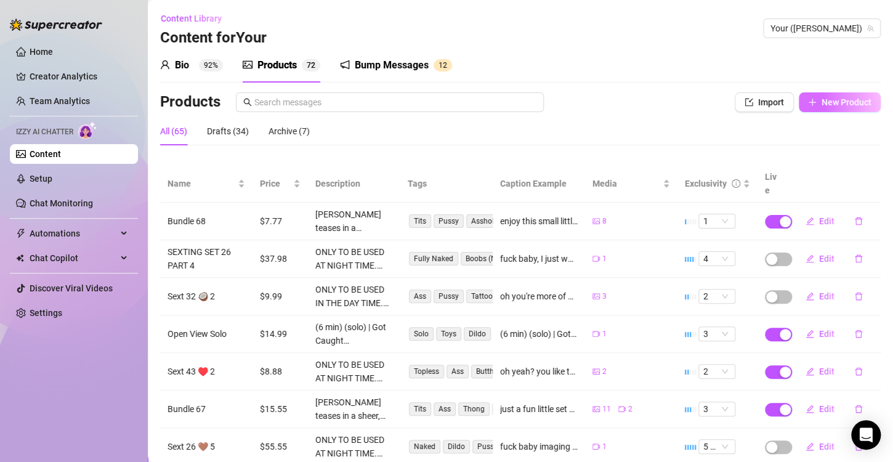
click at [822, 106] on span "New Product" at bounding box center [847, 102] width 50 height 10
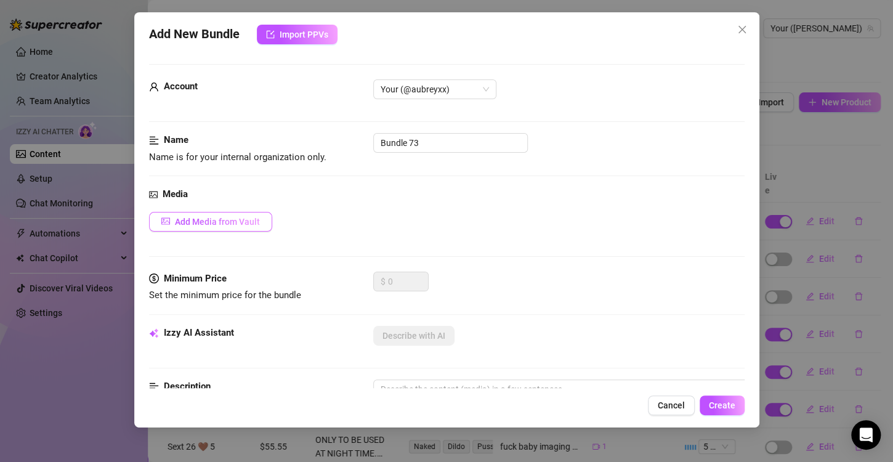
click at [194, 222] on span "Add Media from Vault" at bounding box center [217, 222] width 85 height 10
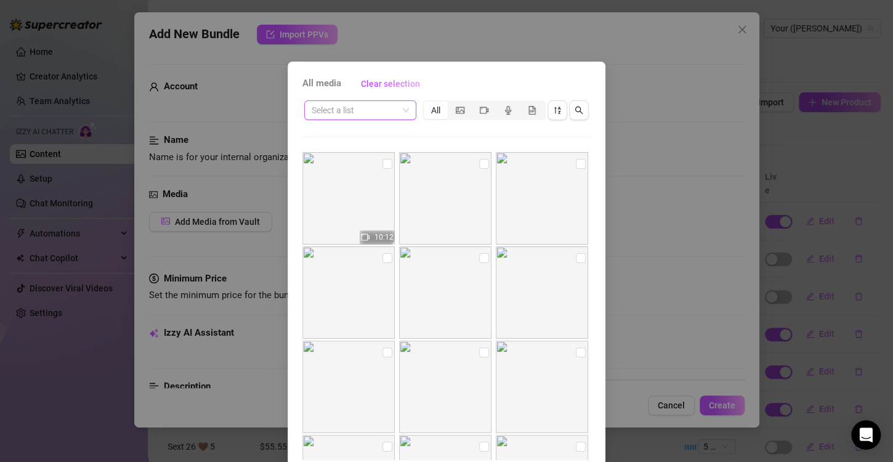
click at [373, 105] on input "search" at bounding box center [355, 110] width 86 height 18
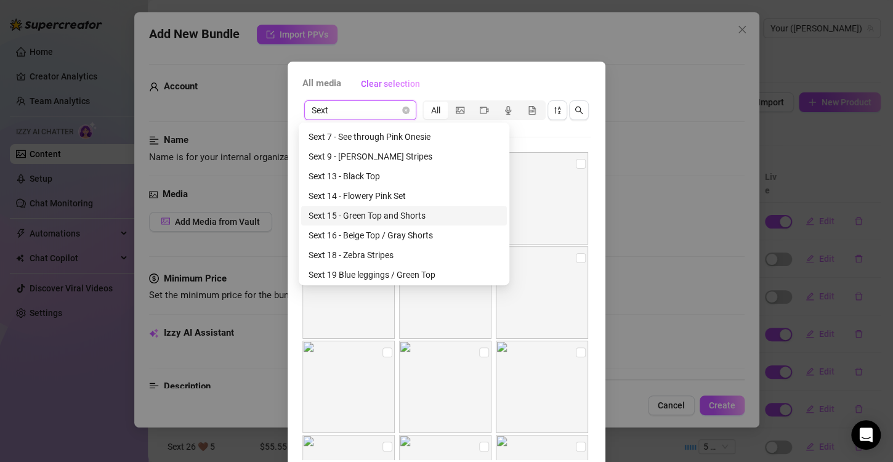
scroll to position [431, 0]
click at [427, 242] on div "Sext 18 - Zebra Stripes" at bounding box center [404, 236] width 191 height 14
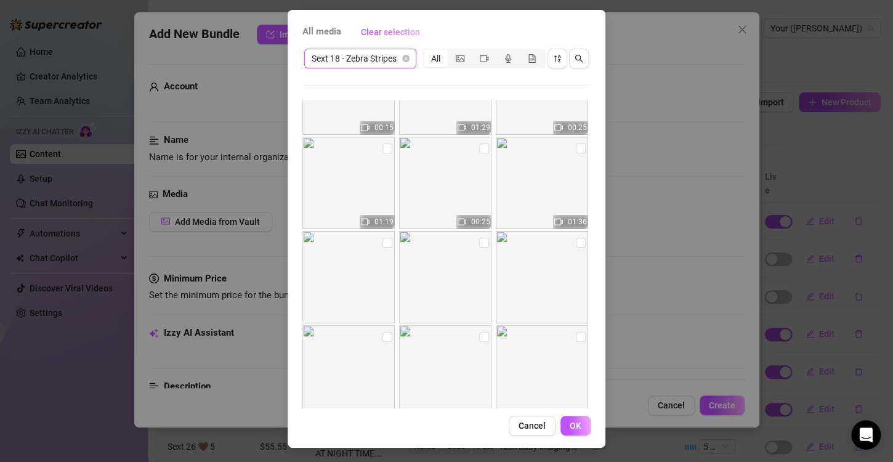
scroll to position [120, 0]
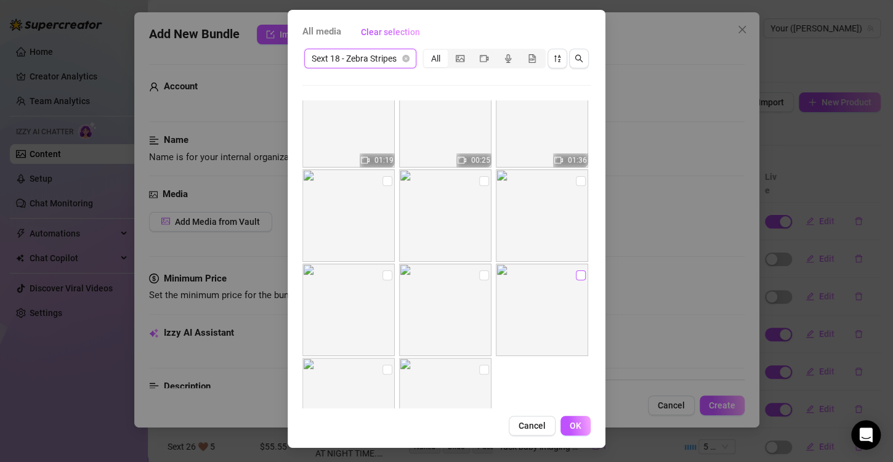
click at [576, 276] on input "checkbox" at bounding box center [581, 275] width 10 height 10
click at [478, 269] on div at bounding box center [446, 310] width 95 height 92
click at [383, 271] on input "checkbox" at bounding box center [388, 275] width 10 height 10
drag, startPoint x: 381, startPoint y: 179, endPoint x: 395, endPoint y: 184, distance: 15.2
click at [383, 182] on input "checkbox" at bounding box center [388, 181] width 10 height 10
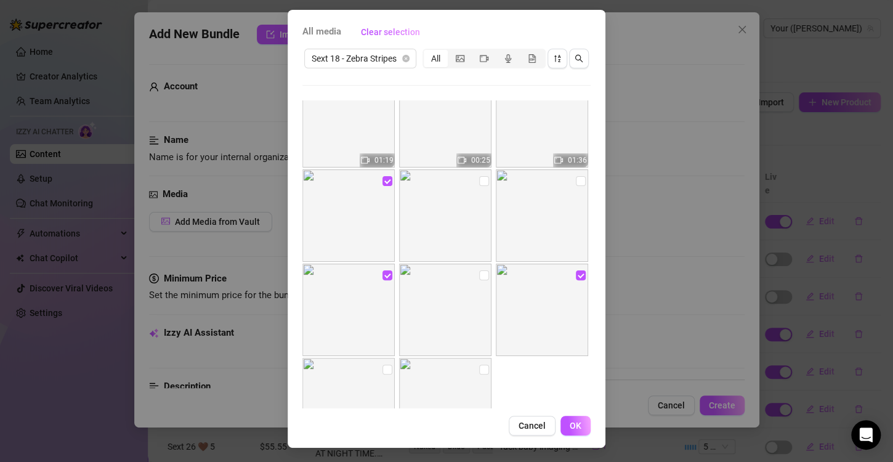
click at [467, 185] on img at bounding box center [445, 215] width 92 height 92
click at [479, 182] on input "checkbox" at bounding box center [484, 181] width 10 height 10
click at [479, 271] on input "checkbox" at bounding box center [484, 275] width 10 height 10
click at [576, 177] on input "checkbox" at bounding box center [581, 181] width 10 height 10
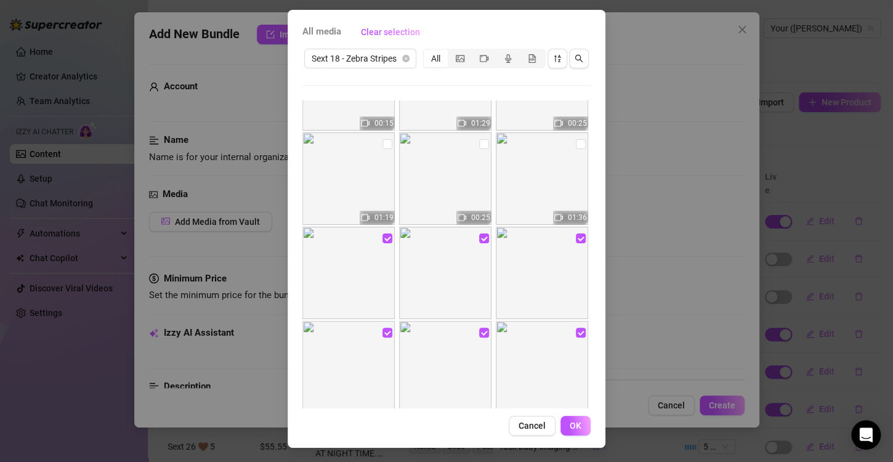
scroll to position [181, 0]
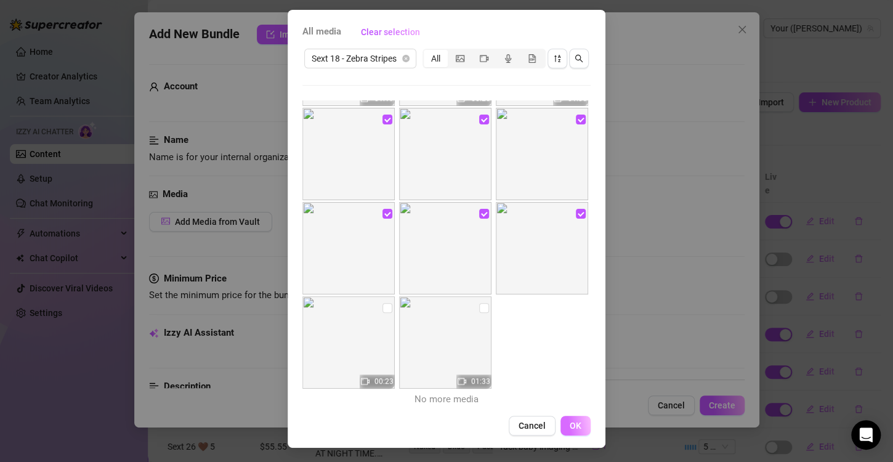
click at [576, 421] on span "OK" at bounding box center [576, 426] width 12 height 10
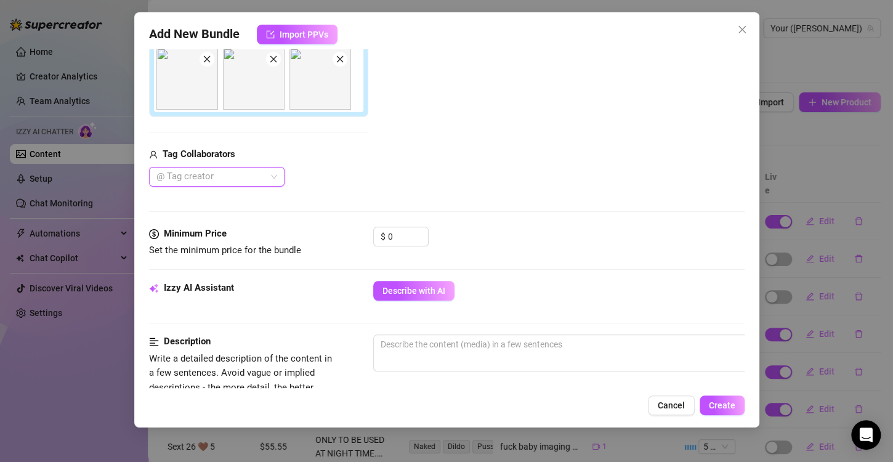
scroll to position [297, 0]
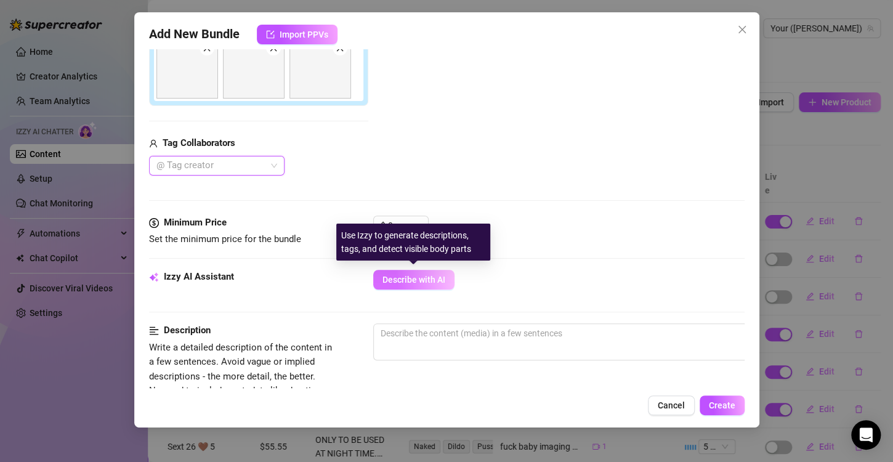
click at [432, 278] on span "Describe with AI" at bounding box center [414, 280] width 63 height 10
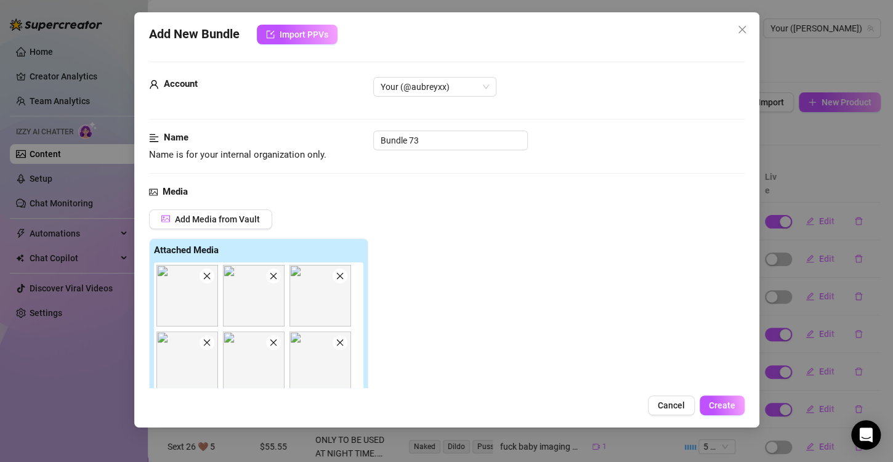
scroll to position [0, 0]
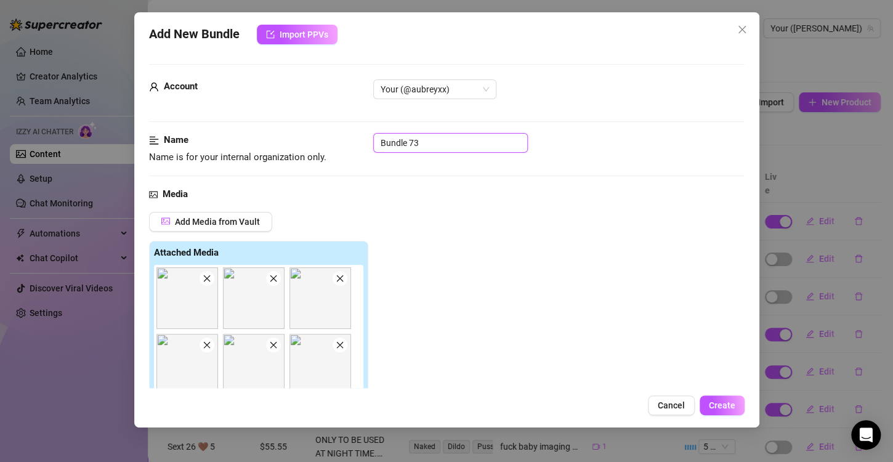
click at [431, 147] on input "Bundle 73" at bounding box center [450, 143] width 155 height 20
click at [431, 146] on input "Bundle 73" at bounding box center [450, 143] width 155 height 20
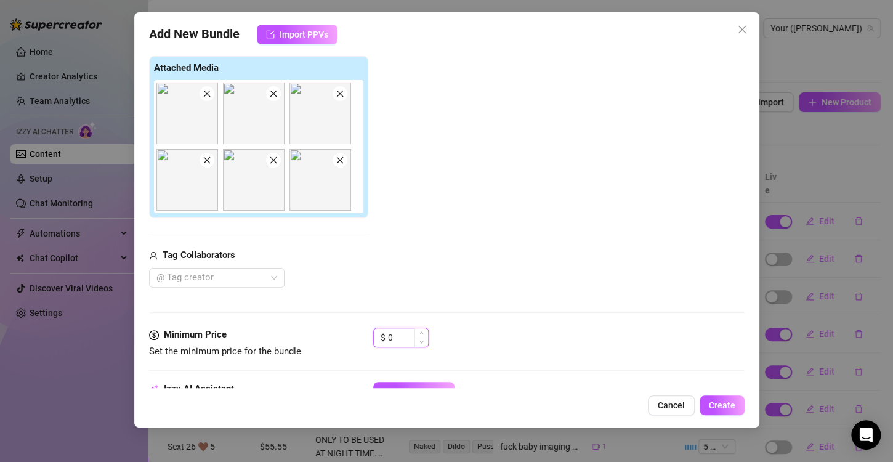
click at [395, 333] on input "0" at bounding box center [408, 337] width 40 height 18
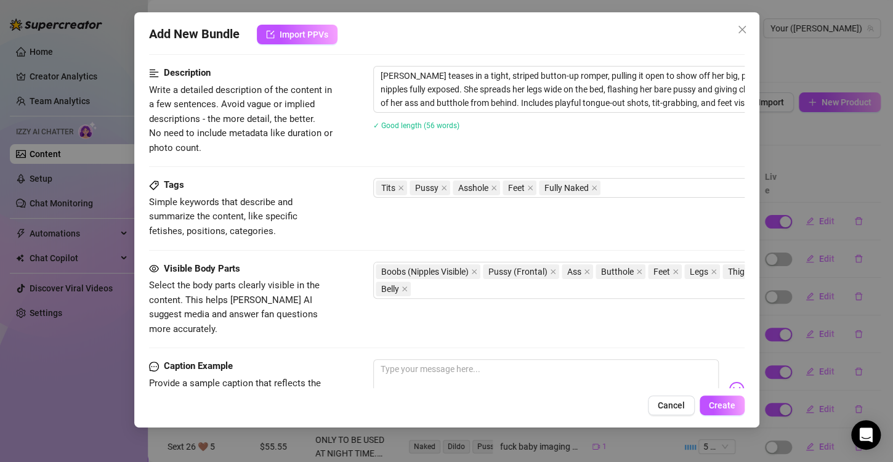
scroll to position [769, 0]
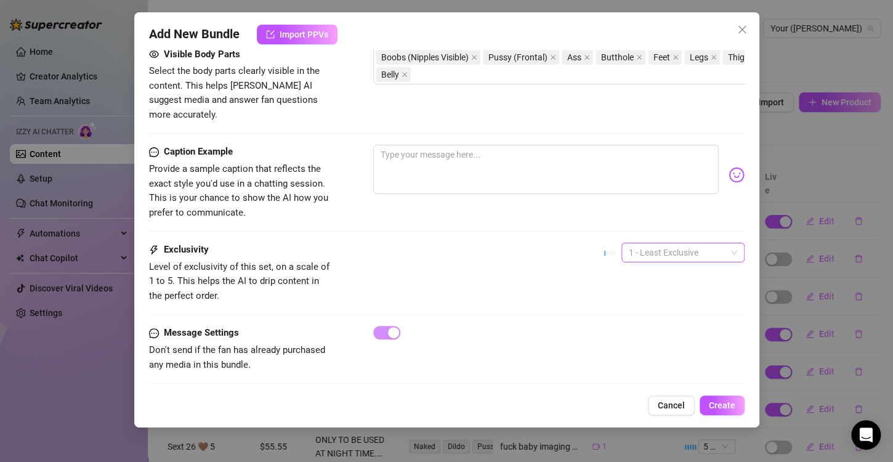
click at [670, 243] on span "1 - Least Exclusive" at bounding box center [683, 252] width 108 height 18
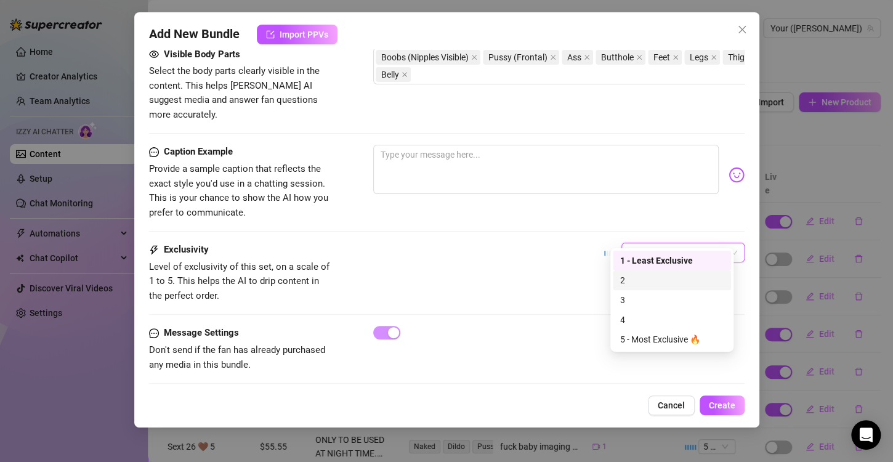
click at [522, 243] on div "Exclusivity Level of exclusivity of this set, on a scale of 1 to 5. This helps …" at bounding box center [447, 273] width 596 height 60
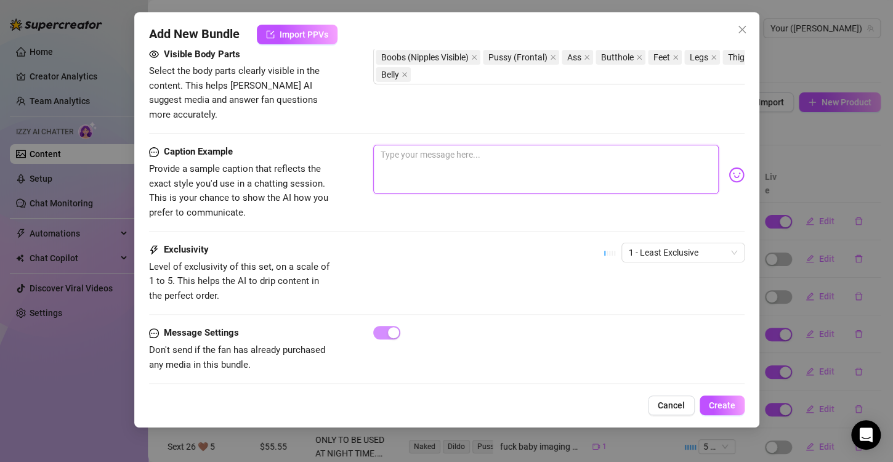
click at [413, 153] on textarea at bounding box center [546, 169] width 346 height 49
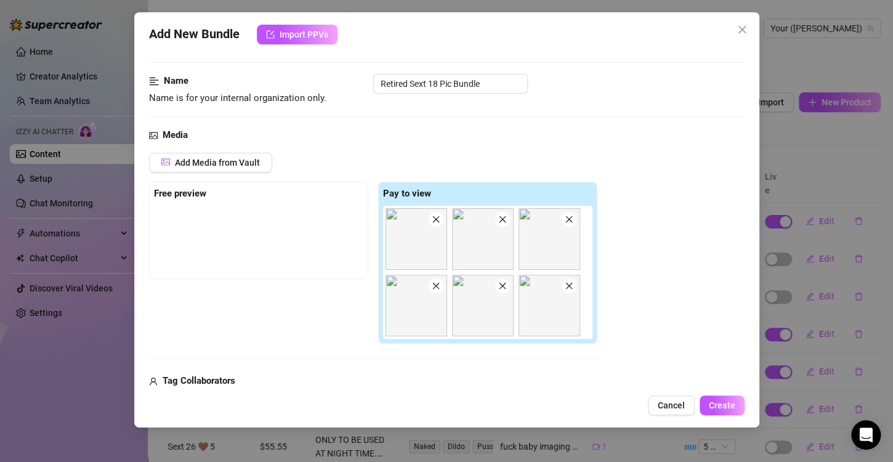
scroll to position [0, 0]
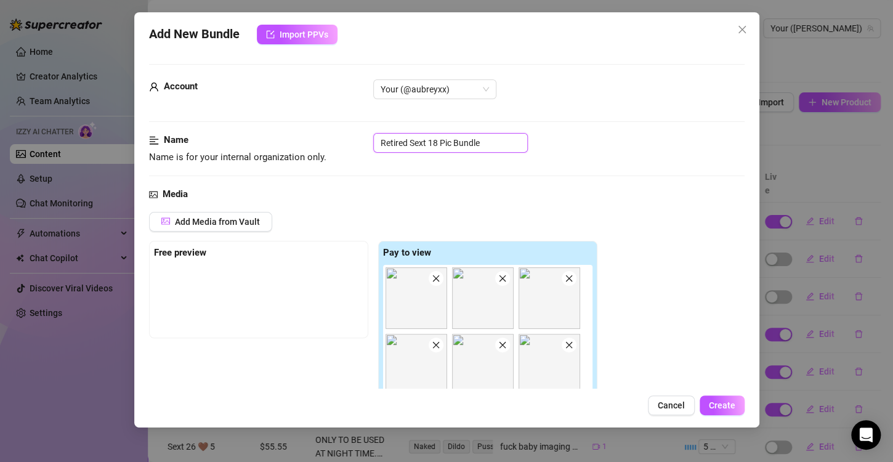
drag, startPoint x: 469, startPoint y: 139, endPoint x: 367, endPoint y: 144, distance: 103.0
click at [367, 144] on div "Name Name is for your internal organization only. Retired Sext 18 Pic Bundle" at bounding box center [447, 148] width 596 height 31
click at [456, 193] on div "Media" at bounding box center [447, 194] width 596 height 15
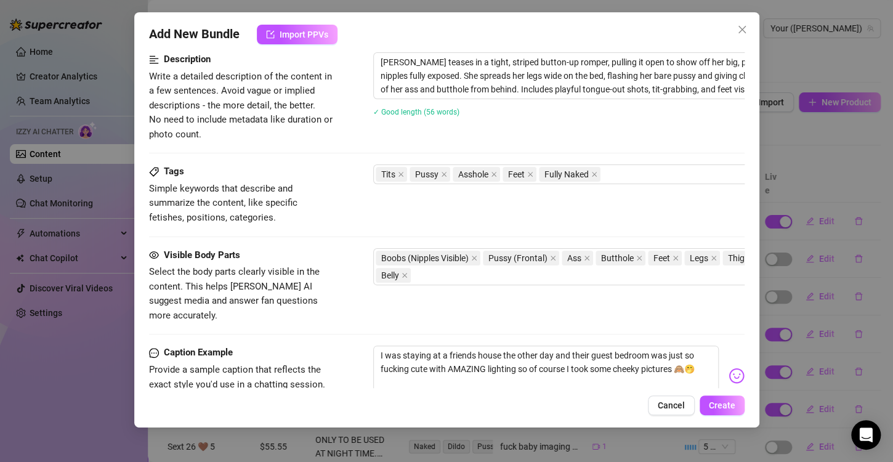
scroll to position [678, 0]
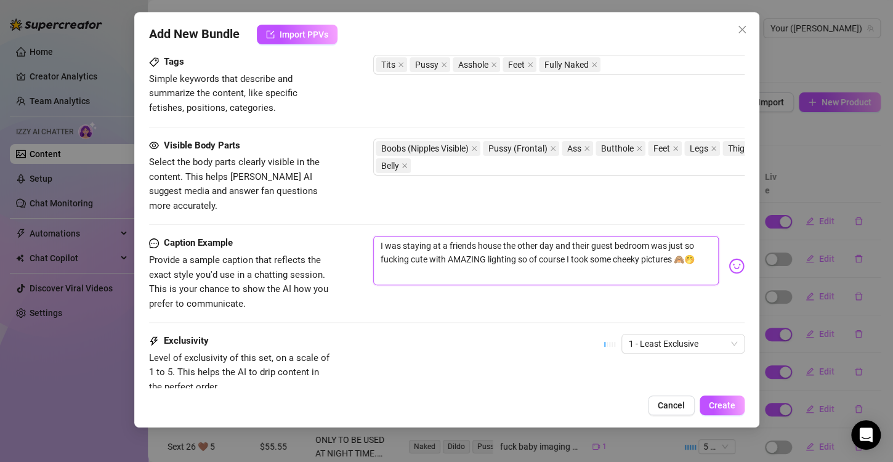
drag, startPoint x: 448, startPoint y: 251, endPoint x: 314, endPoint y: 208, distance: 140.7
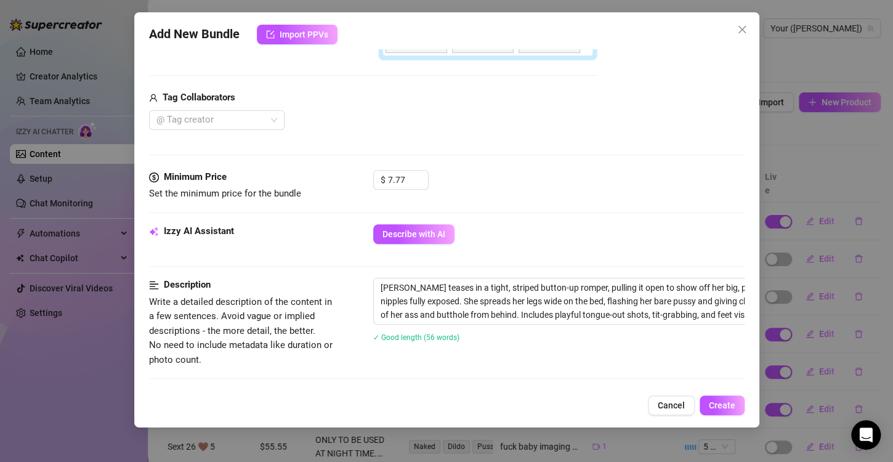
scroll to position [214, 0]
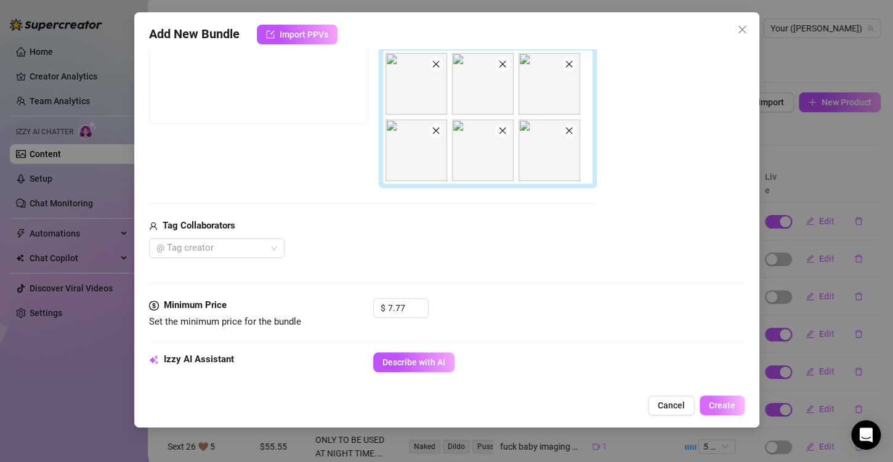
click at [728, 404] on span "Create" at bounding box center [722, 405] width 26 height 10
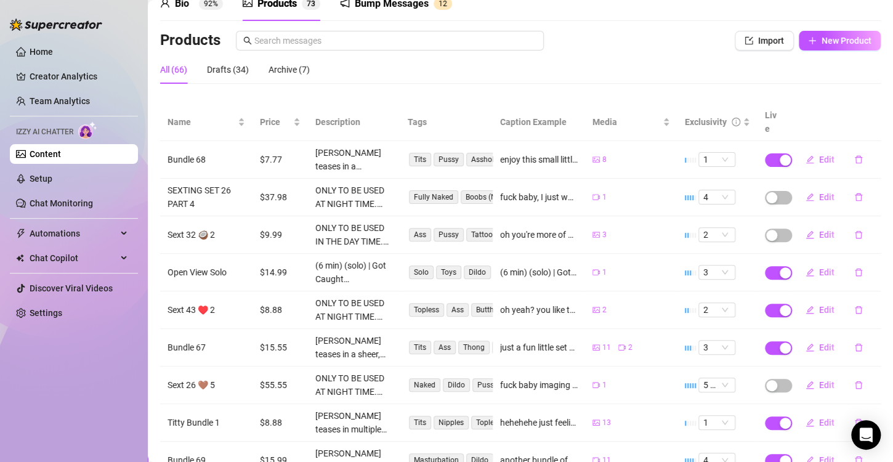
scroll to position [0, 0]
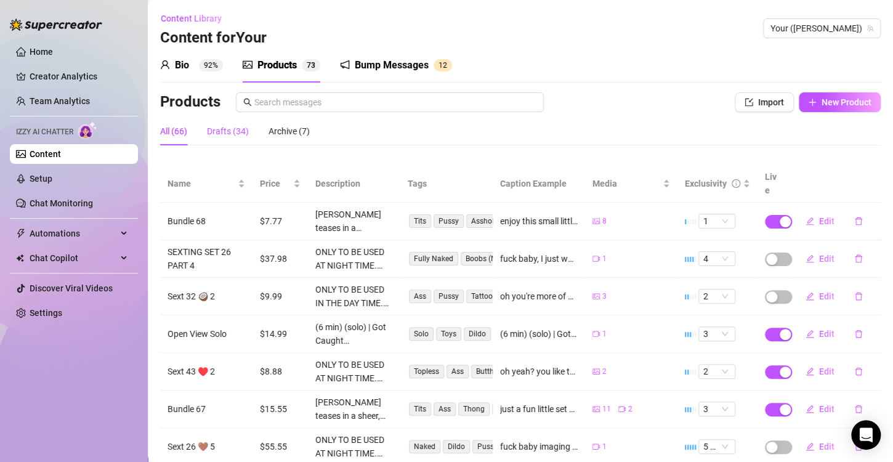
click at [233, 137] on div "Drafts (34)" at bounding box center [228, 131] width 42 height 14
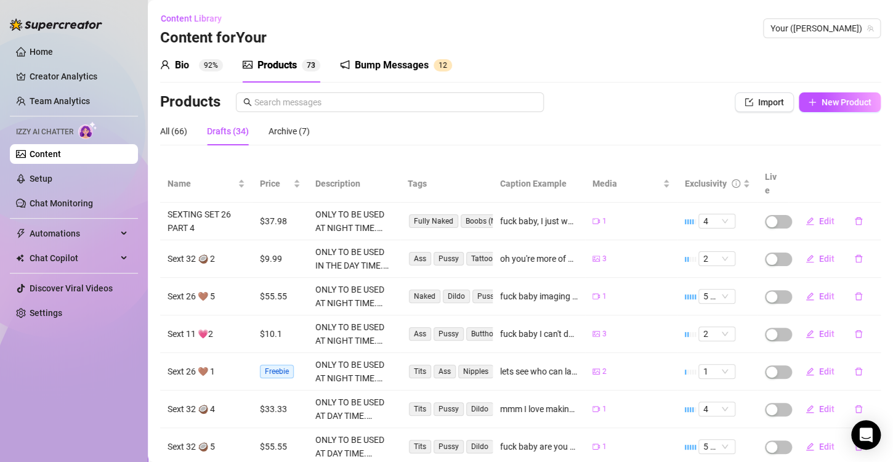
click at [191, 138] on div "All (66) Drafts (34) Archive (7)" at bounding box center [235, 131] width 150 height 28
click at [180, 139] on div "All (66)" at bounding box center [173, 131] width 27 height 28
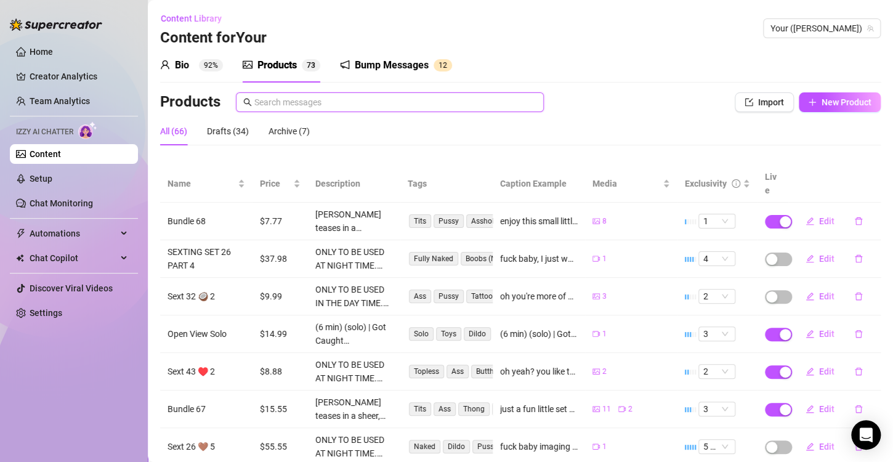
click at [322, 102] on input "text" at bounding box center [395, 102] width 282 height 14
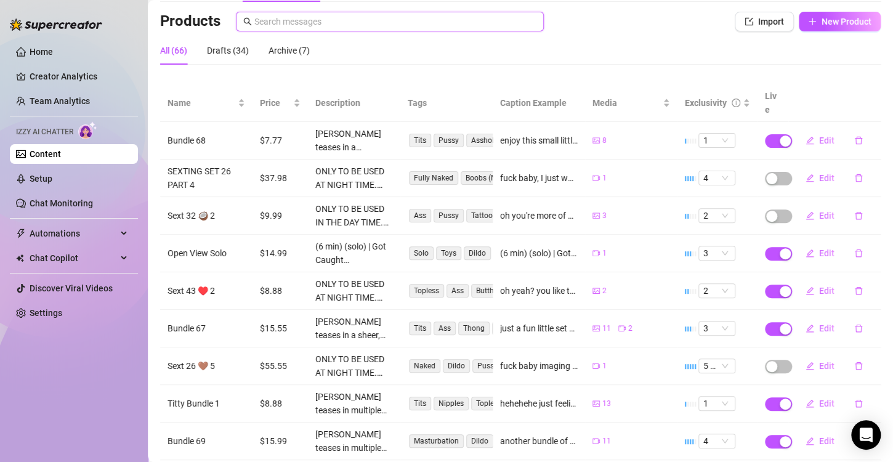
scroll to position [172, 0]
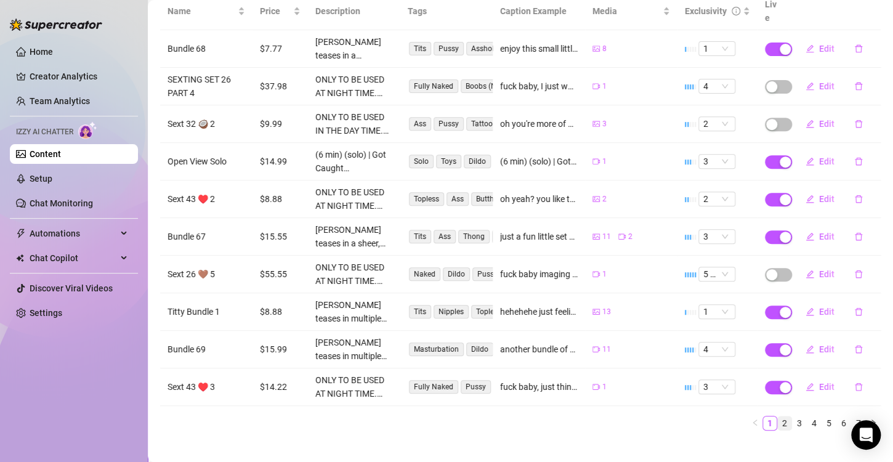
click at [778, 416] on link "2" at bounding box center [785, 423] width 14 height 14
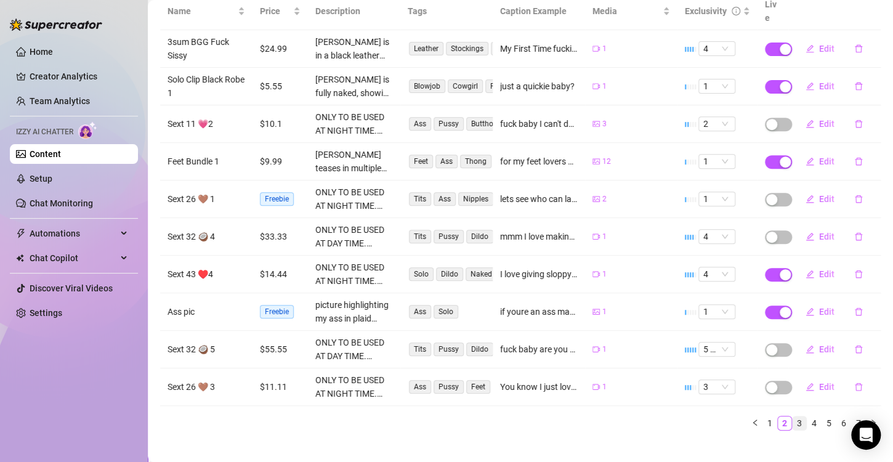
click at [793, 416] on link "3" at bounding box center [800, 423] width 14 height 14
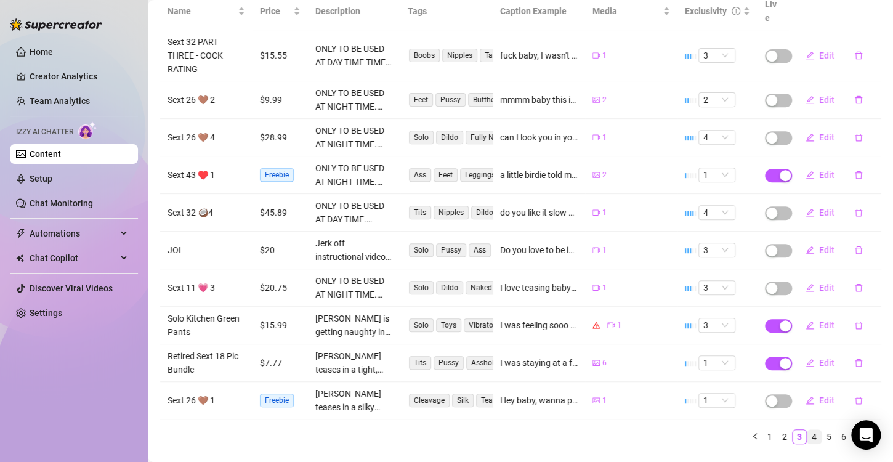
click at [808, 430] on link "4" at bounding box center [815, 437] width 14 height 14
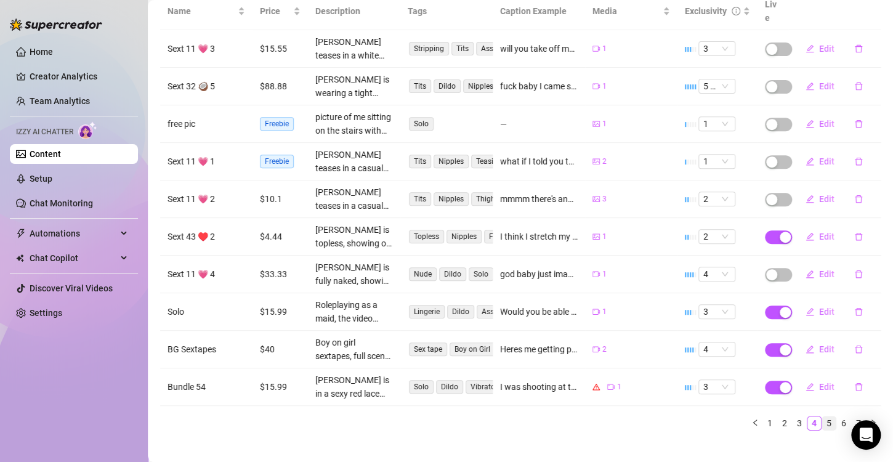
drag, startPoint x: 817, startPoint y: 404, endPoint x: 817, endPoint y: 413, distance: 9.2
click at [822, 416] on link "5" at bounding box center [829, 423] width 14 height 14
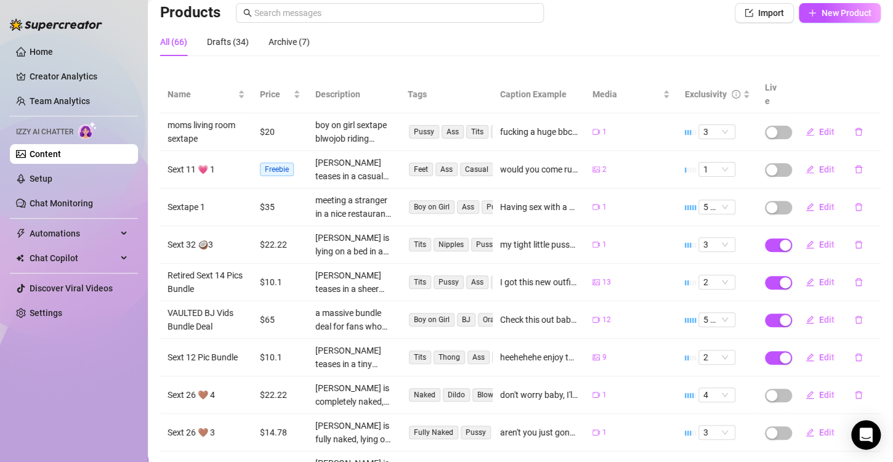
scroll to position [111, 0]
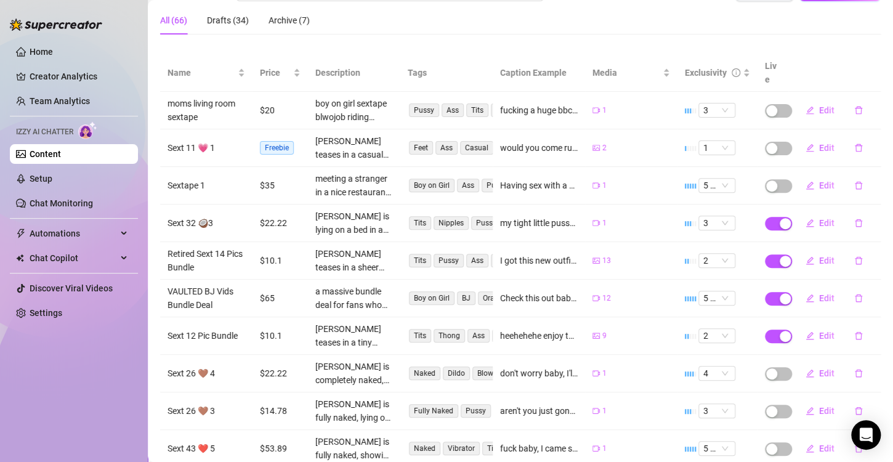
click at [161, 244] on td "Retired Sext 14 Pics Bundle" at bounding box center [206, 261] width 92 height 38
click at [189, 242] on td "Retired Sext 14 Pics Bundle" at bounding box center [206, 261] width 92 height 38
click at [819, 256] on span "Edit" at bounding box center [826, 261] width 15 height 10
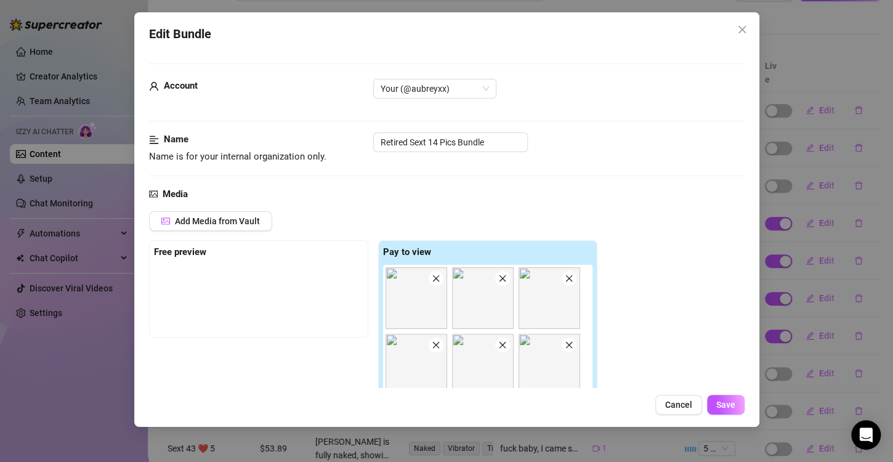
click at [378, 442] on div "Edit Bundle Account Your (@aubreyxx) Name Name is for your internal organizatio…" at bounding box center [446, 231] width 893 height 462
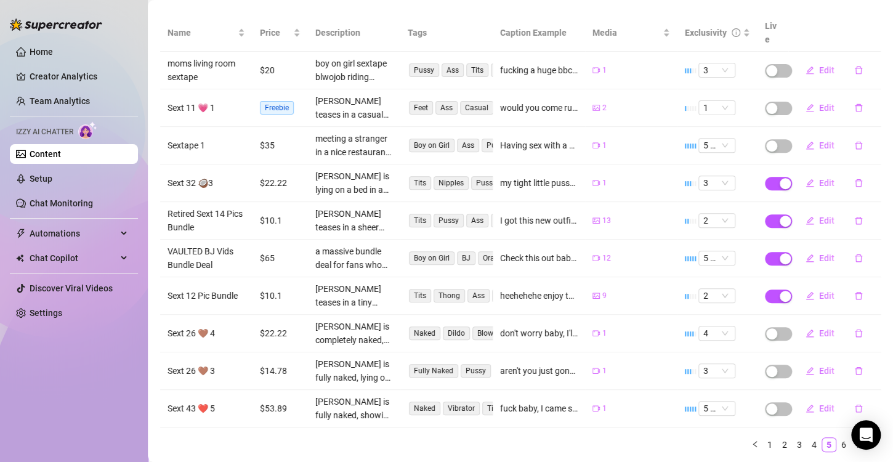
scroll to position [172, 0]
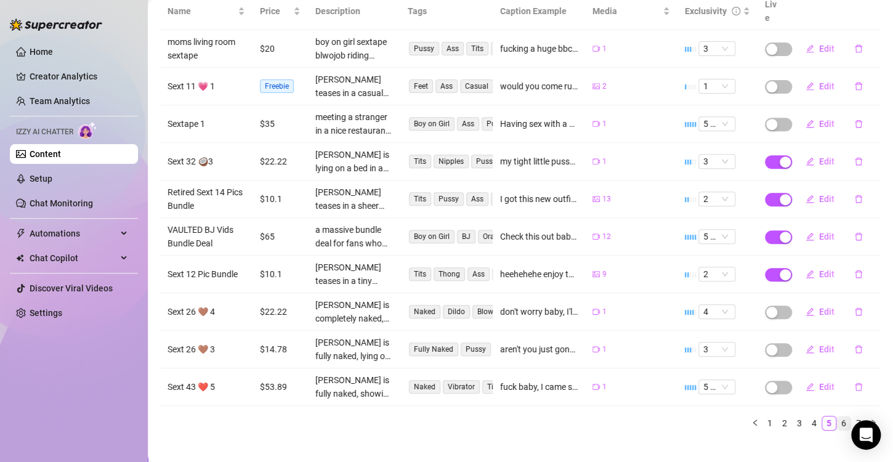
click at [837, 416] on link "6" at bounding box center [844, 423] width 14 height 14
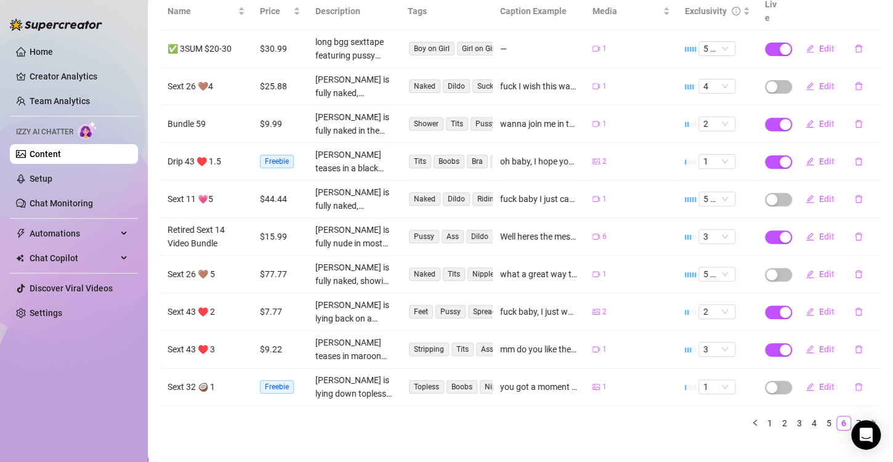
click at [201, 218] on td "Retired Sext 14 Video Bundle" at bounding box center [206, 237] width 92 height 38
click at [810, 227] on button "Edit" at bounding box center [820, 237] width 49 height 20
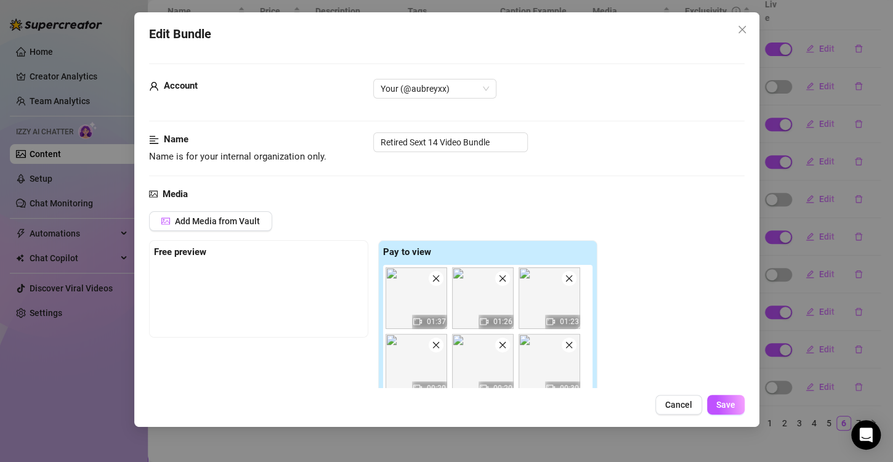
click at [480, 448] on div "Edit Bundle Account Your (@aubreyxx) Name Name is for your internal organizatio…" at bounding box center [446, 231] width 893 height 462
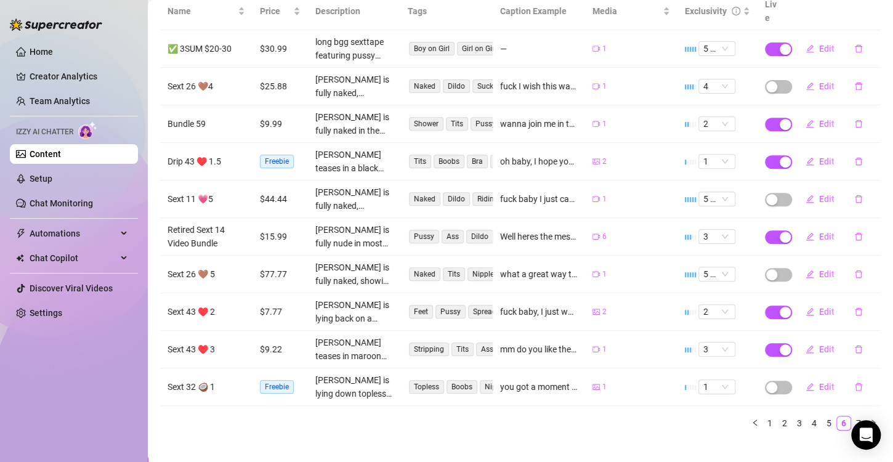
click at [431, 429] on main "Content Library Content for Your Your (aubreyxx) Bio 92% Products 7 3 Bump Mess…" at bounding box center [520, 153] width 745 height 650
click at [852, 416] on link "7" at bounding box center [859, 423] width 14 height 14
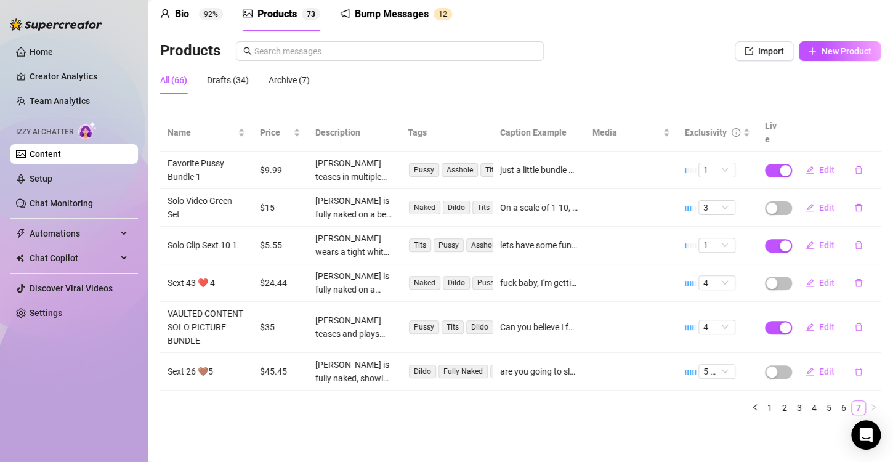
scroll to position [36, 0]
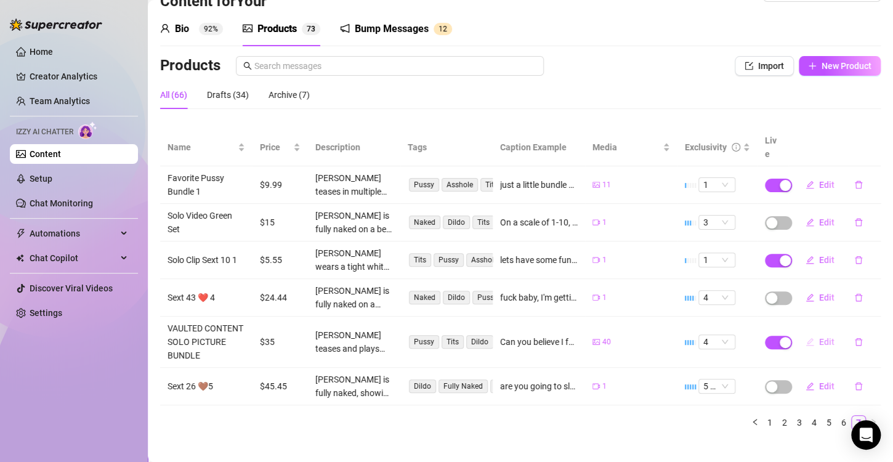
click at [815, 333] on button "Edit" at bounding box center [820, 342] width 49 height 20
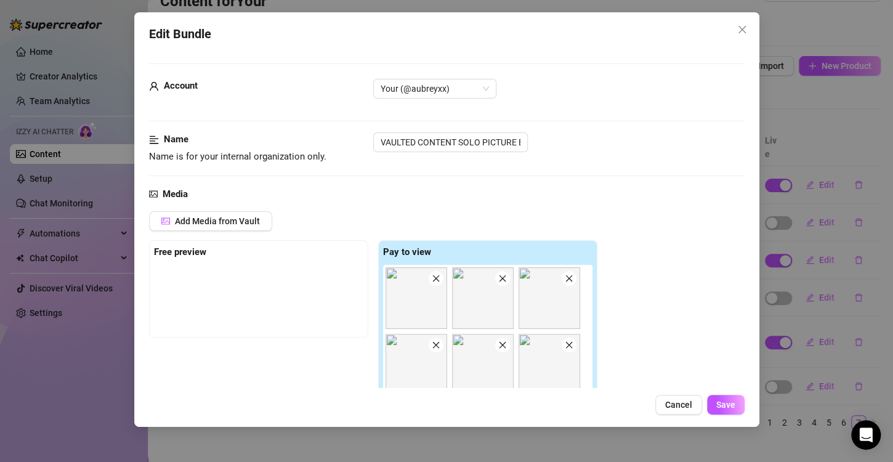
click at [500, 414] on div "Cancel Save" at bounding box center [447, 405] width 596 height 20
drag, startPoint x: 514, startPoint y: 436, endPoint x: 523, endPoint y: 437, distance: 8.6
click at [516, 436] on div "Edit Bundle Account Your (@aubreyxx) Name Name is for your internal organizatio…" at bounding box center [446, 231] width 893 height 462
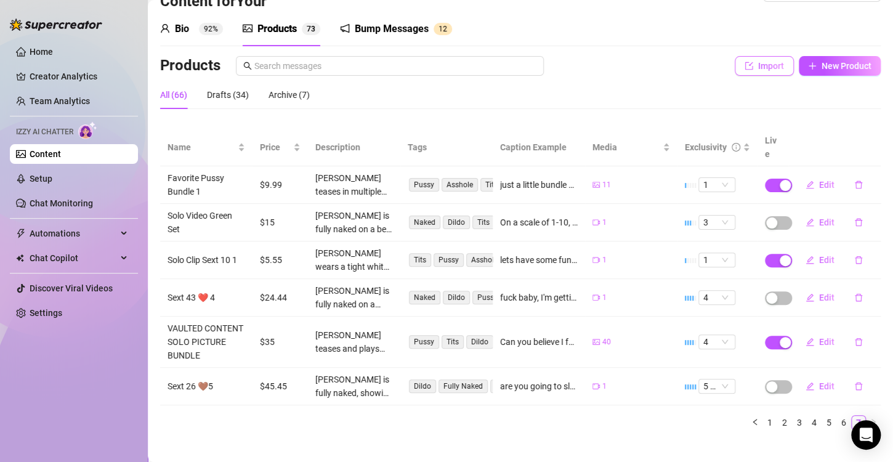
click at [758, 70] on span "Import" at bounding box center [771, 66] width 26 height 10
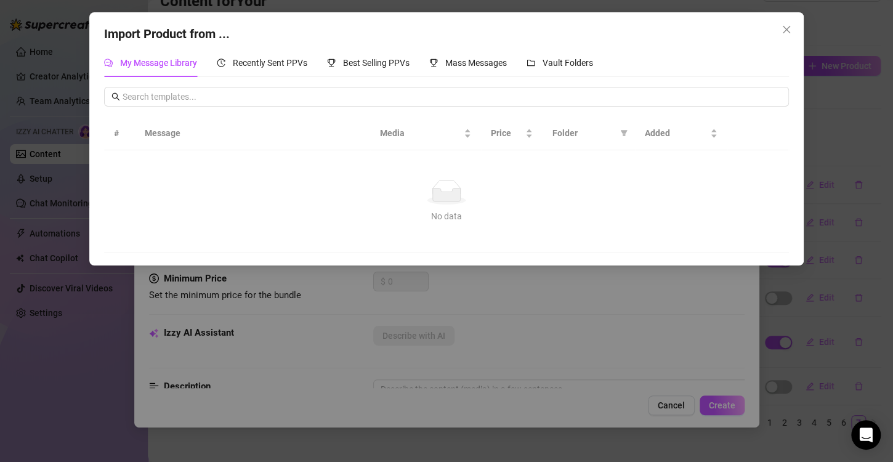
click at [793, 29] on span "Close" at bounding box center [787, 30] width 20 height 10
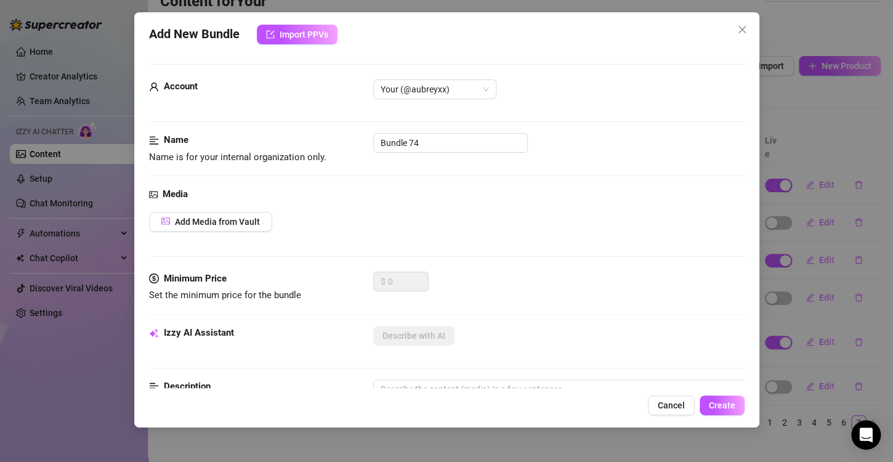
click at [849, 55] on div "Add New Bundle Import PPVs Account Your (@aubreyxx) Name Name is for your inter…" at bounding box center [446, 231] width 893 height 462
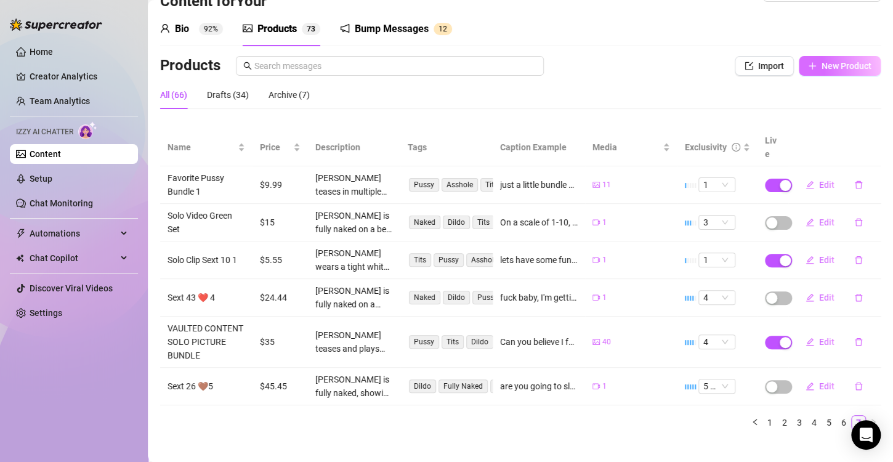
click at [819, 60] on button "New Product" at bounding box center [840, 66] width 82 height 20
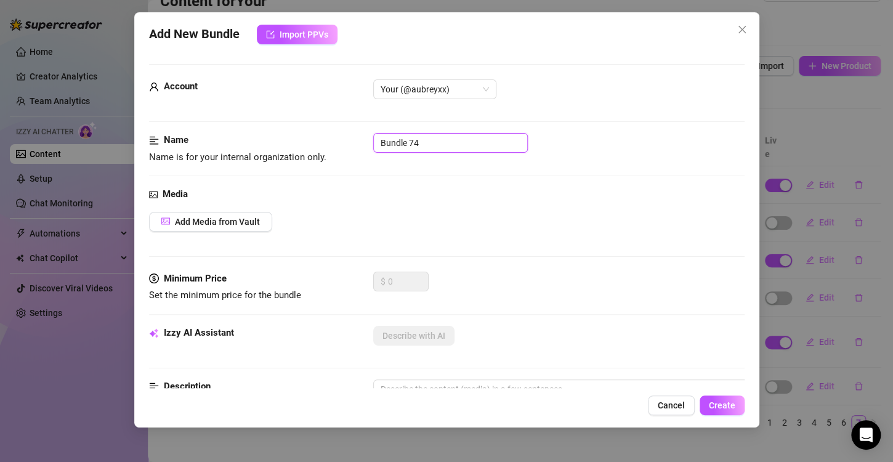
click at [392, 143] on input "Bundle 74" at bounding box center [450, 143] width 155 height 20
click at [392, 144] on input "Bundle 74" at bounding box center [450, 143] width 155 height 20
click at [384, 147] on input "Bundle 74" at bounding box center [450, 143] width 155 height 20
click at [408, 143] on input "Bundle 74" at bounding box center [450, 143] width 155 height 20
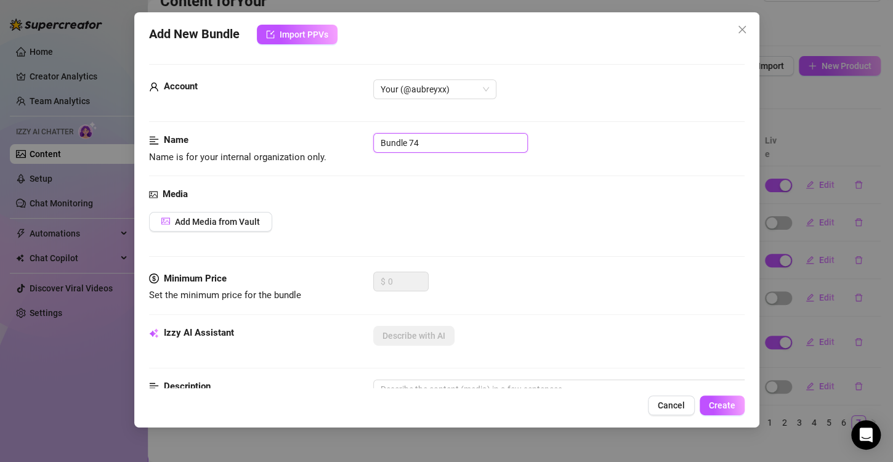
click at [408, 143] on input "Bundle 74" at bounding box center [450, 143] width 155 height 20
click at [177, 222] on span "Add Media from Vault" at bounding box center [217, 222] width 85 height 10
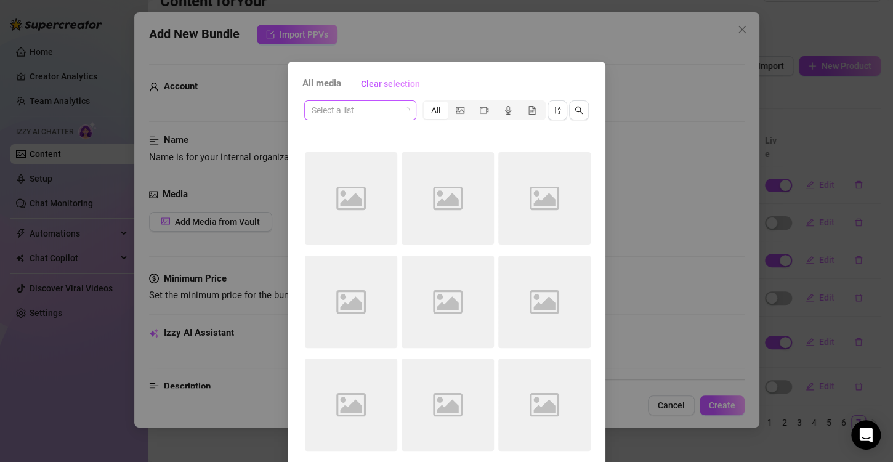
click at [345, 116] on input "search" at bounding box center [355, 110] width 86 height 18
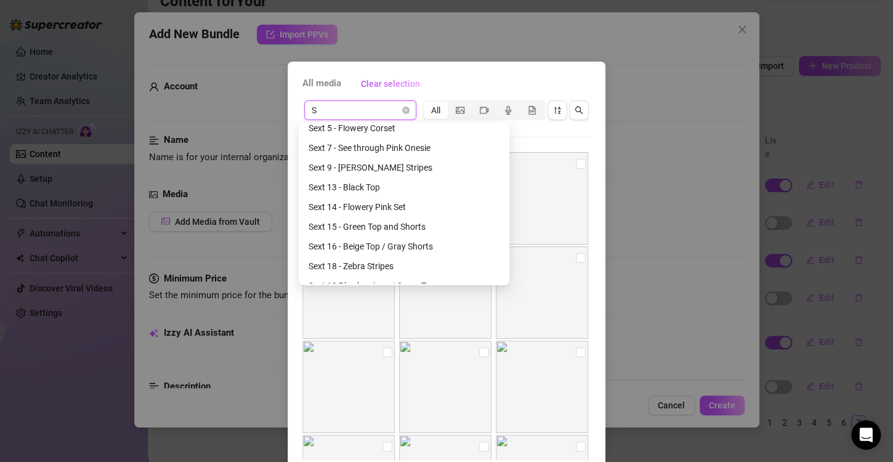
scroll to position [1168, 0]
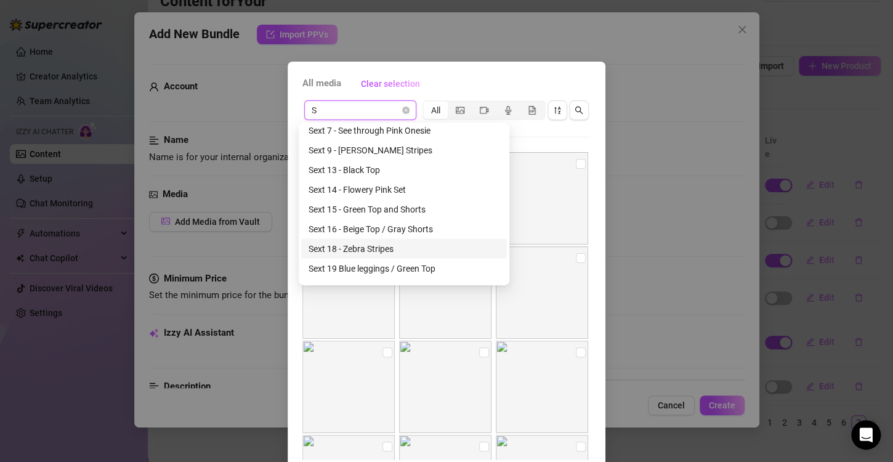
click at [374, 253] on div "Sext 18 - Zebra Stripes" at bounding box center [404, 248] width 191 height 14
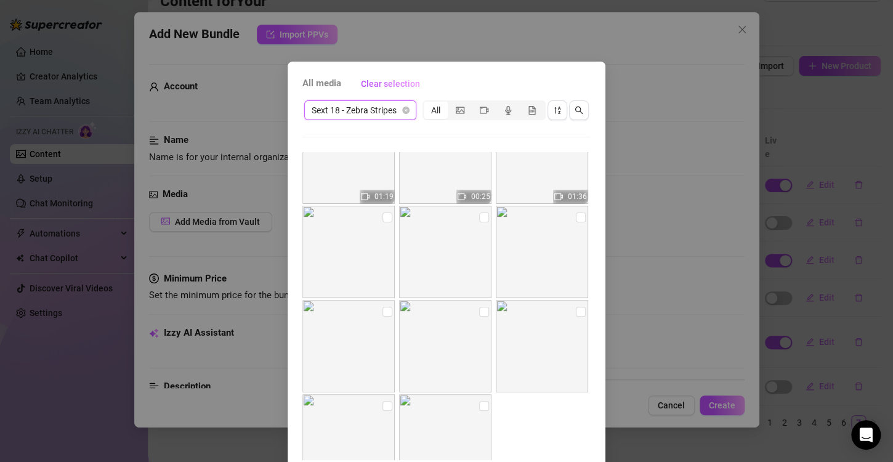
scroll to position [181, 0]
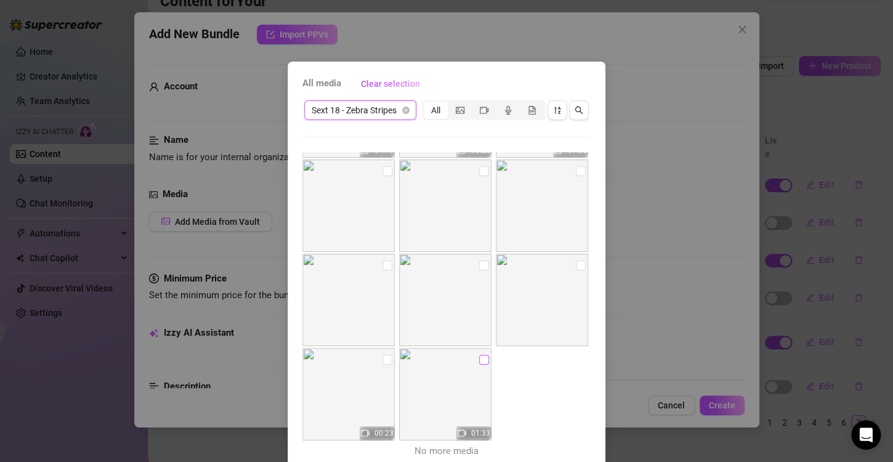
click at [479, 357] on input "checkbox" at bounding box center [484, 360] width 10 height 10
click at [383, 359] on input "checkbox" at bounding box center [388, 360] width 10 height 10
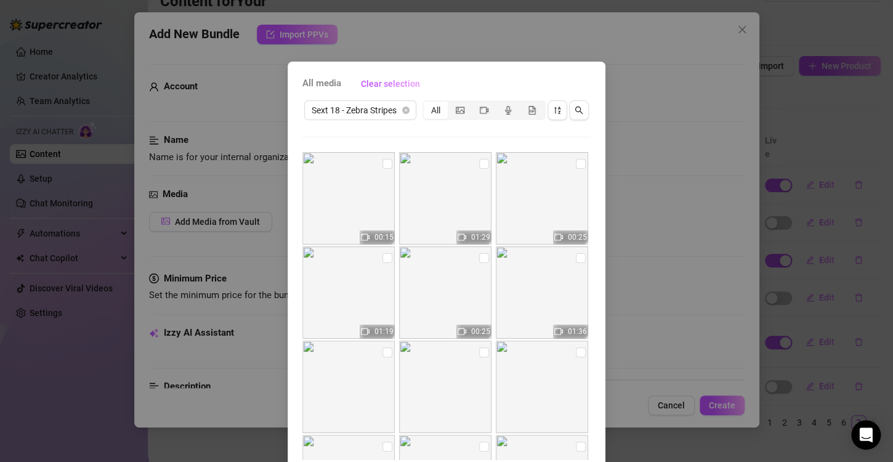
scroll to position [0, 0]
click at [576, 254] on input "checkbox" at bounding box center [581, 258] width 10 height 10
click at [479, 258] on input "checkbox" at bounding box center [484, 258] width 10 height 10
click at [383, 261] on input "checkbox" at bounding box center [388, 258] width 10 height 10
click at [576, 163] on input "checkbox" at bounding box center [581, 164] width 10 height 10
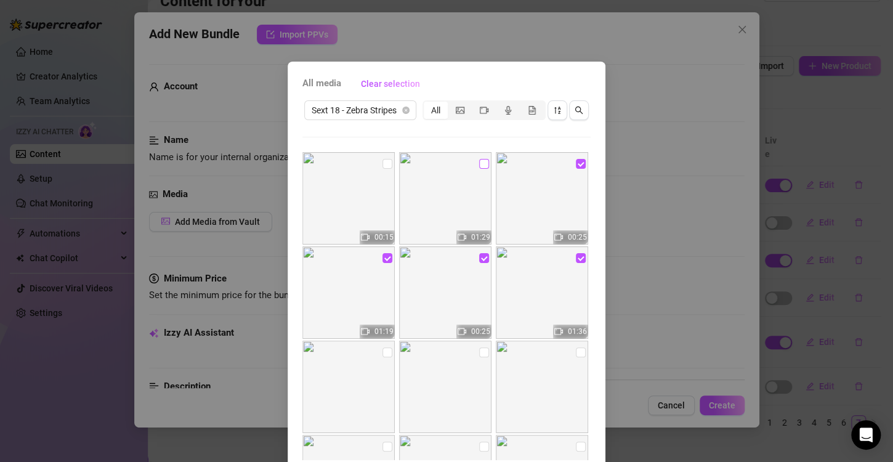
click at [479, 163] on input "checkbox" at bounding box center [484, 164] width 10 height 10
click at [383, 165] on input "checkbox" at bounding box center [388, 164] width 10 height 10
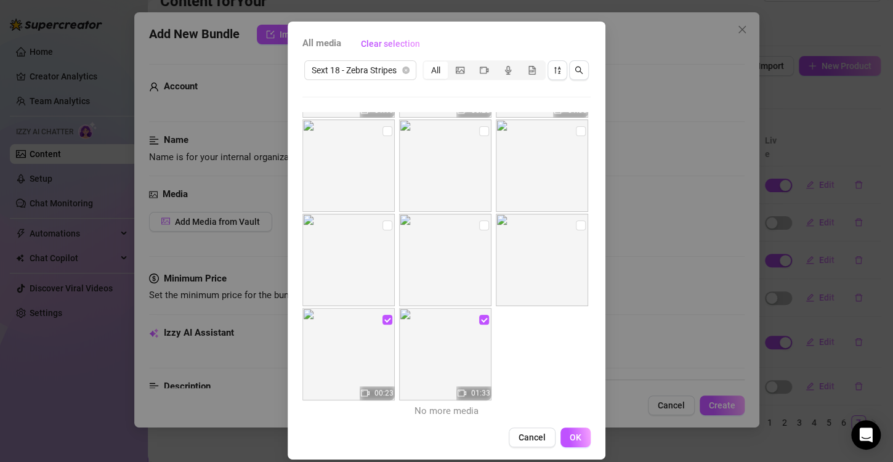
scroll to position [52, 0]
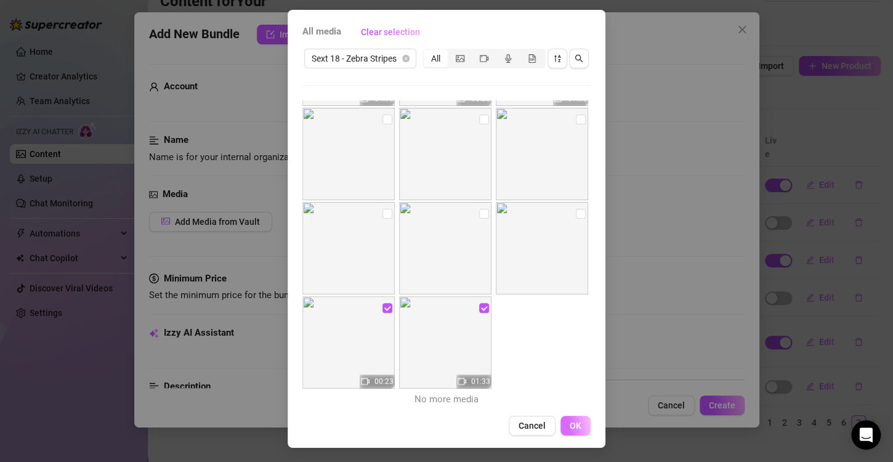
click at [574, 427] on span "OK" at bounding box center [576, 426] width 12 height 10
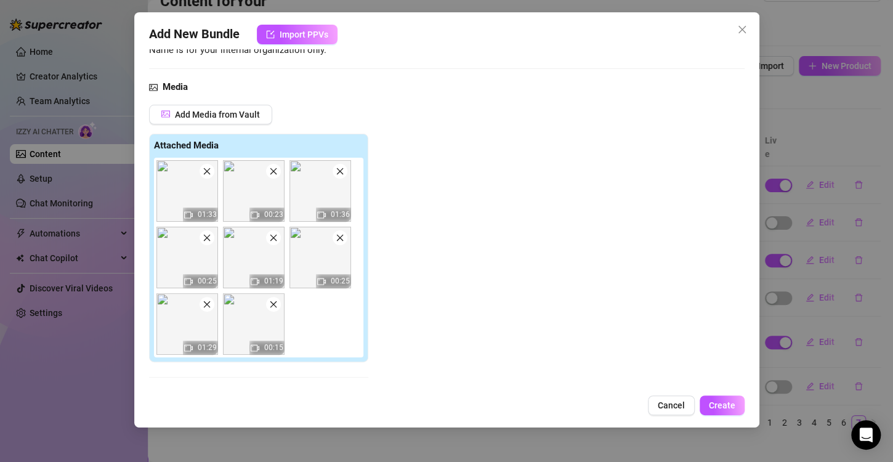
scroll to position [246, 0]
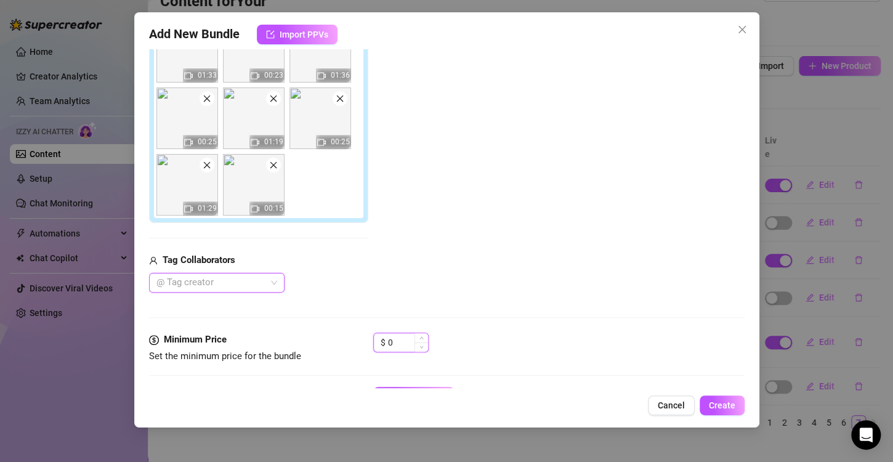
click at [396, 343] on input "0" at bounding box center [408, 342] width 40 height 18
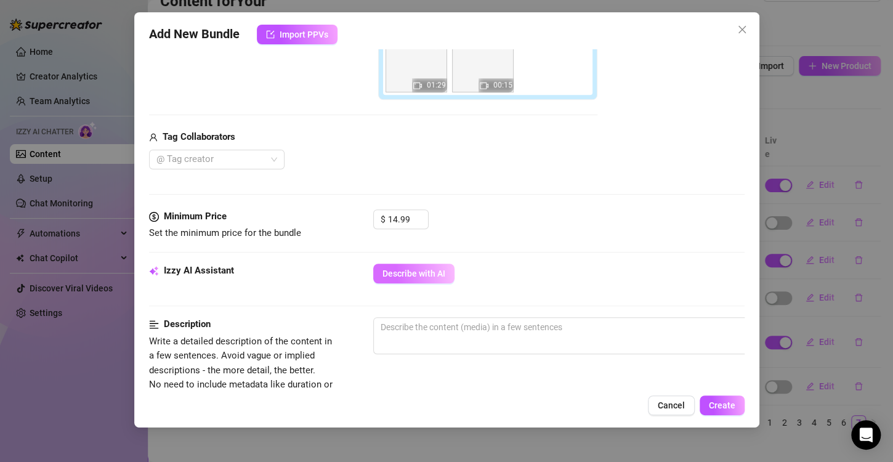
click at [392, 272] on span "Describe with AI" at bounding box center [414, 274] width 63 height 10
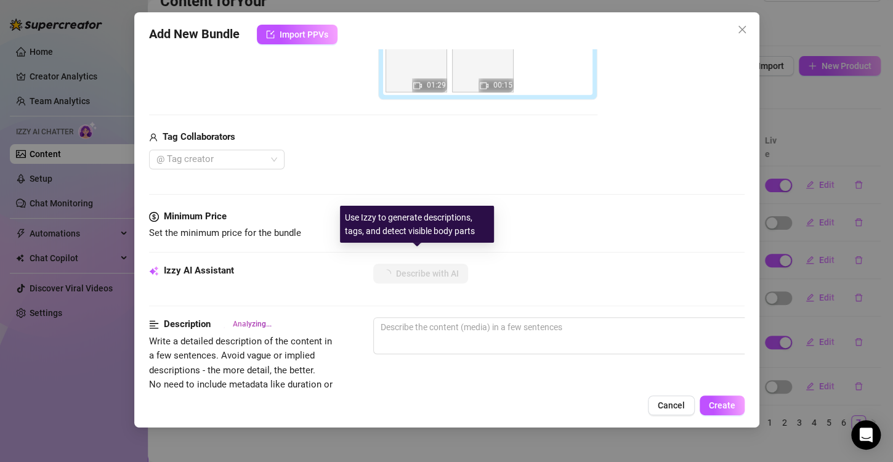
scroll to position [739, 0]
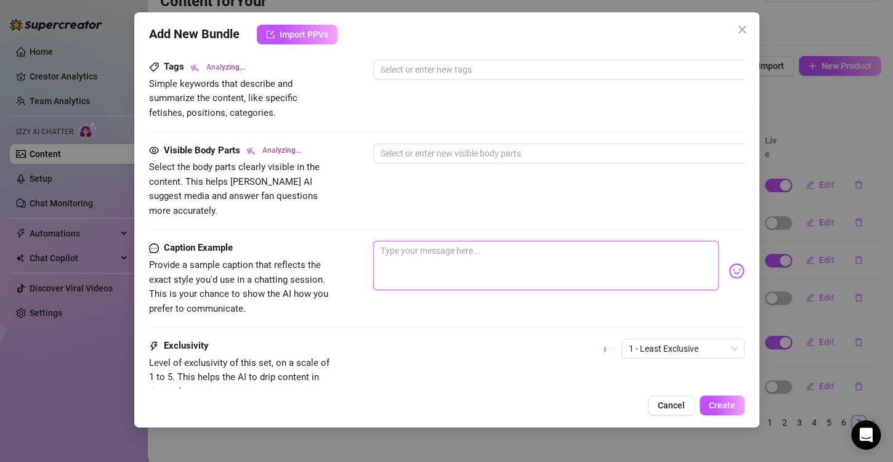
click at [456, 241] on textarea at bounding box center [546, 265] width 346 height 49
click at [465, 241] on textarea at bounding box center [546, 265] width 346 height 49
paste textarea "o"
click at [426, 242] on textarea at bounding box center [546, 265] width 346 height 49
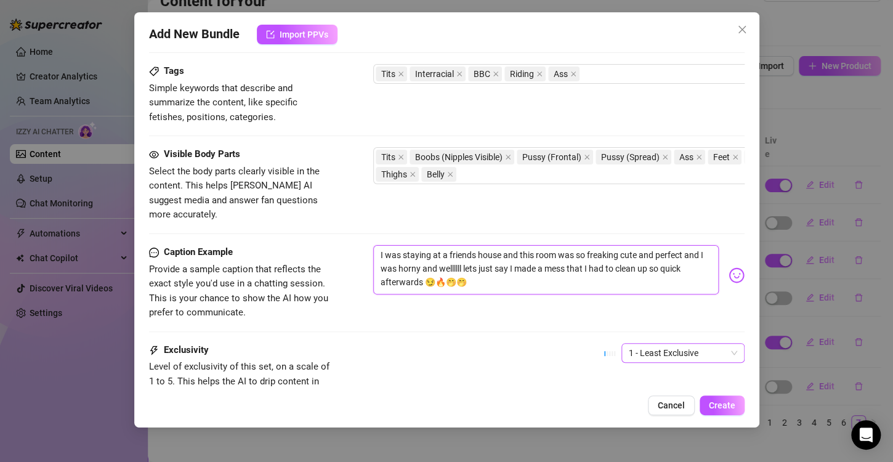
click at [649, 344] on span "1 - Least Exclusive" at bounding box center [683, 353] width 108 height 18
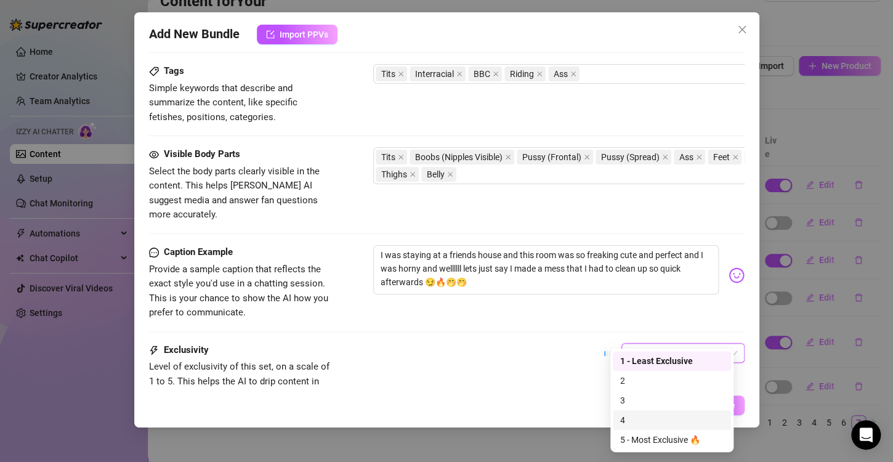
click at [660, 412] on div "4" at bounding box center [672, 420] width 118 height 20
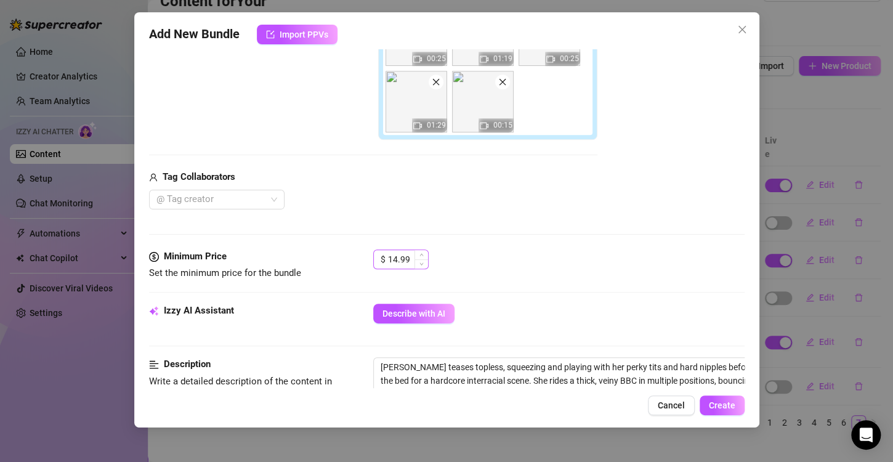
scroll to position [370, 0]
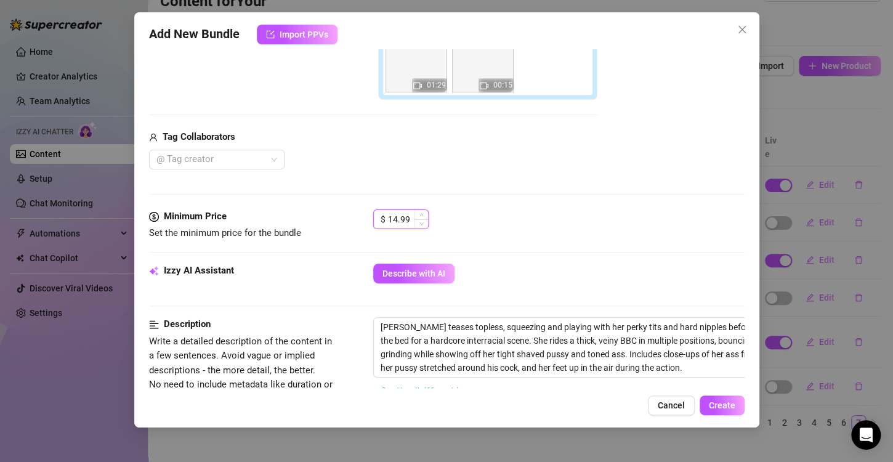
click at [410, 218] on input "14.99" at bounding box center [408, 219] width 40 height 18
click at [392, 219] on input "14.99" at bounding box center [408, 219] width 40 height 18
click at [392, 220] on input "14.99" at bounding box center [408, 219] width 40 height 18
click at [512, 230] on div "$ 8.99" at bounding box center [558, 224] width 371 height 31
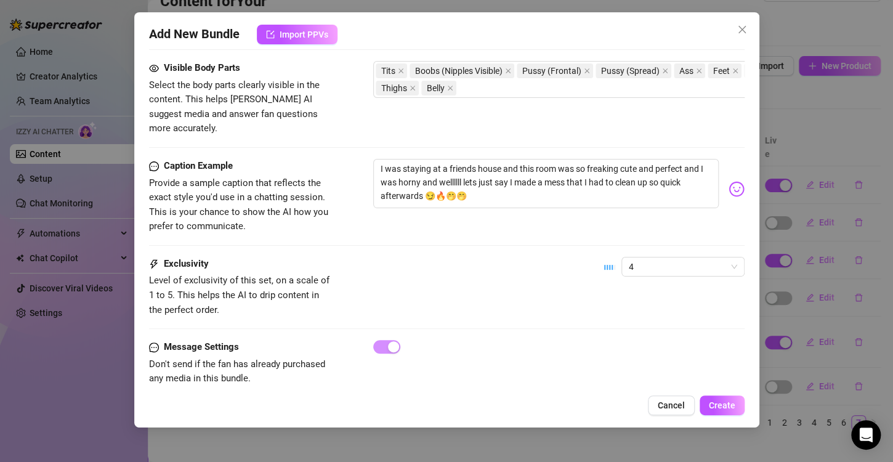
scroll to position [839, 0]
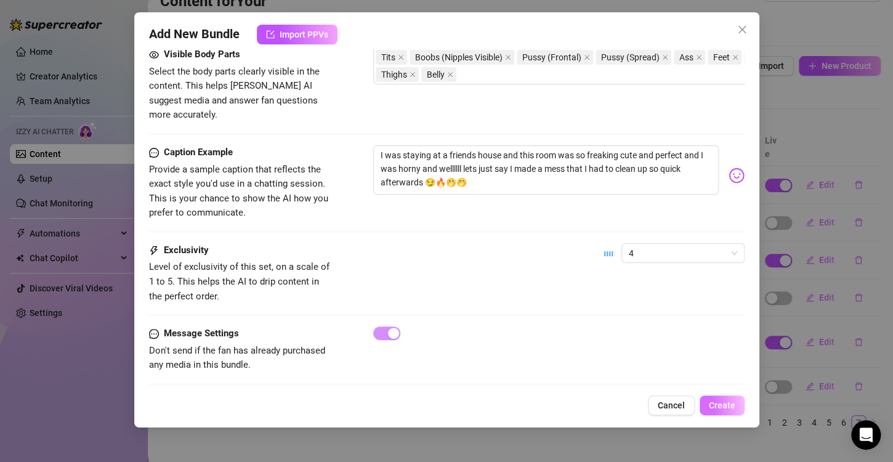
click at [727, 413] on button "Create" at bounding box center [722, 405] width 45 height 20
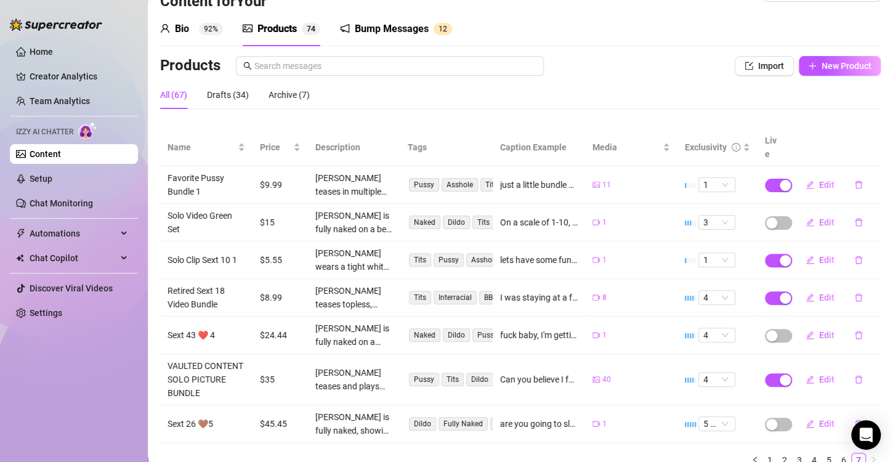
click at [192, 279] on td "Retired Sext 18 Video Bundle" at bounding box center [206, 298] width 92 height 38
click at [808, 288] on button "Edit" at bounding box center [820, 298] width 49 height 20
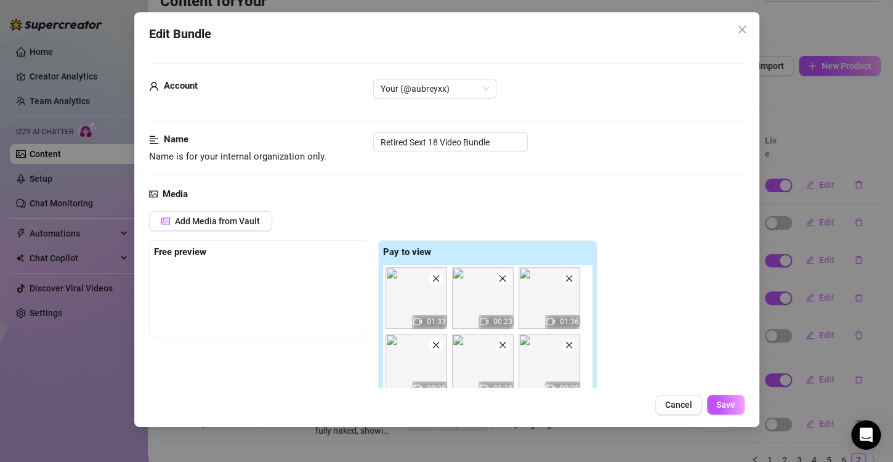
click at [752, 39] on div "Edit Bundle Account Your (@aubreyxx) Name Name is for your internal organizatio…" at bounding box center [446, 219] width 625 height 415
click at [741, 26] on icon "close" at bounding box center [742, 30] width 10 height 10
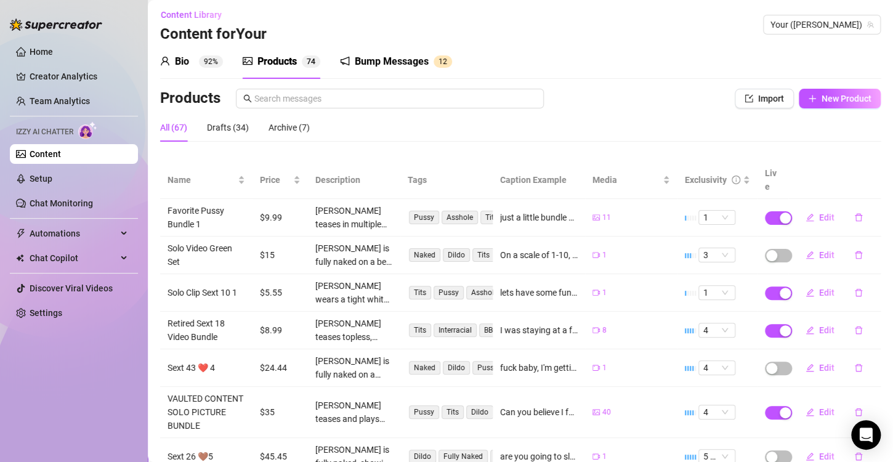
scroll to position [0, 0]
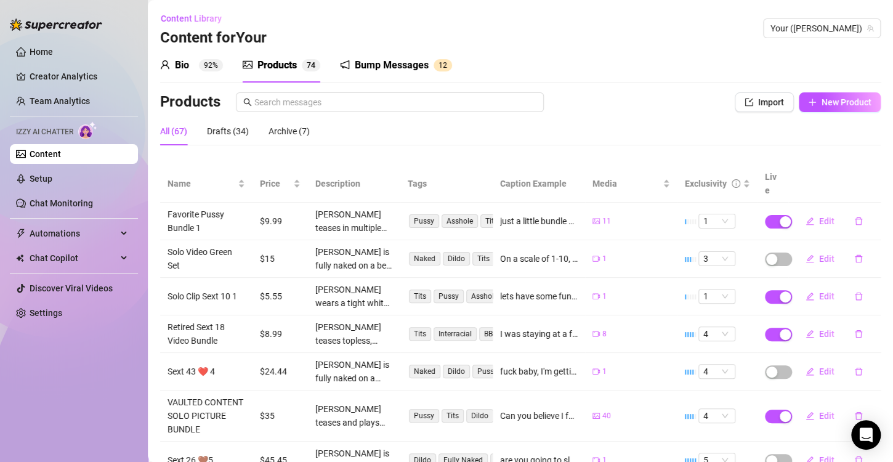
click at [270, 66] on div "Products" at bounding box center [276, 65] width 39 height 15
click at [830, 95] on button "New Product" at bounding box center [840, 102] width 82 height 20
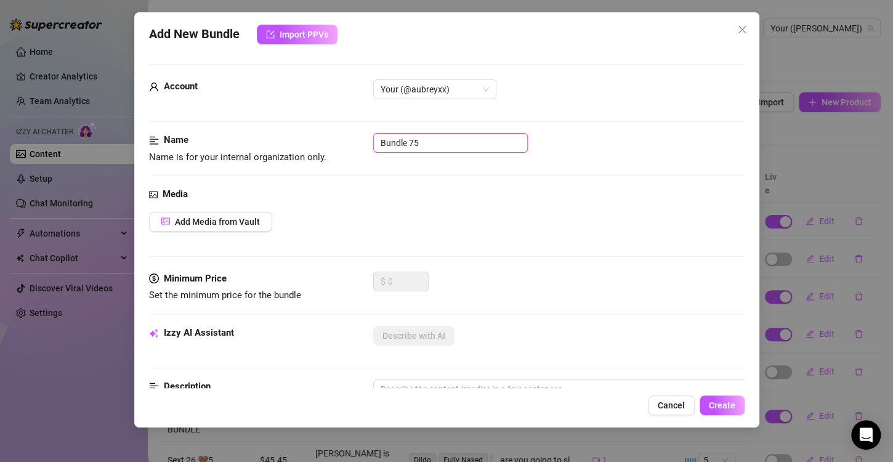
click at [441, 150] on input "Bundle 75" at bounding box center [450, 143] width 155 height 20
click at [440, 150] on input "Bundle 75" at bounding box center [450, 143] width 155 height 20
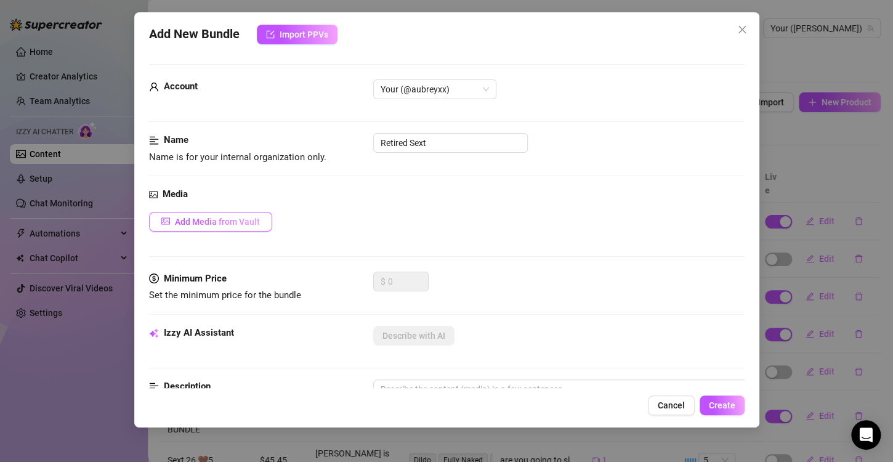
click at [225, 229] on button "Add Media from Vault" at bounding box center [210, 222] width 123 height 20
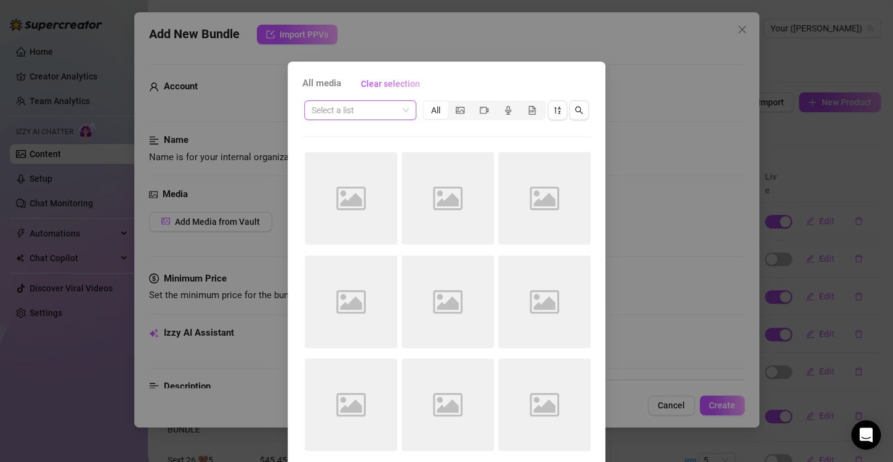
click at [399, 109] on span at bounding box center [360, 110] width 97 height 18
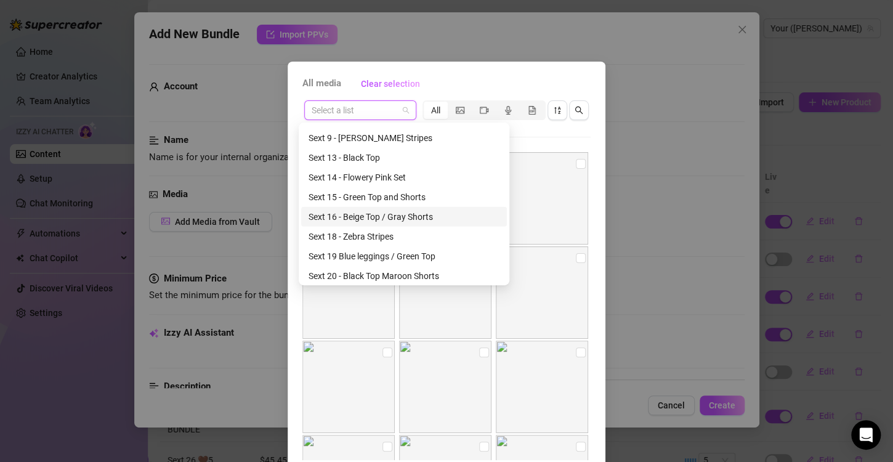
scroll to position [1555, 0]
click at [420, 210] on div "Sext 16 - Beige Top / Gray Shorts" at bounding box center [404, 216] width 191 height 14
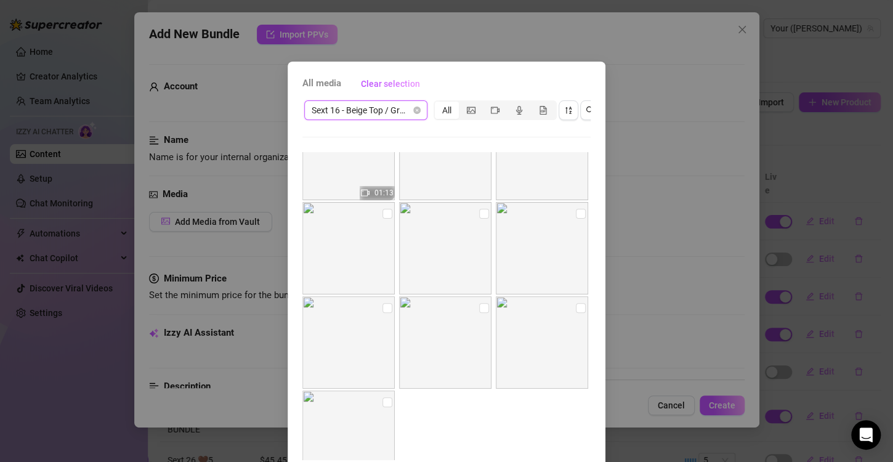
scroll to position [246, 0]
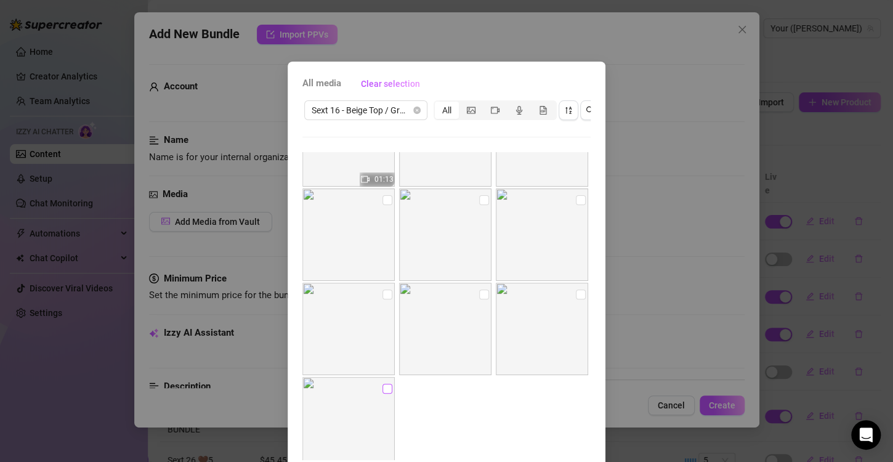
click at [383, 385] on input "checkbox" at bounding box center [388, 389] width 10 height 10
click at [383, 297] on input "checkbox" at bounding box center [388, 295] width 10 height 10
click at [479, 298] on input "checkbox" at bounding box center [484, 295] width 10 height 10
click at [383, 298] on input "checkbox" at bounding box center [388, 295] width 10 height 10
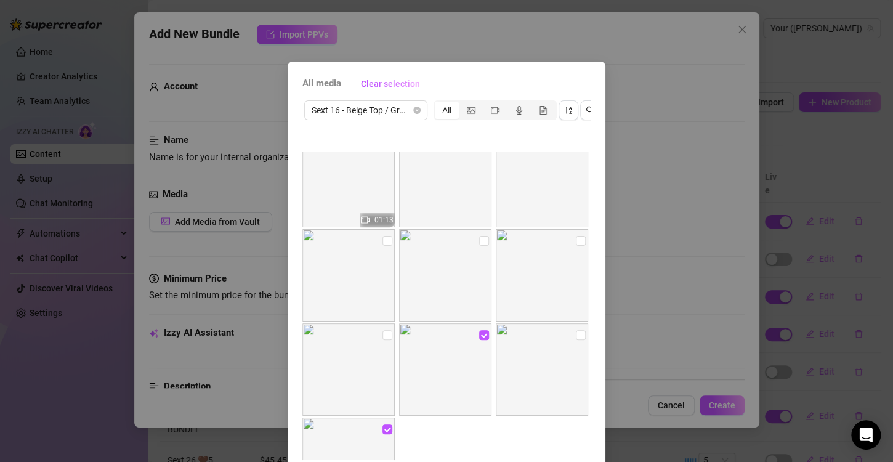
scroll to position [185, 0]
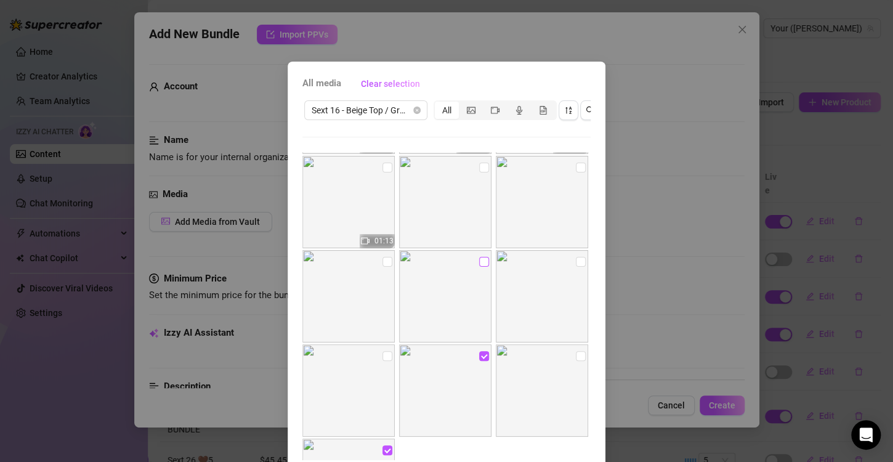
click at [479, 257] on label at bounding box center [484, 262] width 10 height 14
drag, startPoint x: 376, startPoint y: 260, endPoint x: 432, endPoint y: 234, distance: 61.7
click at [383, 259] on input "checkbox" at bounding box center [388, 262] width 10 height 10
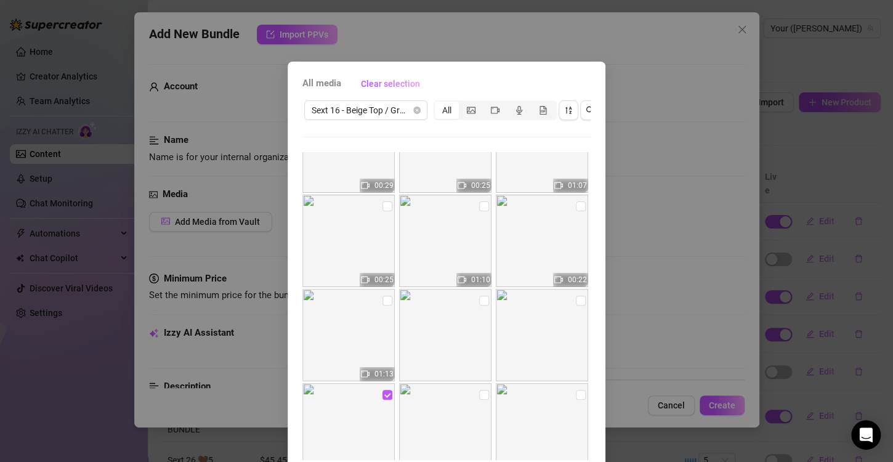
scroll to position [0, 0]
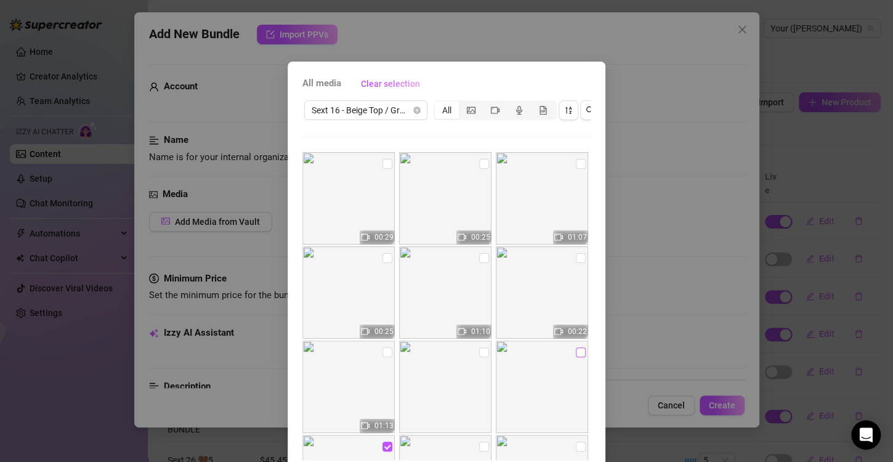
click at [576, 354] on input "checkbox" at bounding box center [581, 352] width 10 height 10
click at [479, 355] on input "checkbox" at bounding box center [484, 352] width 10 height 10
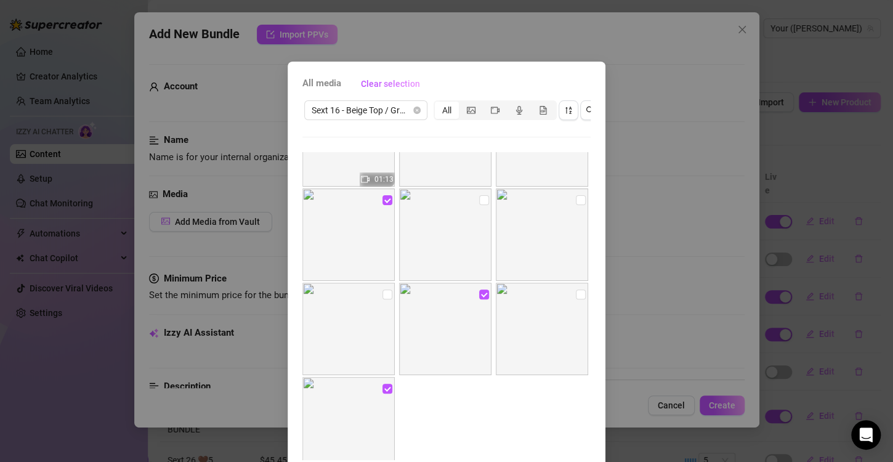
scroll to position [62, 0]
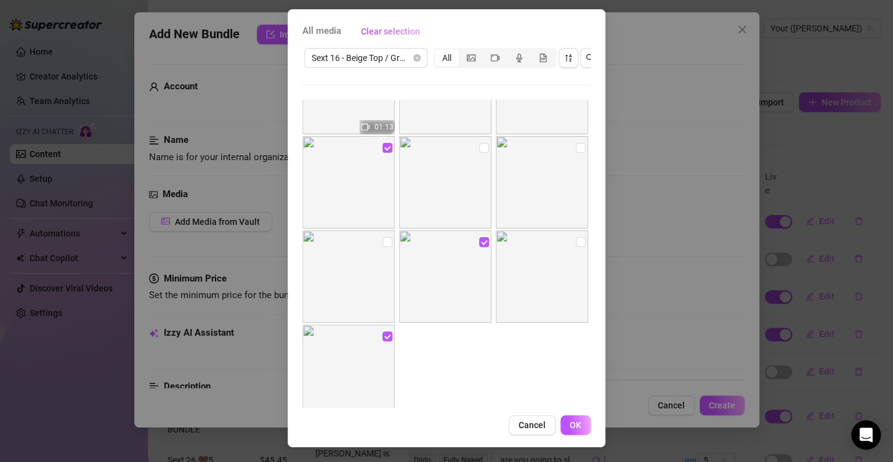
click at [570, 426] on span "OK" at bounding box center [576, 425] width 12 height 10
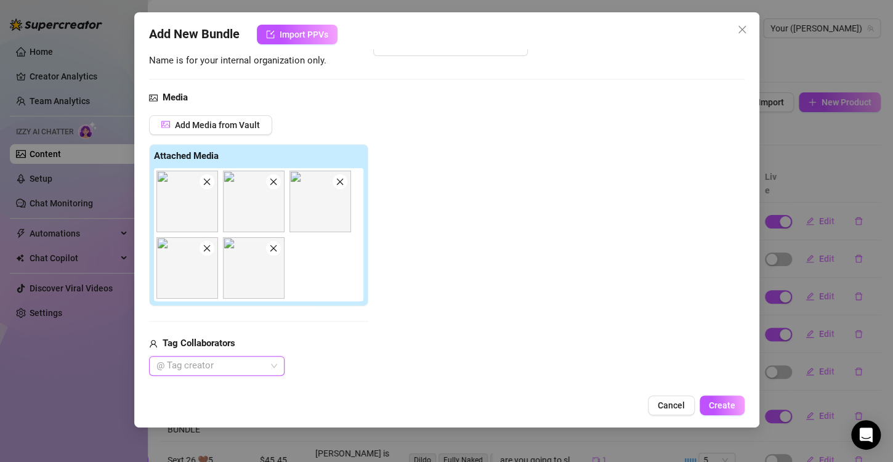
scroll to position [0, 0]
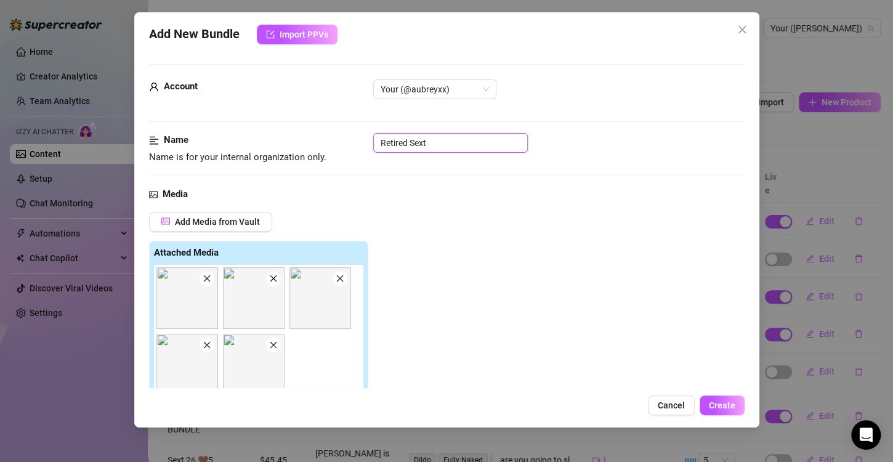
click at [429, 143] on input "Retired Sext" at bounding box center [450, 143] width 155 height 20
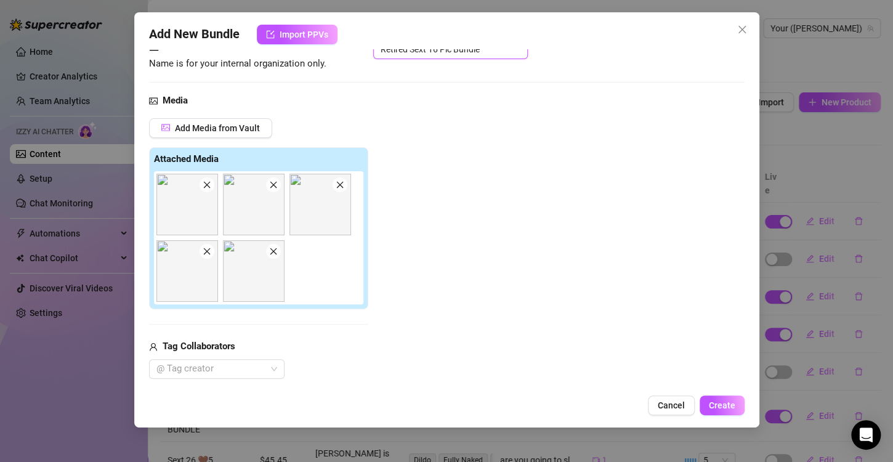
scroll to position [185, 0]
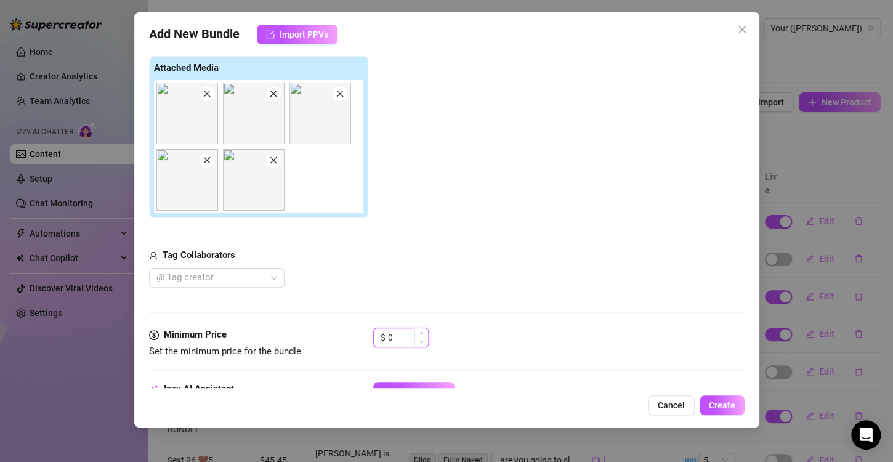
click at [401, 333] on input "0" at bounding box center [408, 337] width 40 height 18
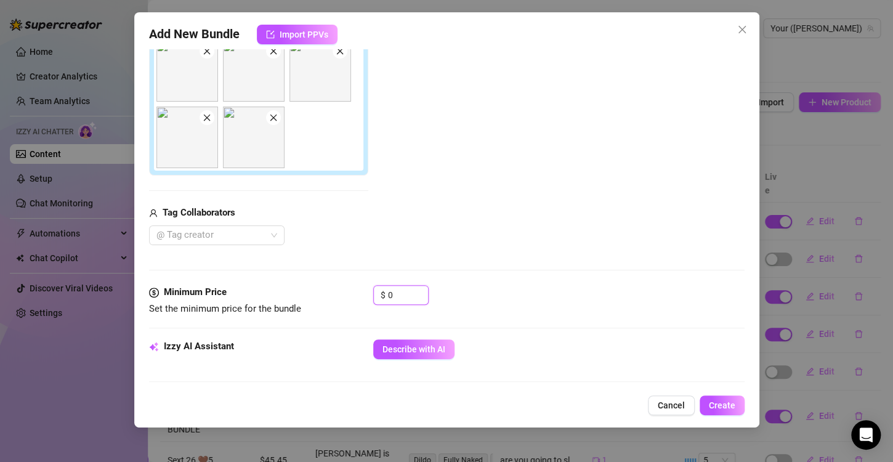
scroll to position [308, 0]
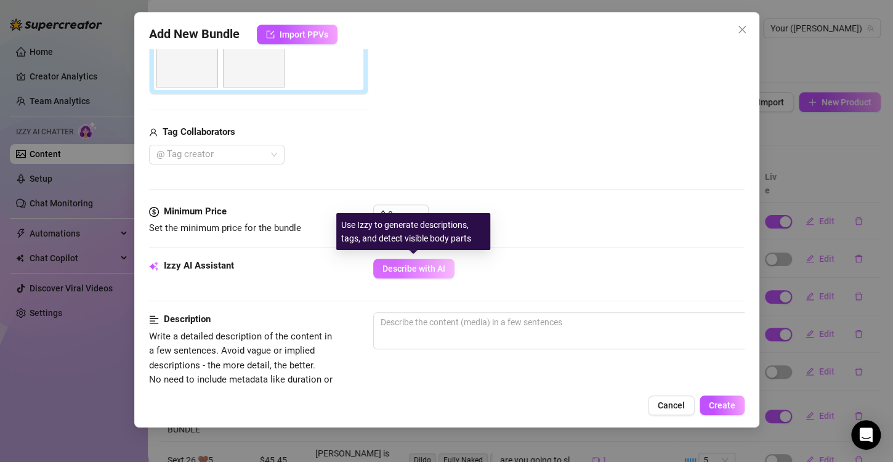
click at [401, 261] on button "Describe with AI" at bounding box center [413, 269] width 81 height 20
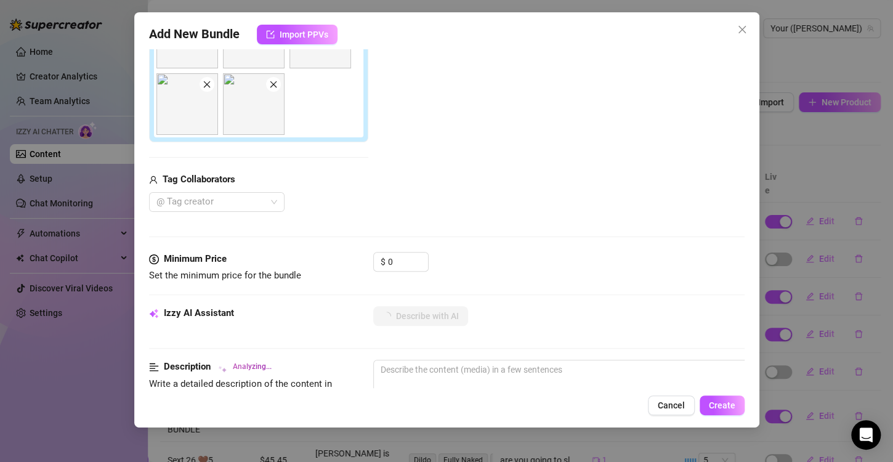
scroll to position [185, 0]
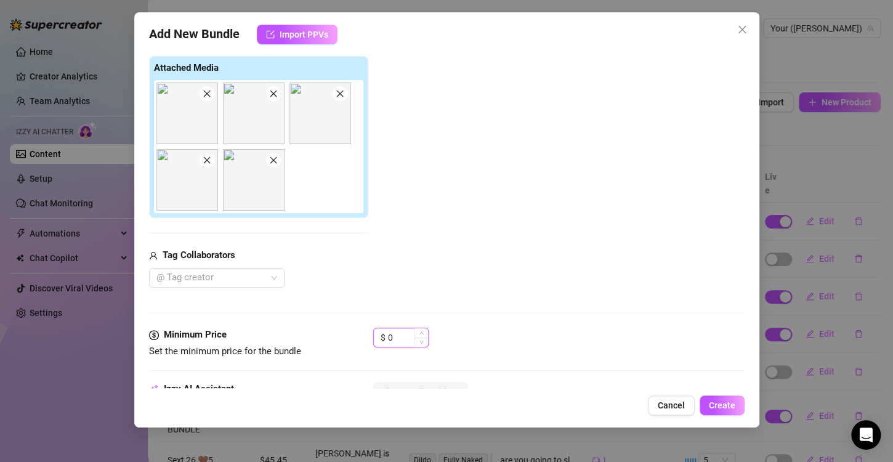
click at [393, 331] on input "0" at bounding box center [408, 337] width 40 height 18
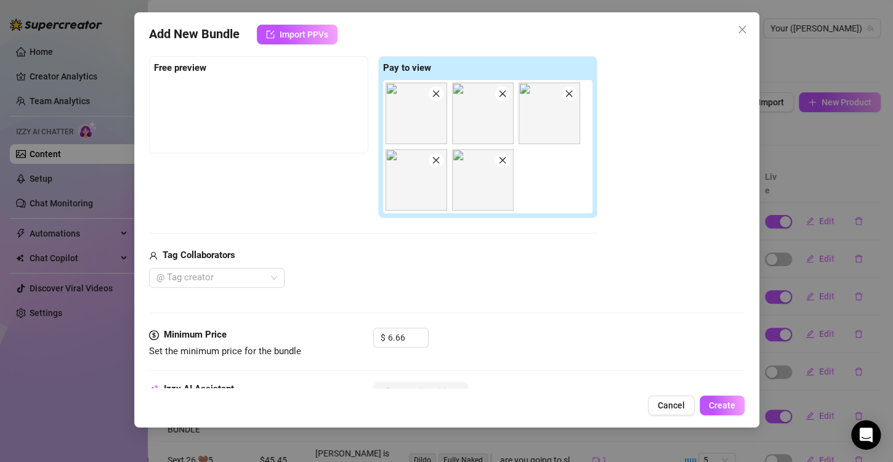
click at [418, 290] on div "Media Add Media from Vault Free preview Pay to view Tag Collaborators @ Tag cre…" at bounding box center [447, 164] width 596 height 325
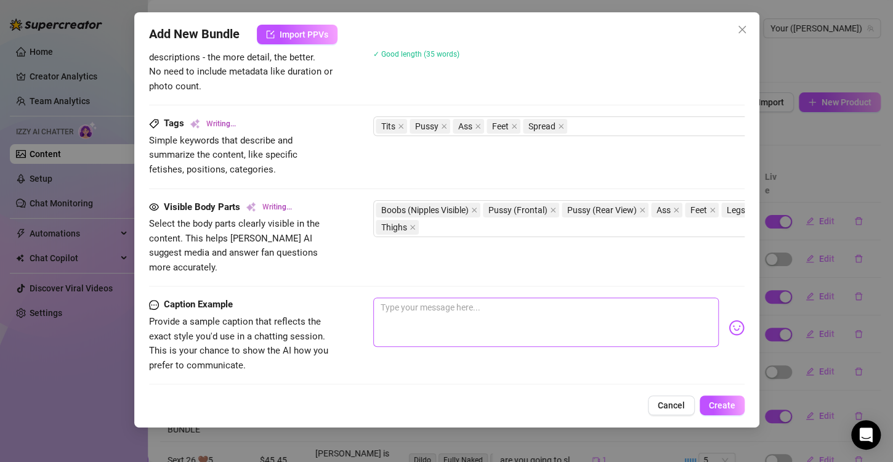
scroll to position [678, 0]
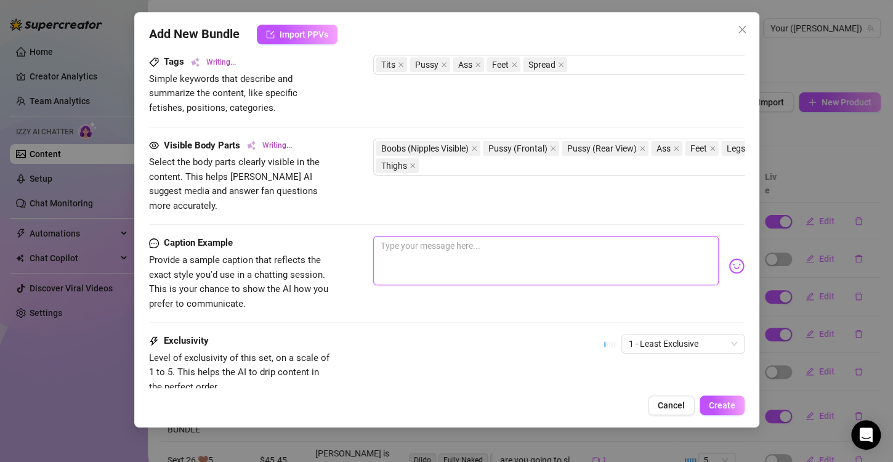
click at [444, 255] on textarea at bounding box center [546, 260] width 346 height 49
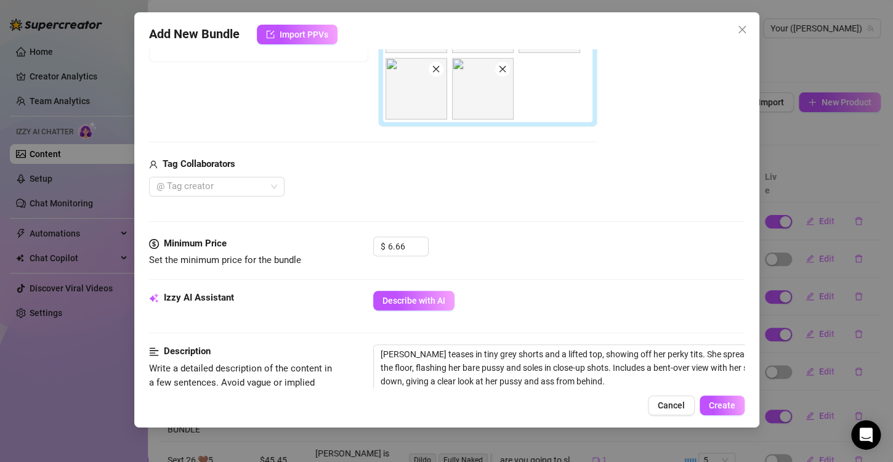
scroll to position [0, 0]
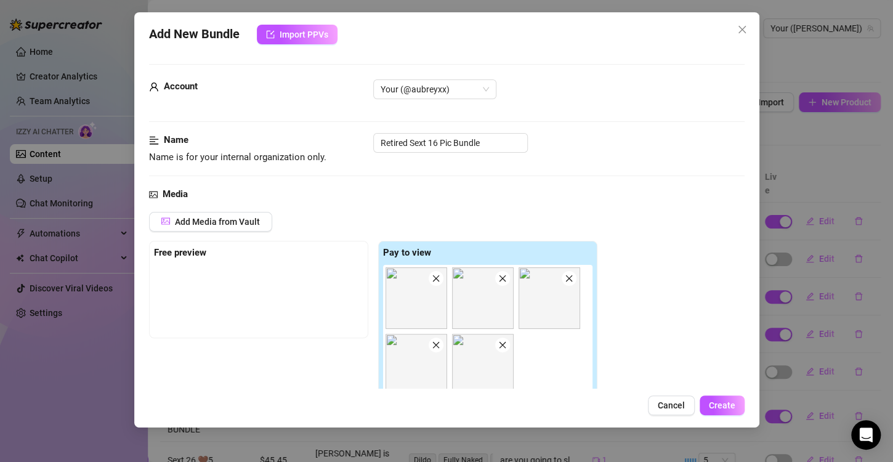
click at [603, 425] on div "Add New Bundle Import PPVs Account Your (@aubreyxx) Name Name is for your inter…" at bounding box center [446, 219] width 625 height 415
click at [732, 410] on span "Create" at bounding box center [722, 405] width 26 height 10
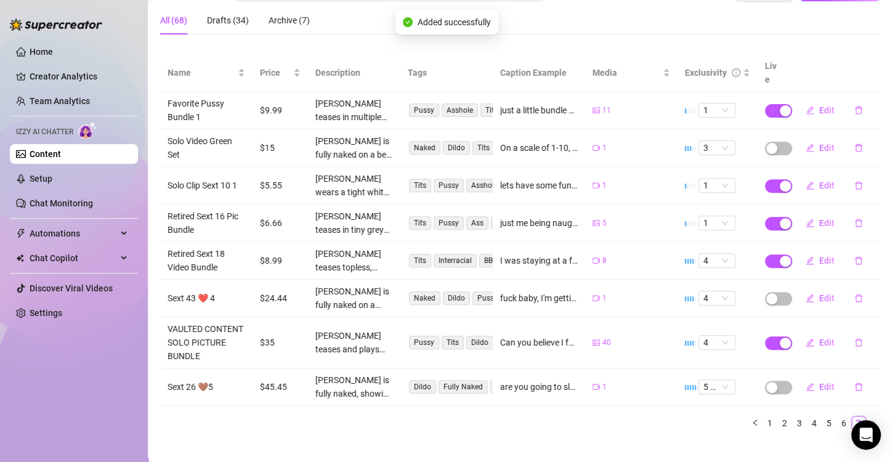
scroll to position [111, 0]
